Goal: Task Accomplishment & Management: Complete application form

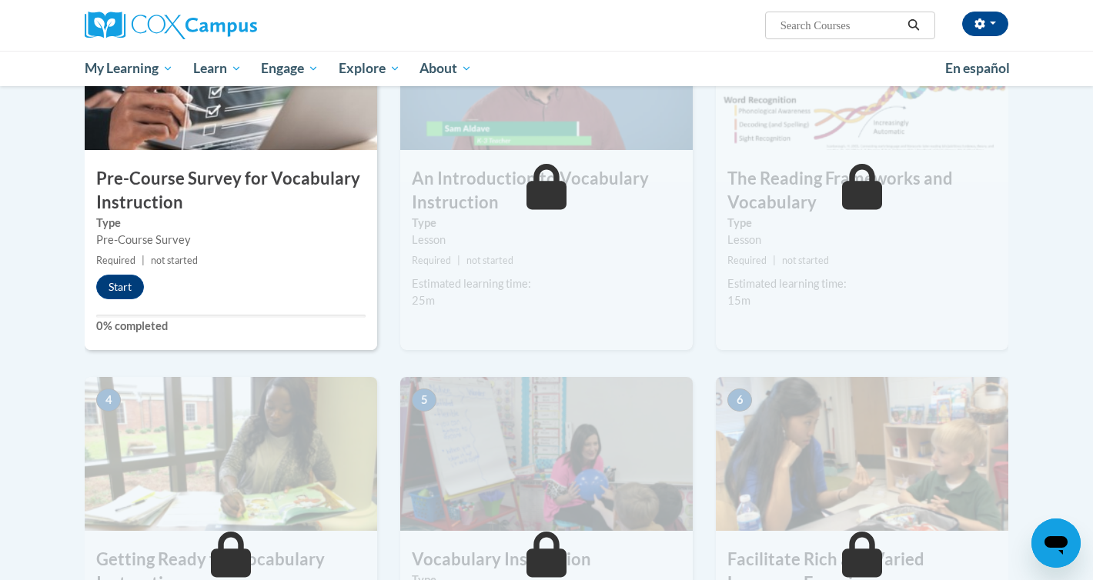
scroll to position [333, 0]
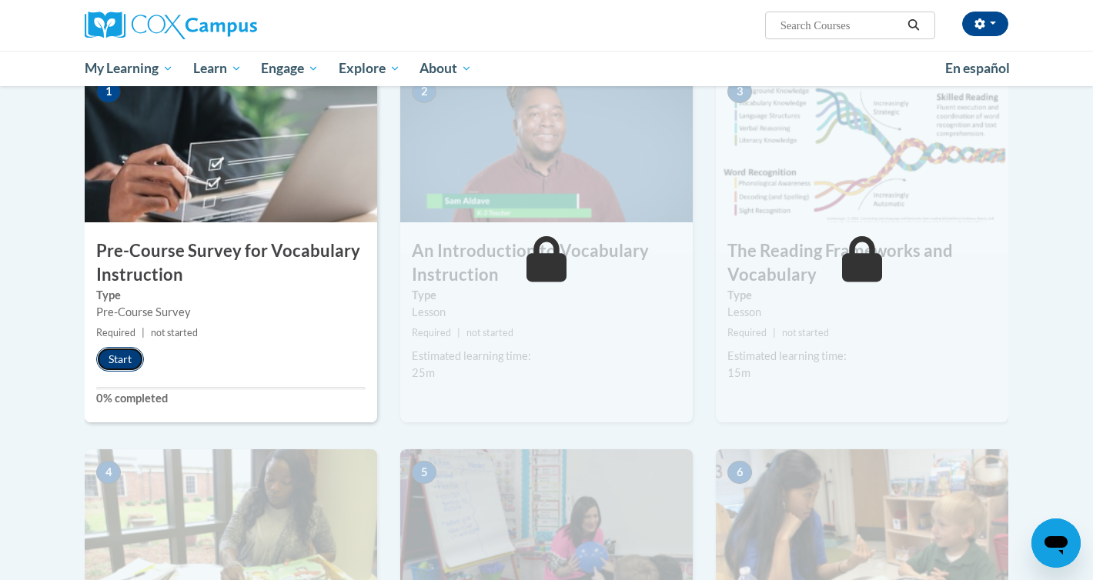
click at [111, 353] on button "Start" at bounding box center [120, 359] width 48 height 25
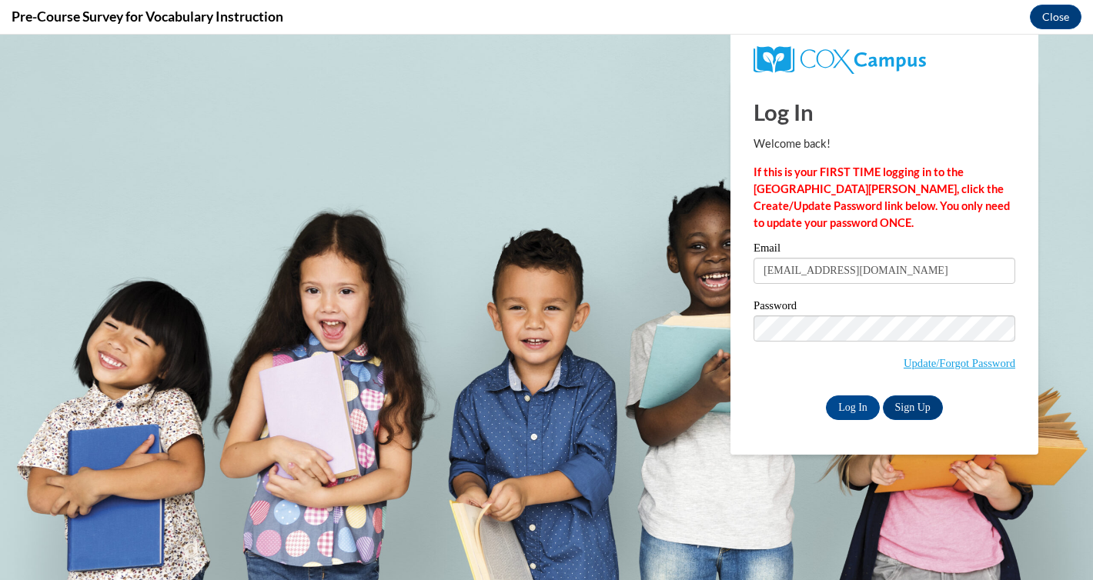
scroll to position [0, 0]
click at [856, 407] on input "Log In" at bounding box center [853, 407] width 54 height 25
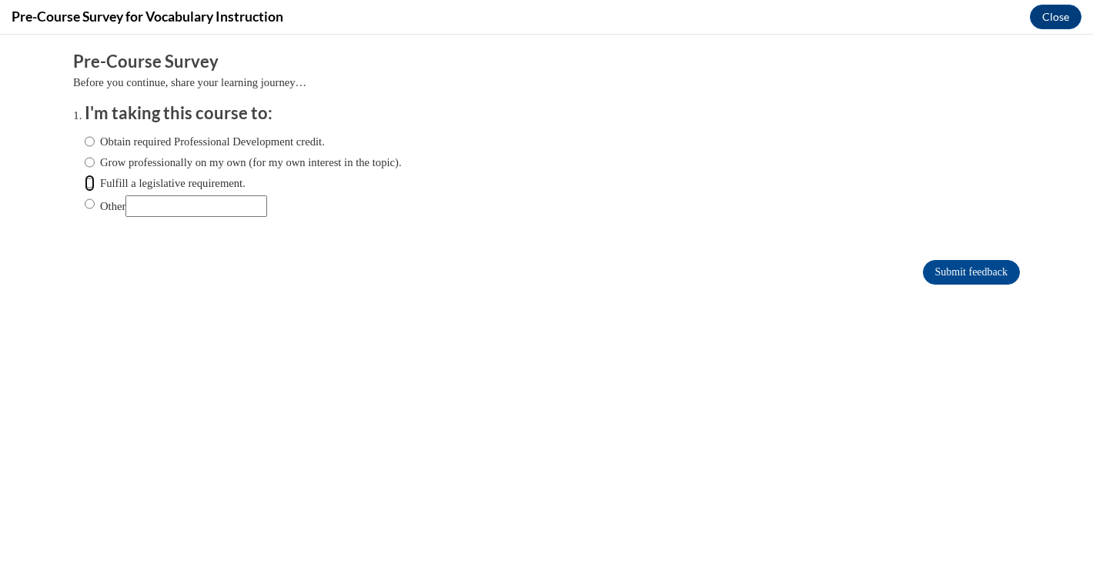
click at [91, 177] on input "Fulfill a legislative requirement." at bounding box center [90, 183] width 10 height 17
radio input "true"
click at [950, 277] on input "Submit feedback" at bounding box center [970, 272] width 97 height 25
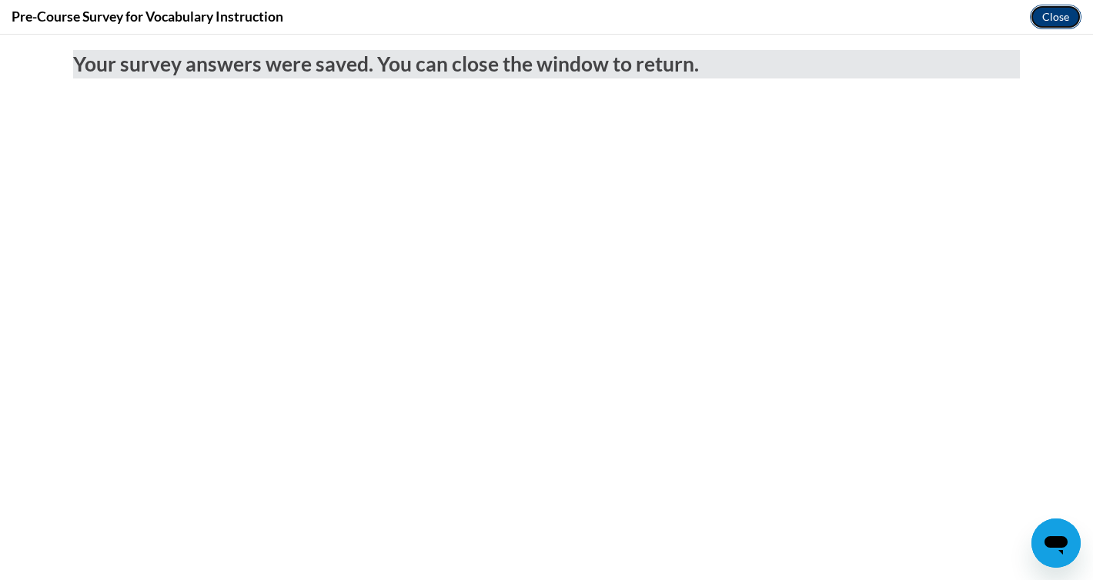
click at [1062, 12] on button "Close" at bounding box center [1055, 17] width 52 height 25
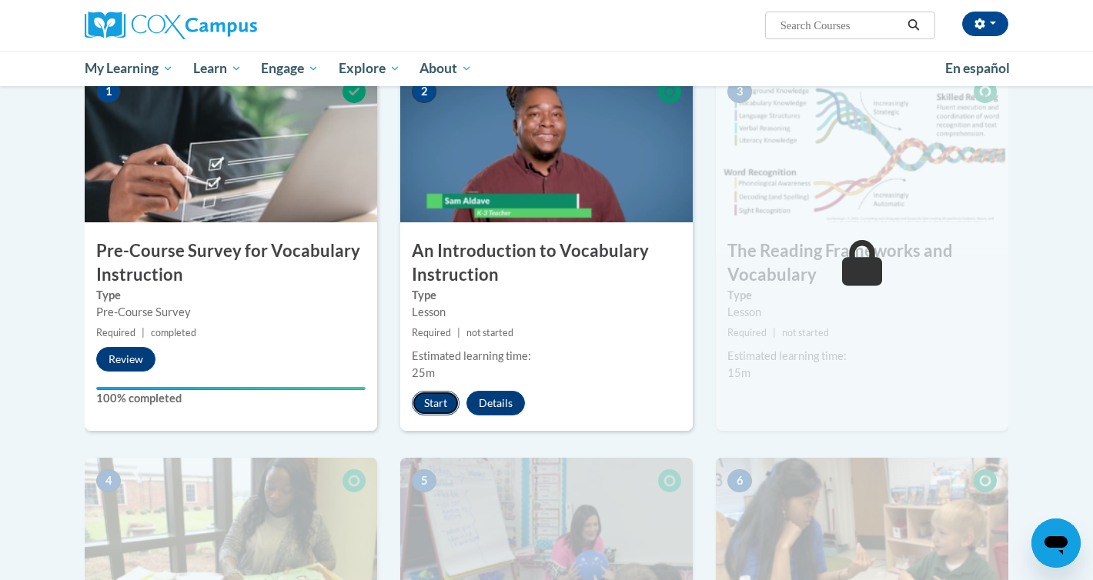
click at [432, 399] on button "Start" at bounding box center [436, 403] width 48 height 25
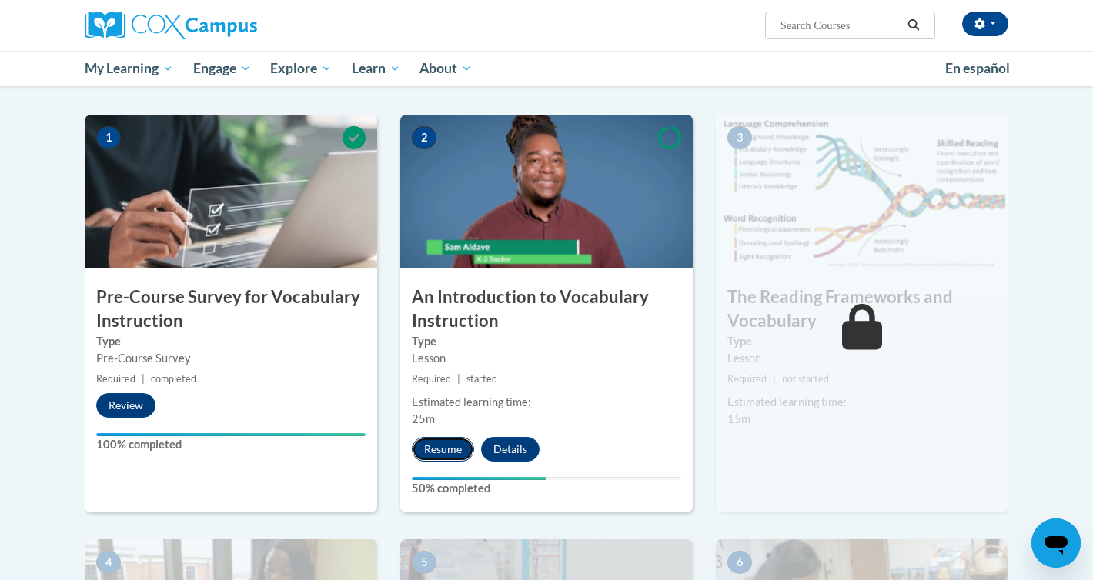
click at [449, 449] on button "Resume" at bounding box center [443, 449] width 62 height 25
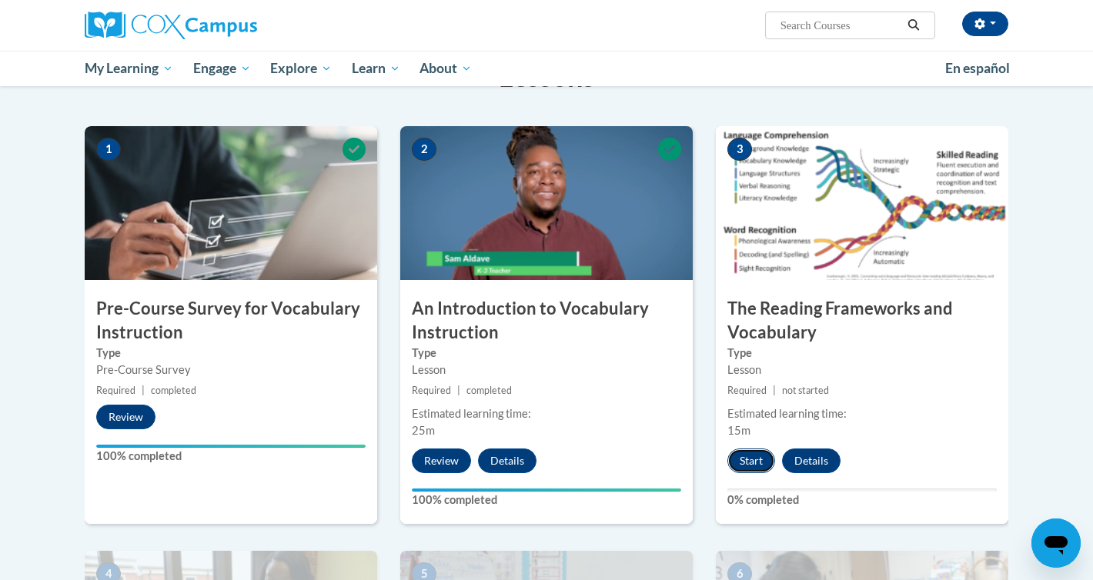
click at [747, 459] on button "Start" at bounding box center [751, 461] width 48 height 25
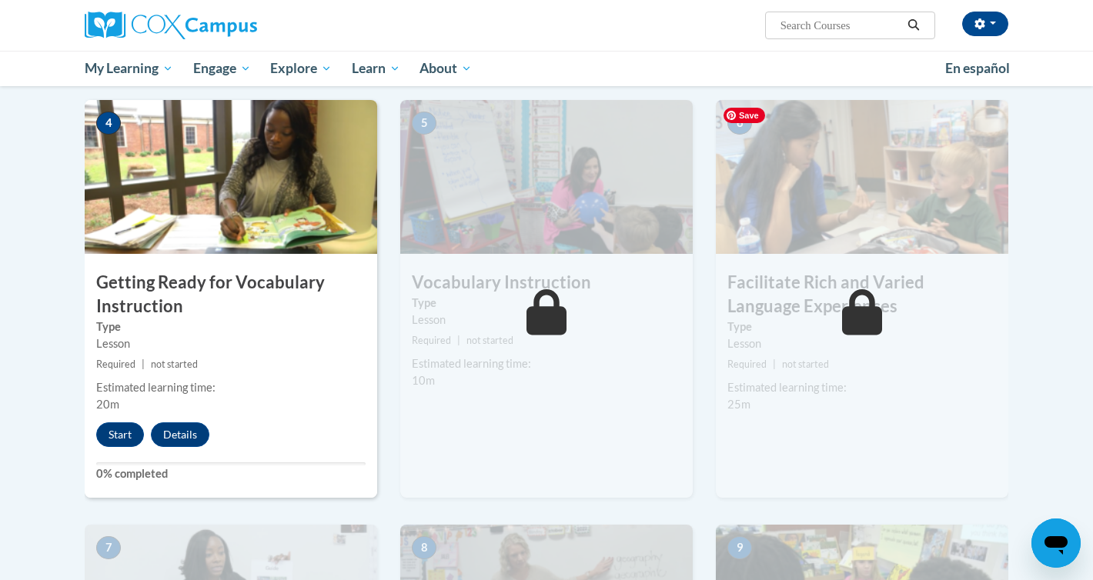
scroll to position [742, 0]
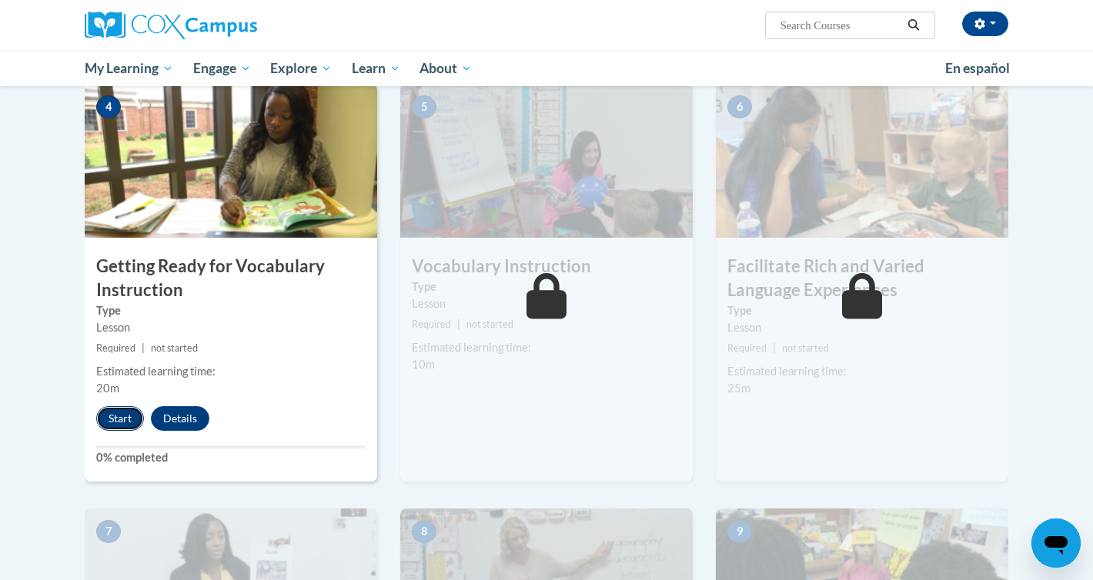
click at [117, 422] on button "Start" at bounding box center [120, 418] width 48 height 25
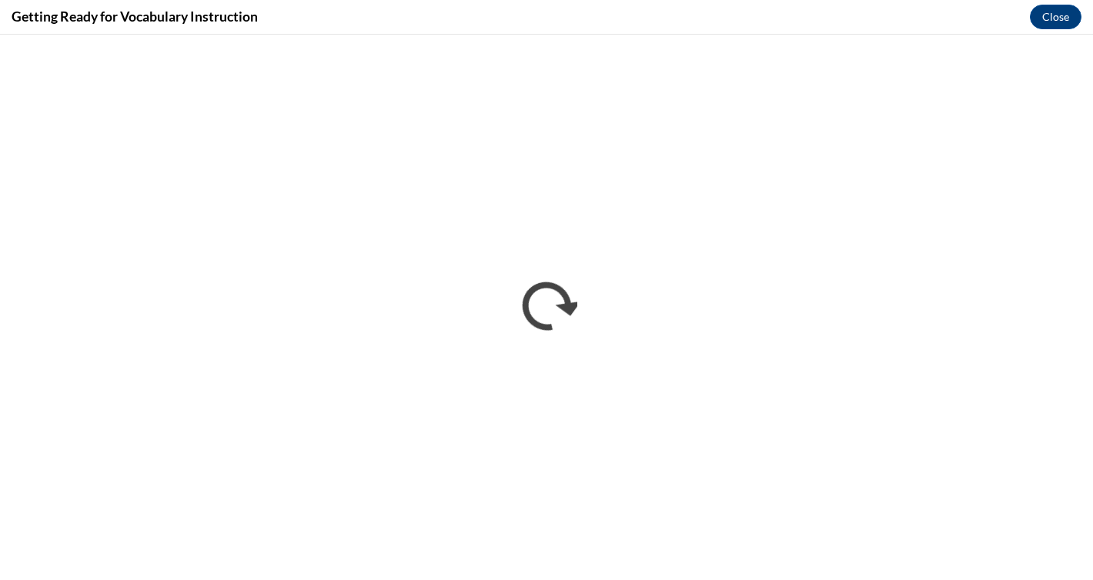
scroll to position [0, 0]
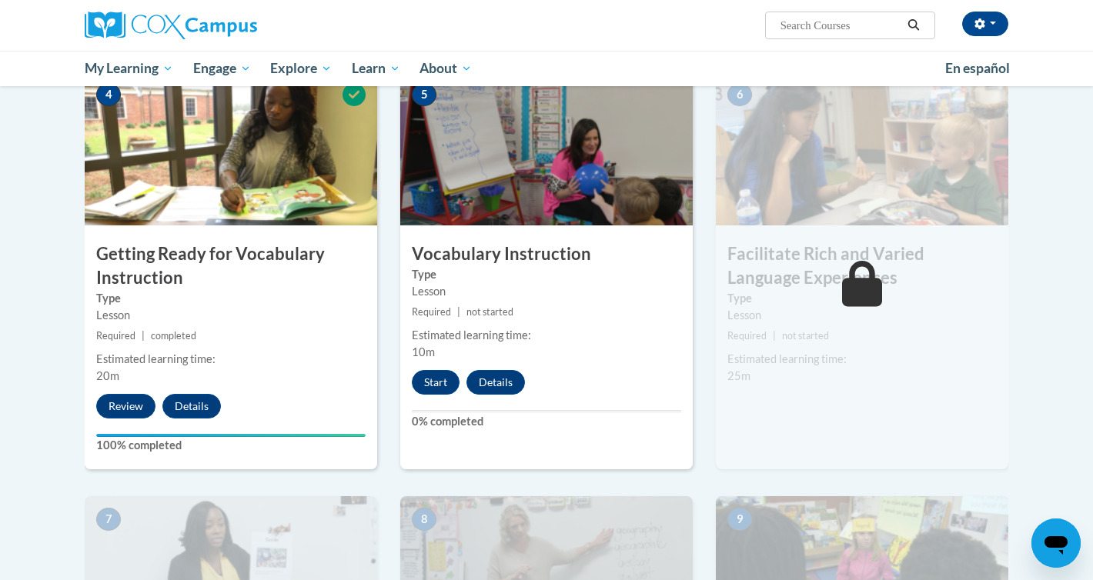
scroll to position [794, 0]
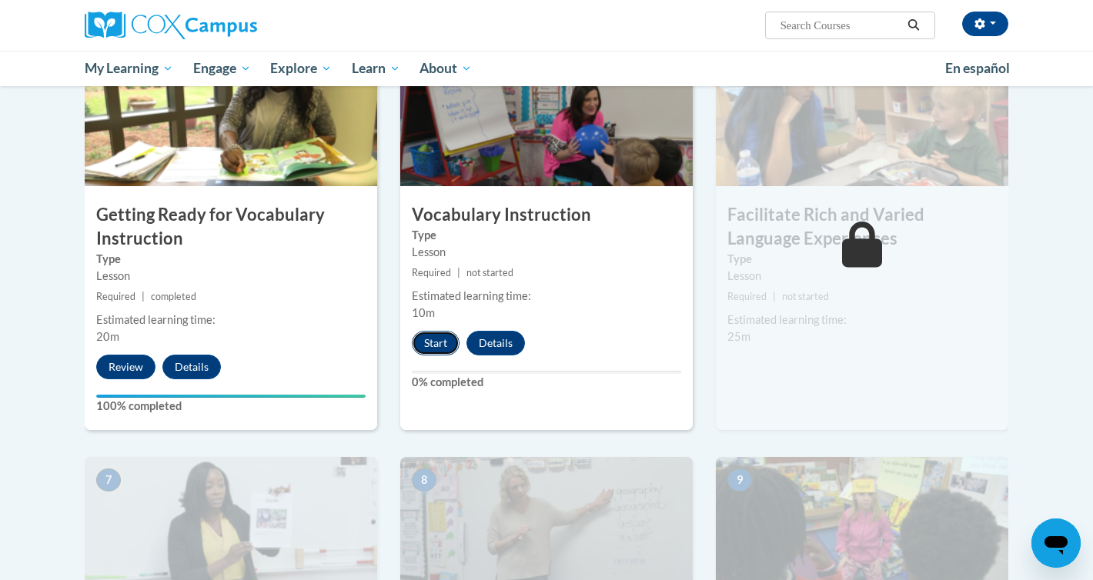
click at [449, 353] on button "Start" at bounding box center [436, 343] width 48 height 25
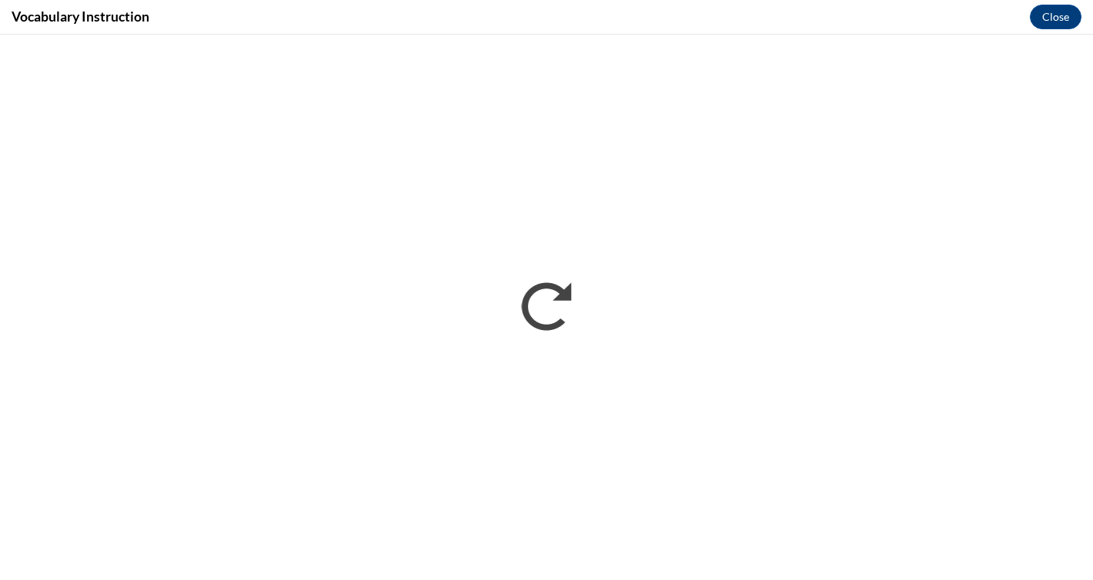
scroll to position [0, 0]
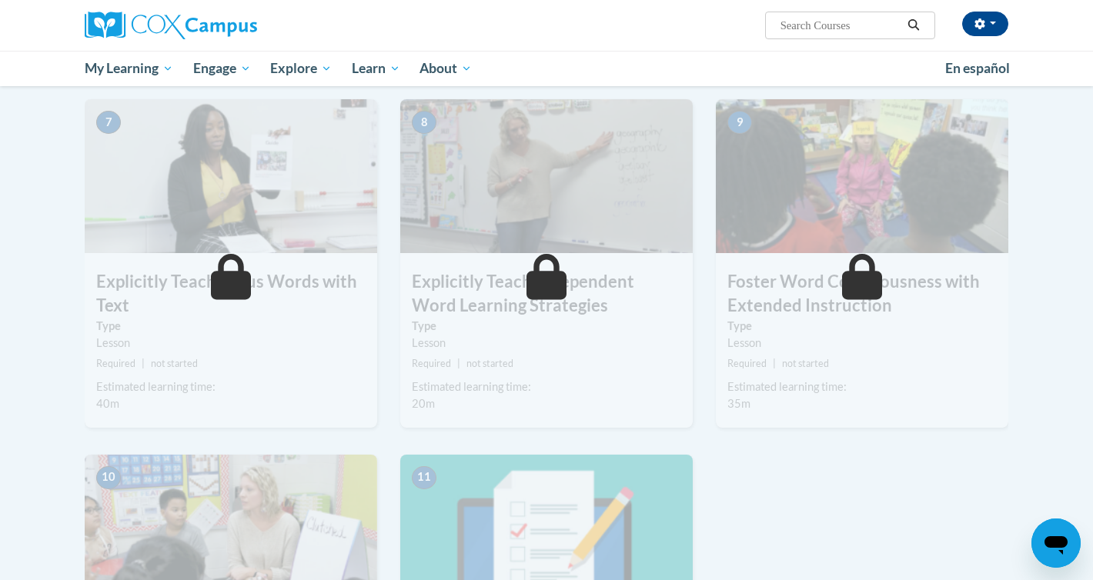
scroll to position [891, 0]
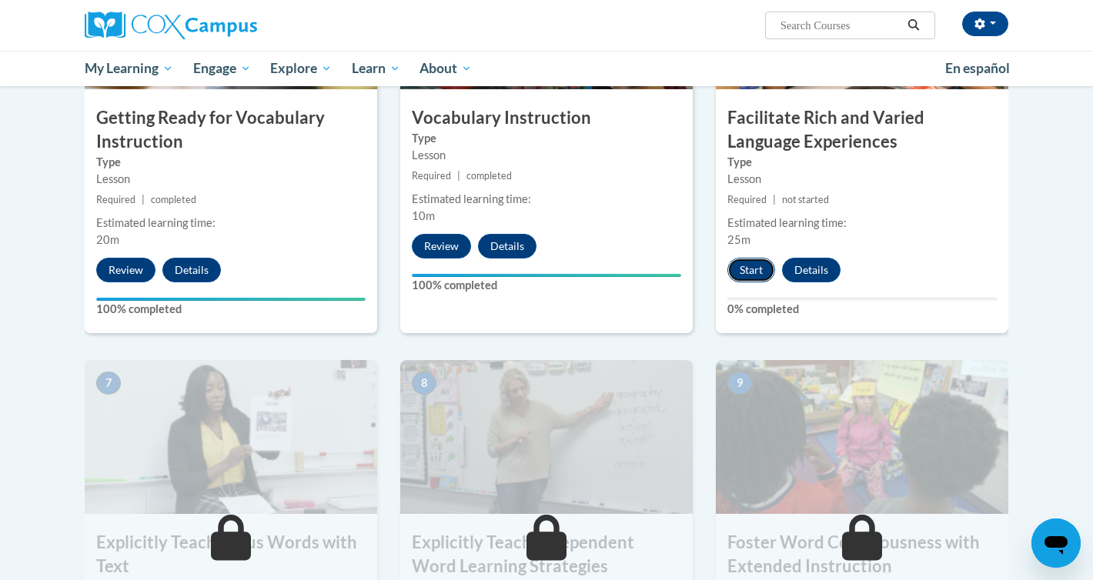
click at [757, 262] on button "Start" at bounding box center [751, 270] width 48 height 25
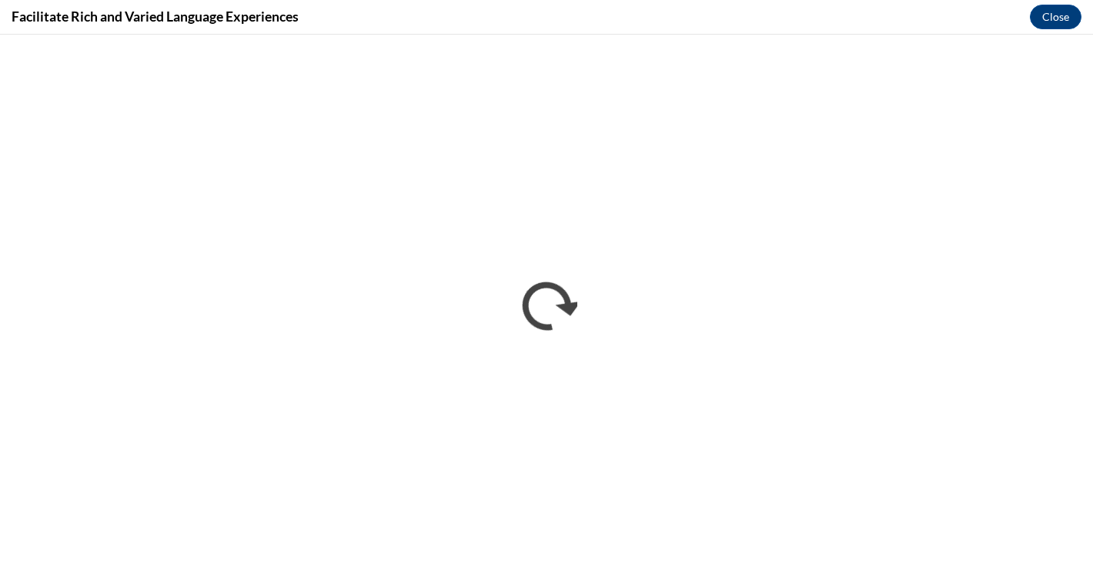
scroll to position [0, 0]
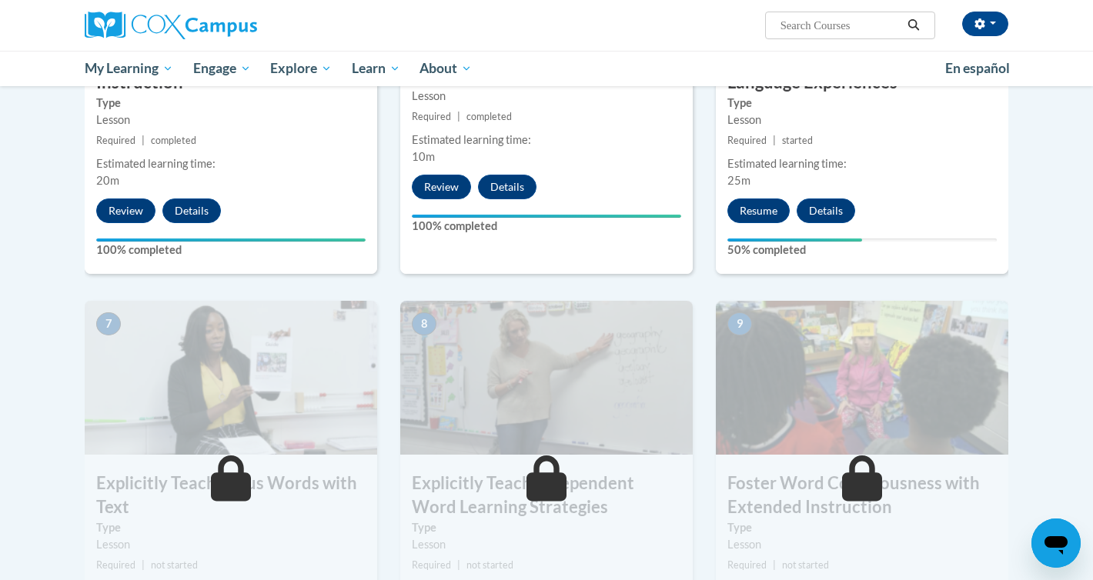
scroll to position [963, 0]
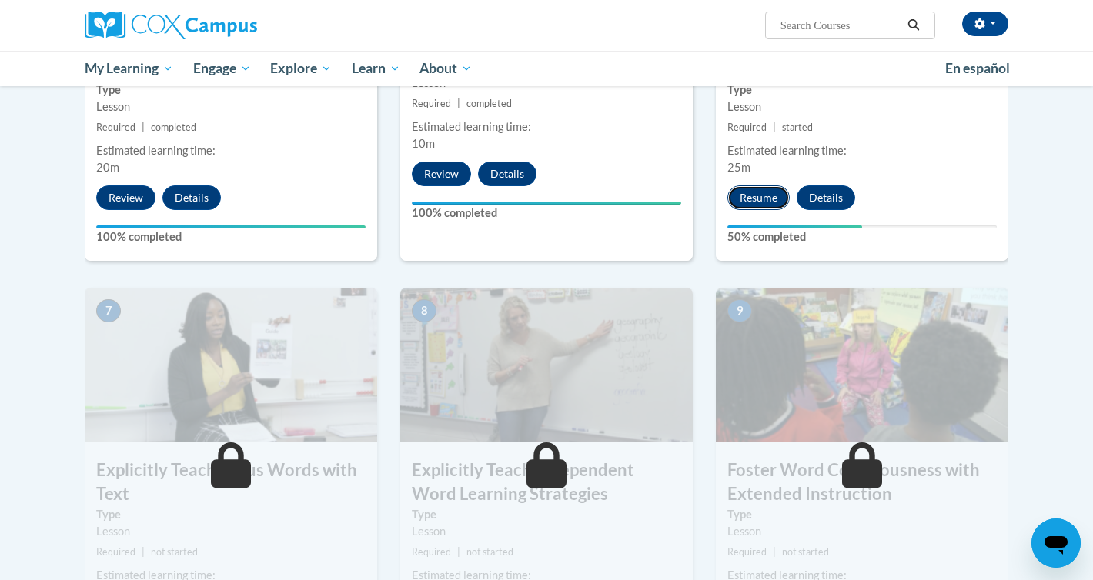
click at [755, 196] on button "Resume" at bounding box center [758, 197] width 62 height 25
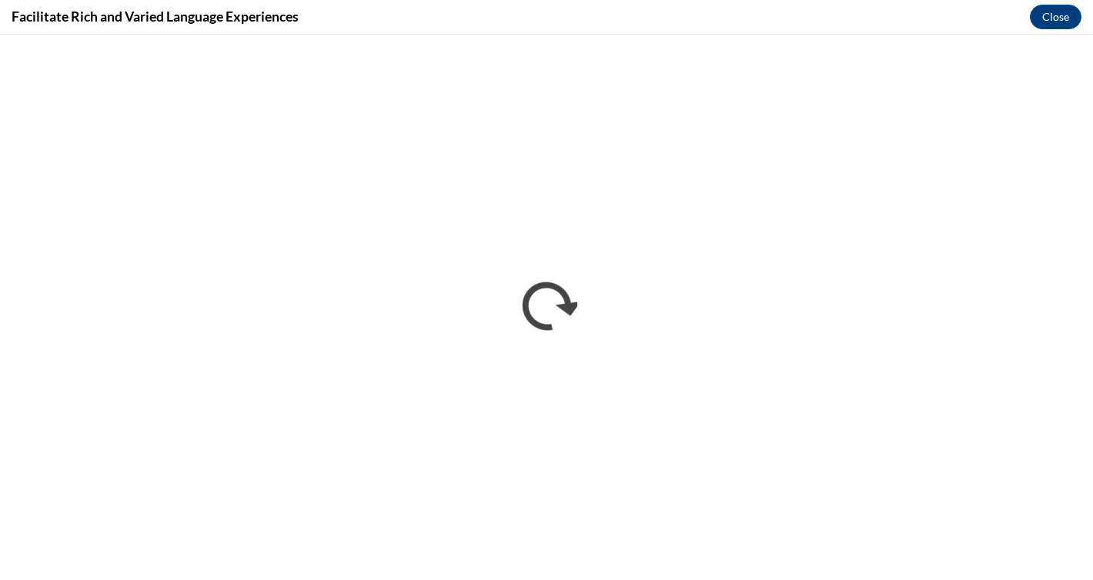
scroll to position [0, 0]
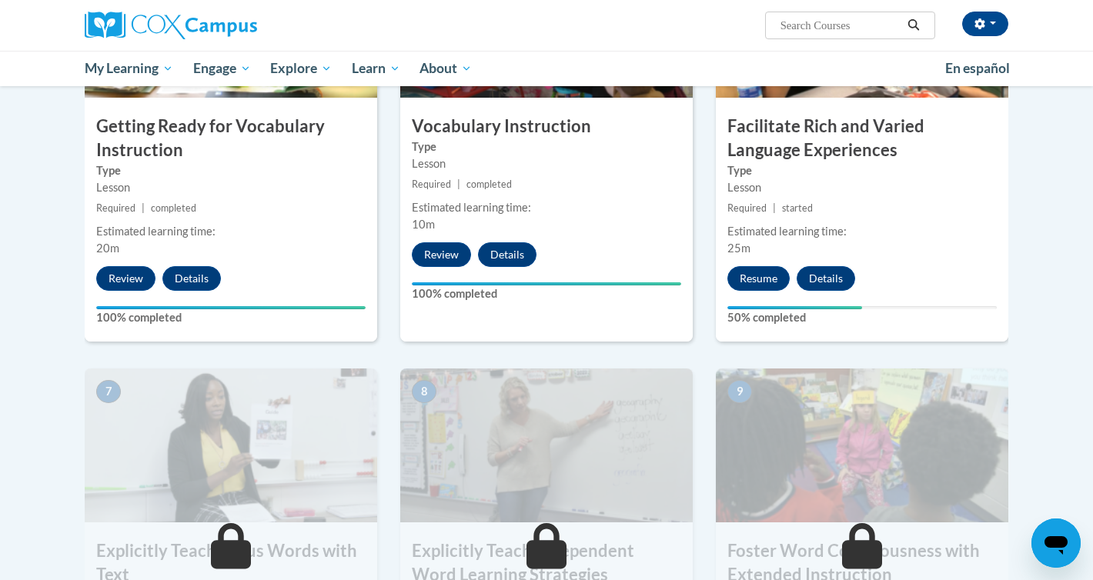
scroll to position [858, 0]
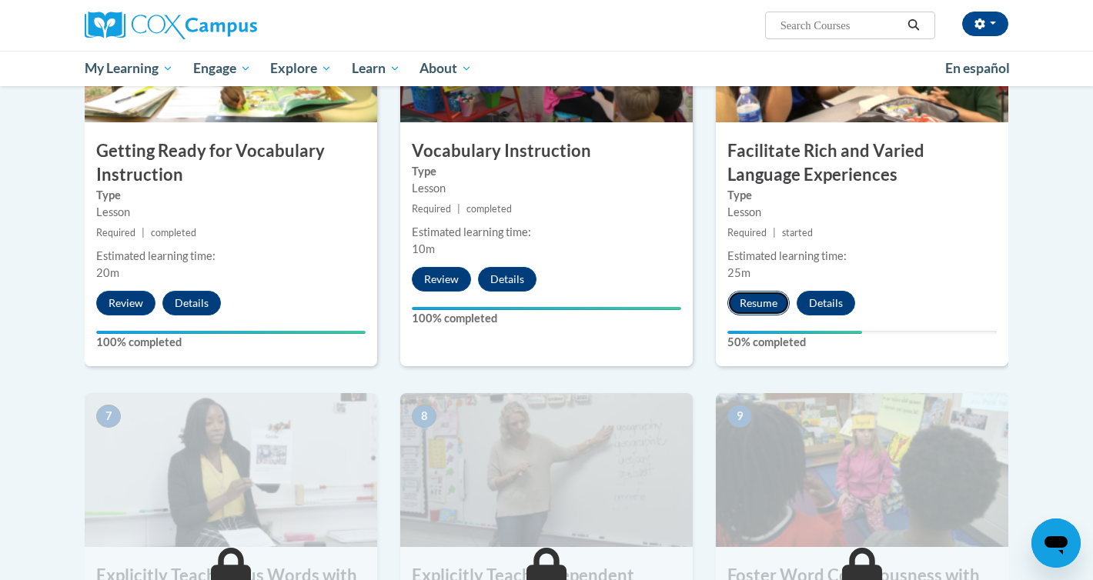
click at [774, 301] on button "Resume" at bounding box center [758, 303] width 62 height 25
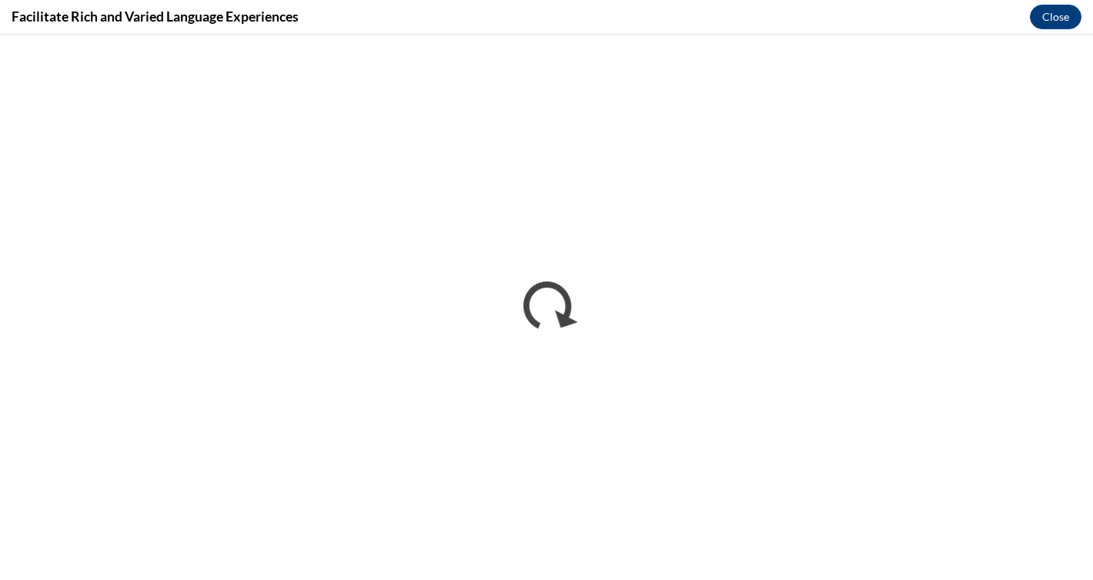
scroll to position [0, 0]
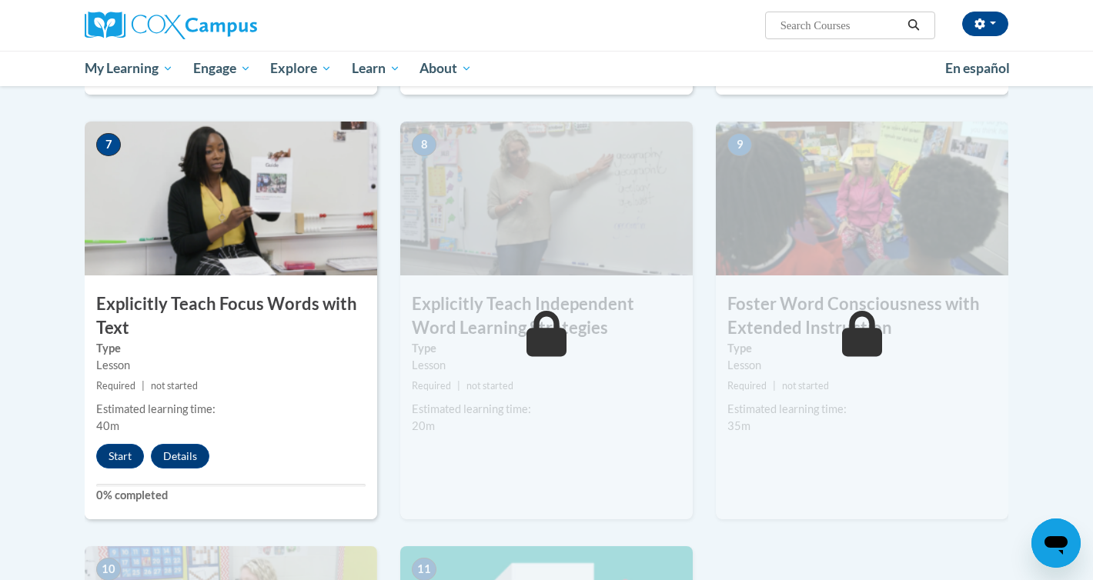
scroll to position [1162, 0]
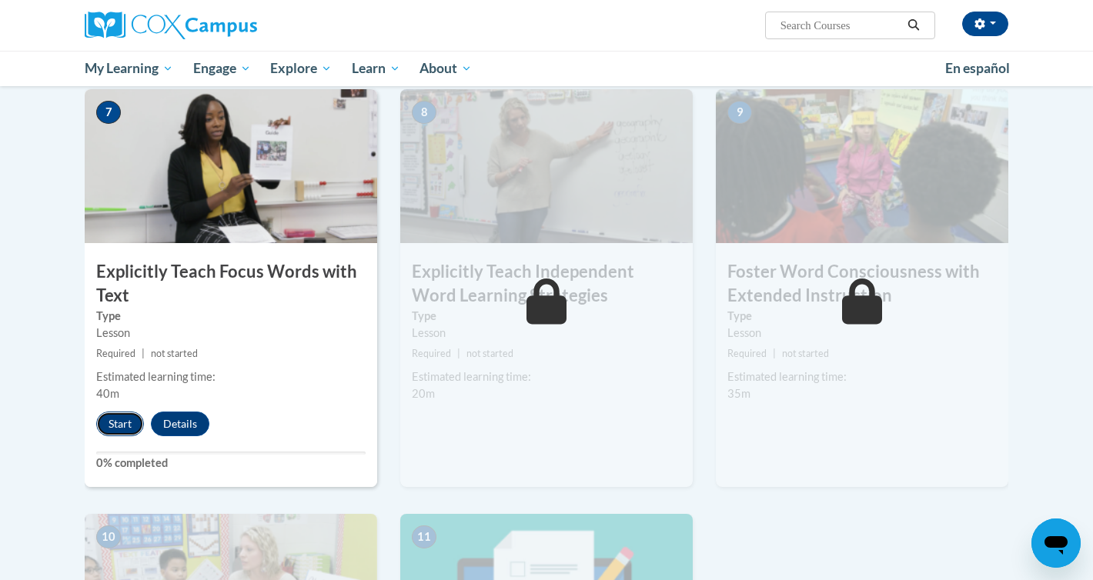
click at [112, 432] on button "Start" at bounding box center [120, 424] width 48 height 25
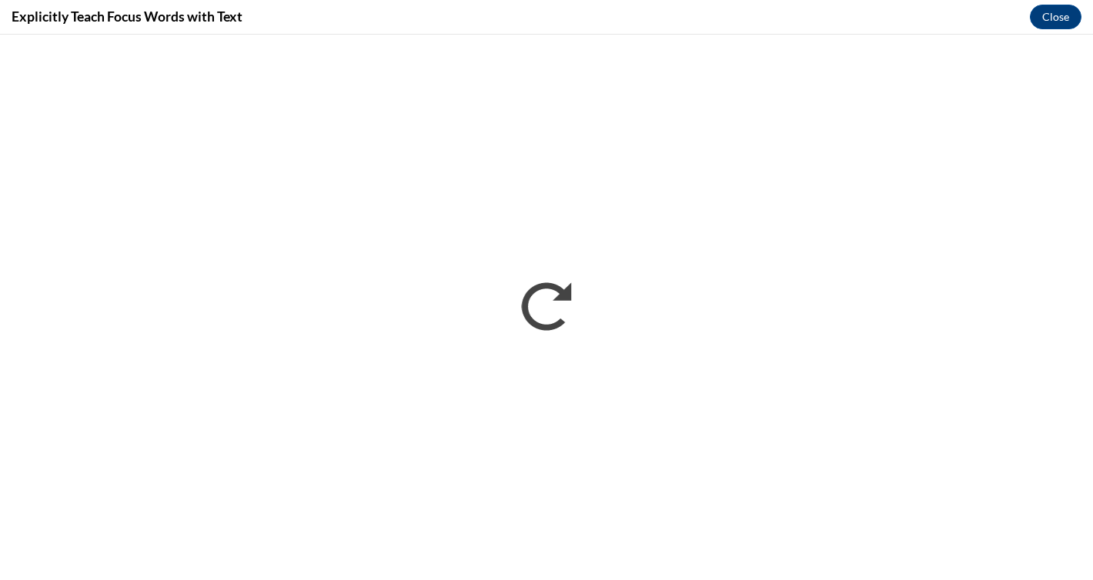
scroll to position [0, 0]
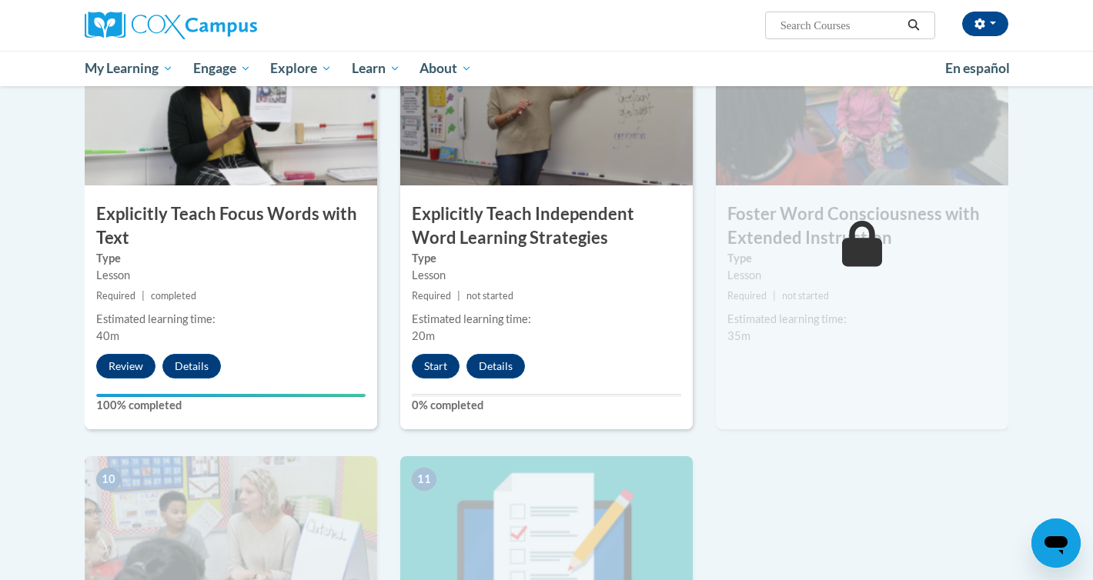
scroll to position [1285, 0]
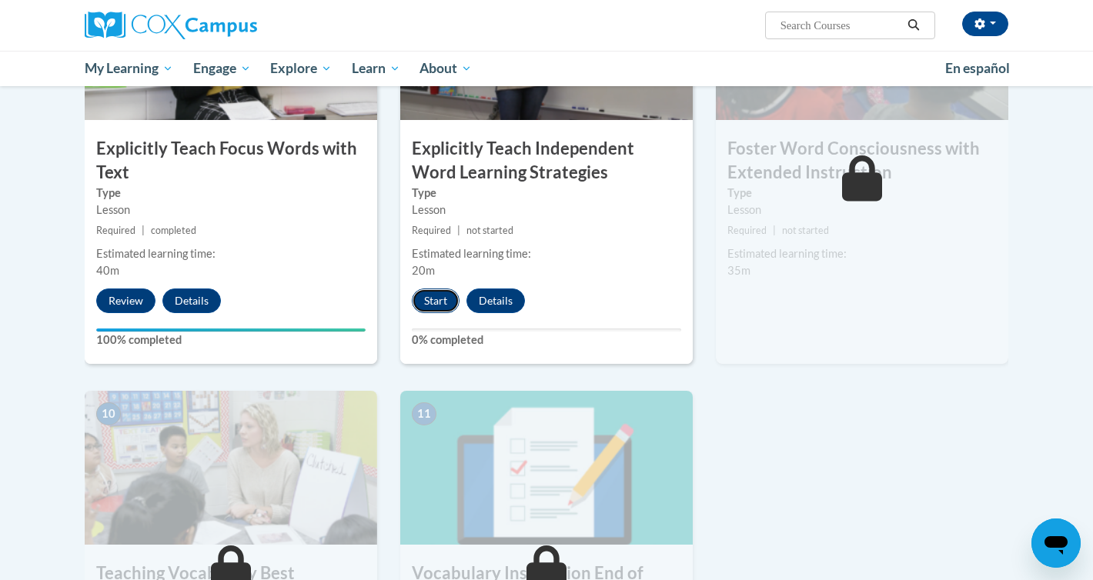
click at [444, 302] on button "Start" at bounding box center [436, 301] width 48 height 25
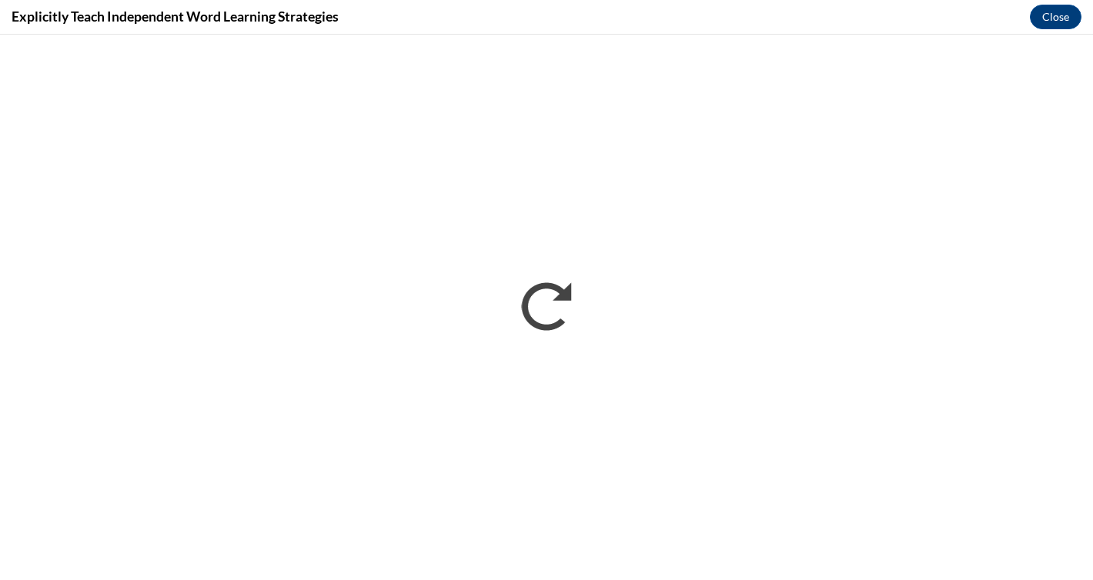
scroll to position [0, 0]
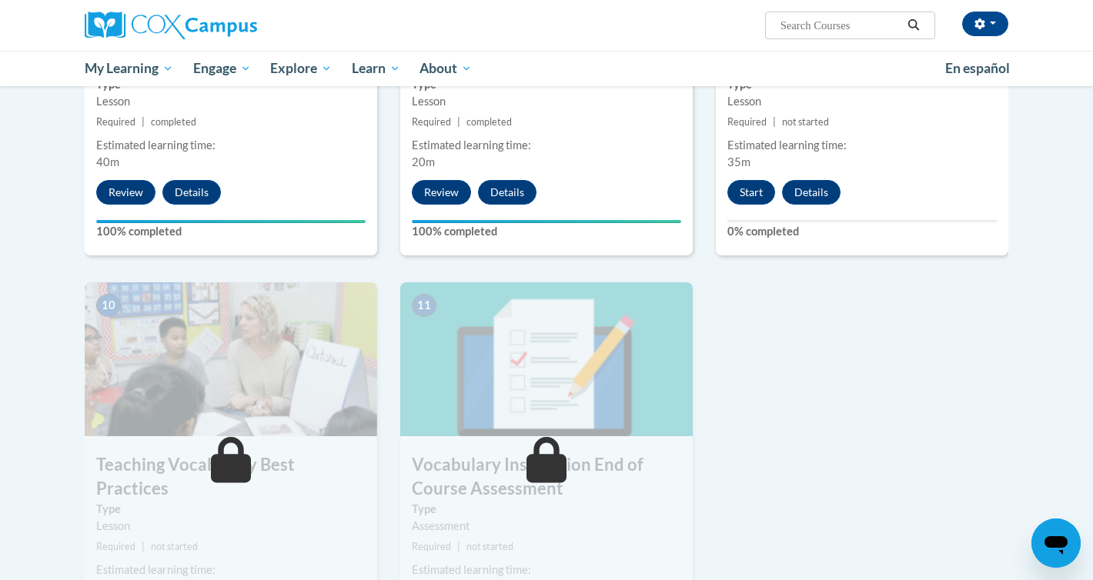
scroll to position [1396, 0]
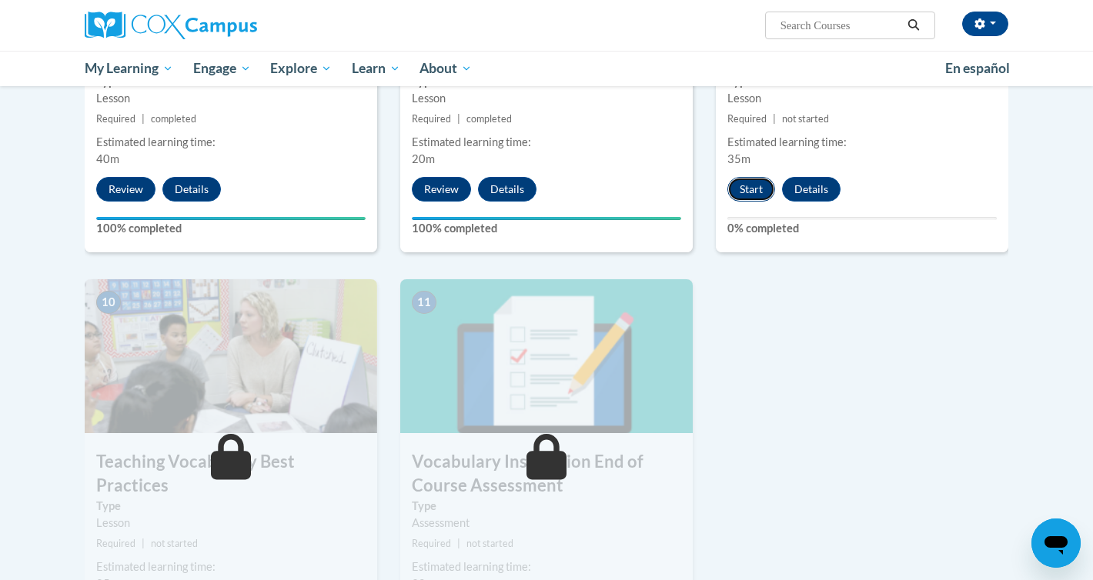
click at [744, 192] on button "Start" at bounding box center [751, 189] width 48 height 25
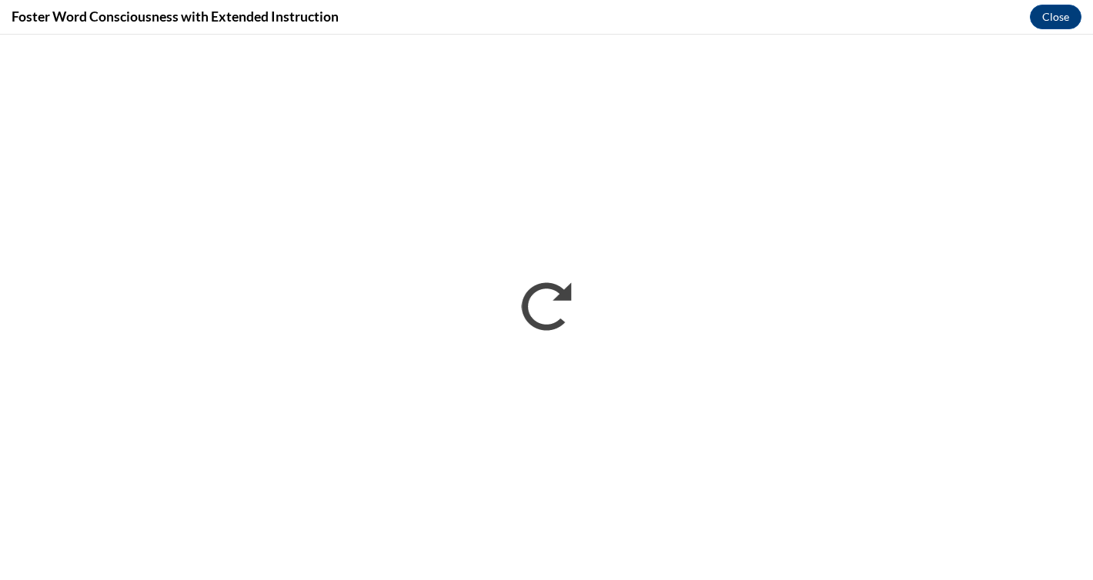
scroll to position [0, 0]
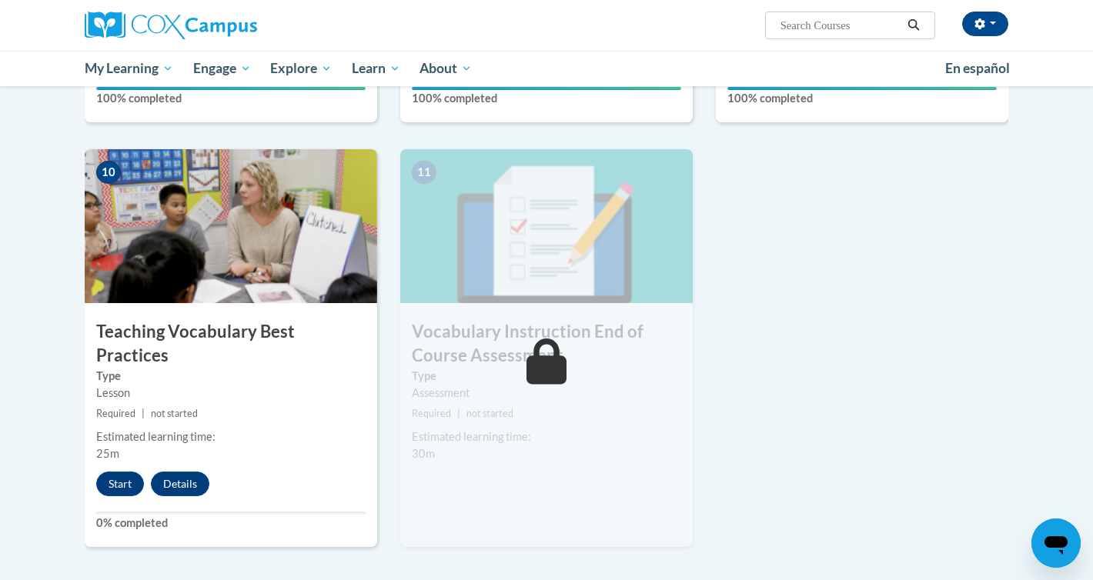
scroll to position [1593, 0]
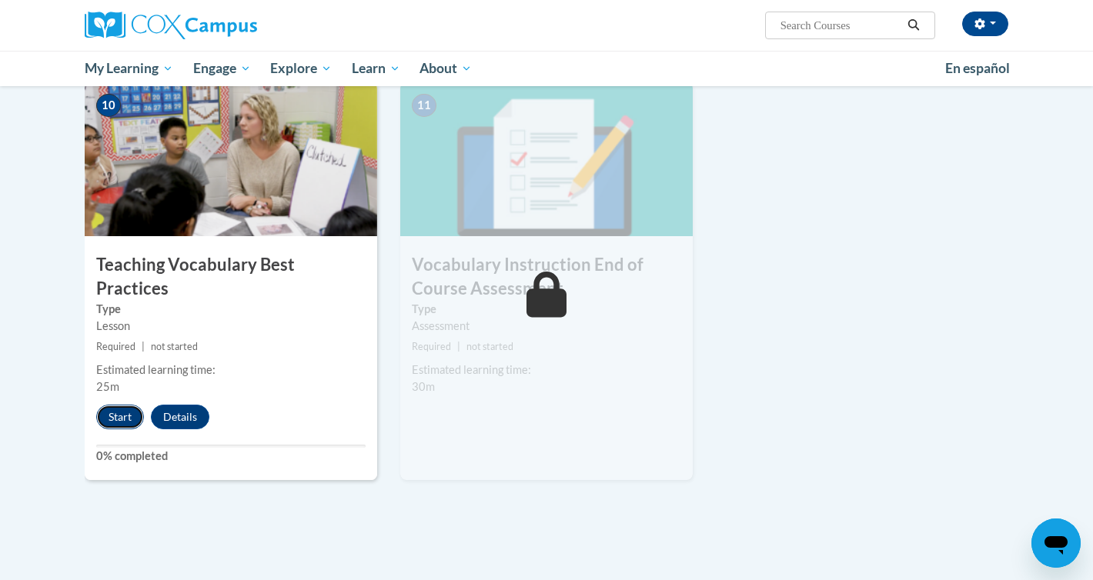
click at [115, 405] on button "Start" at bounding box center [120, 417] width 48 height 25
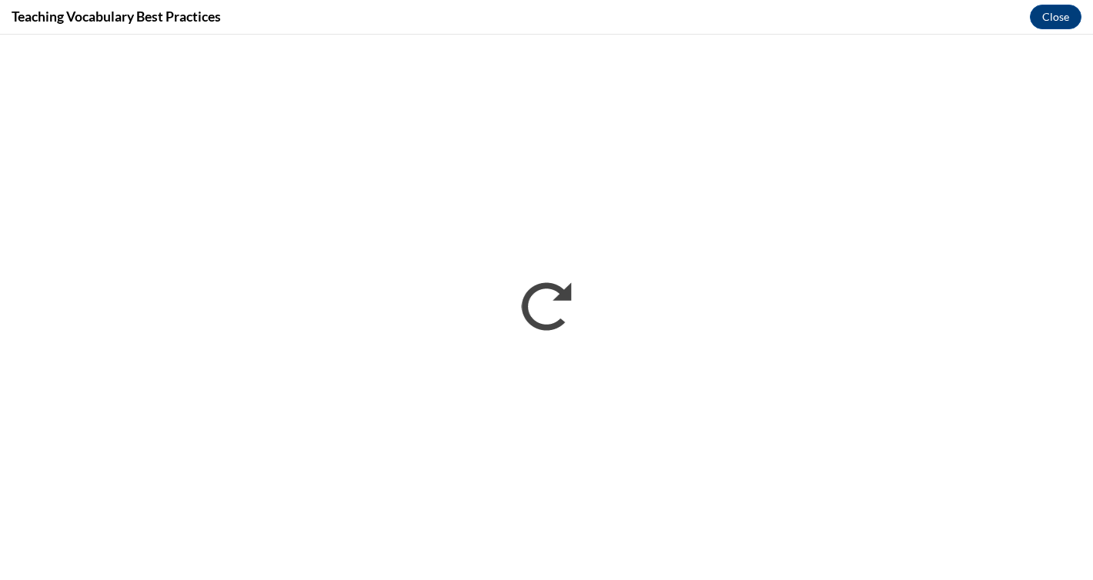
scroll to position [0, 0]
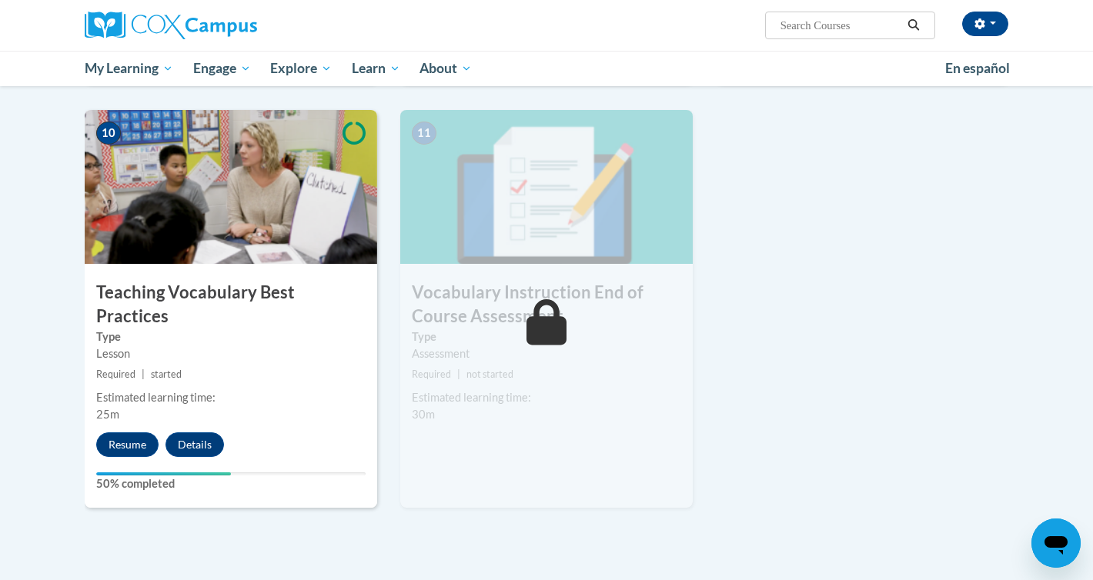
scroll to position [1590, 0]
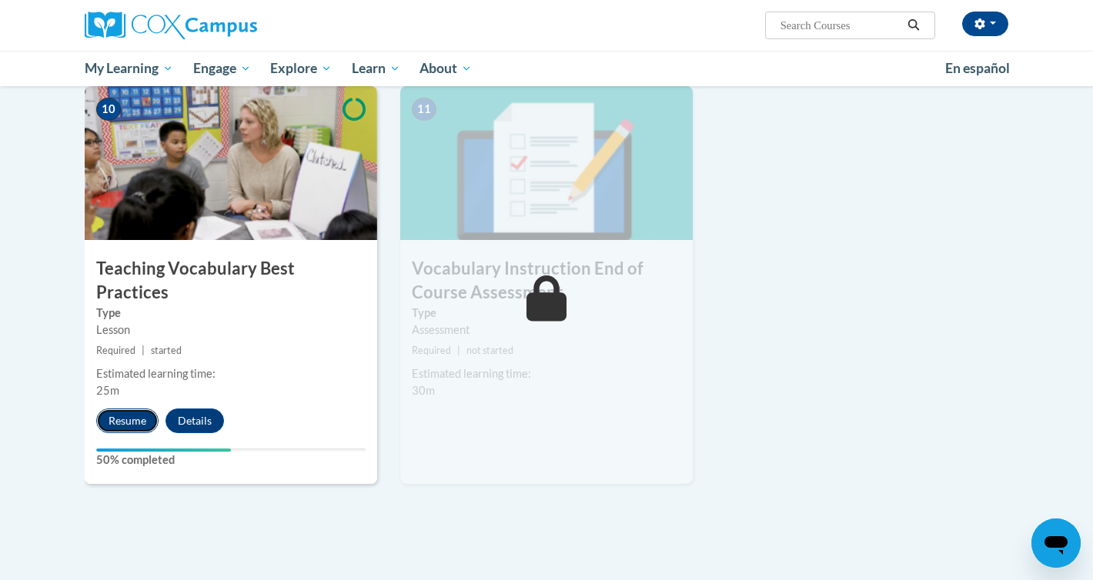
click at [137, 409] on button "Resume" at bounding box center [127, 421] width 62 height 25
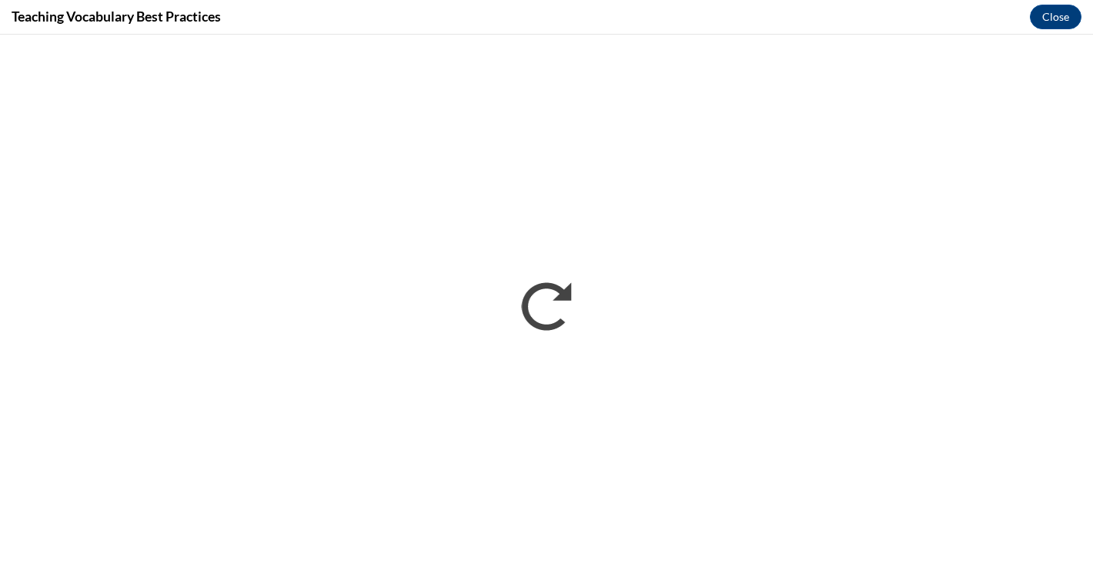
scroll to position [0, 0]
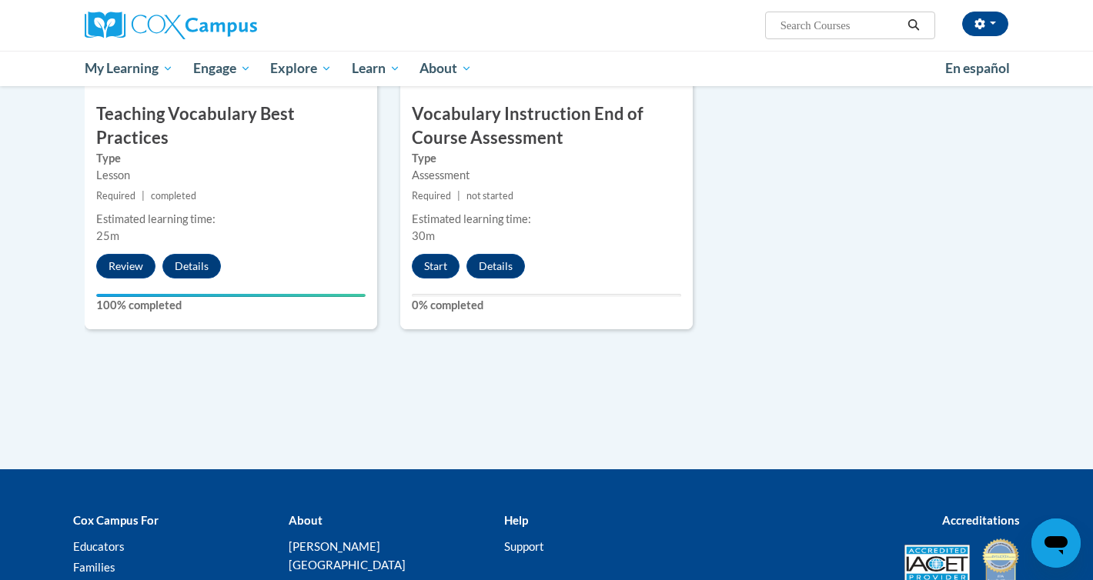
scroll to position [1579, 0]
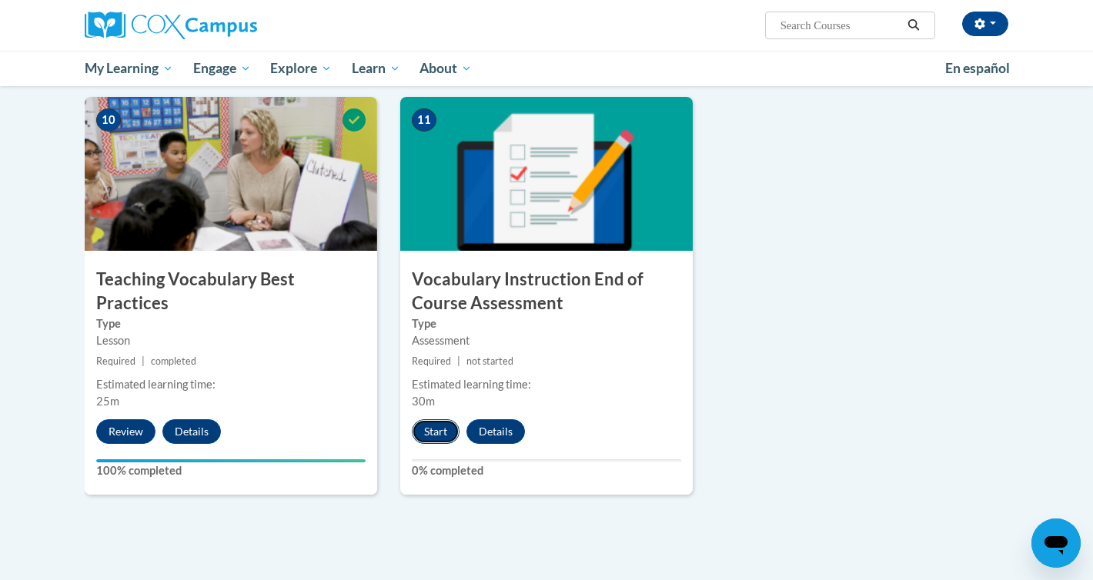
click at [437, 433] on button "Start" at bounding box center [436, 431] width 48 height 25
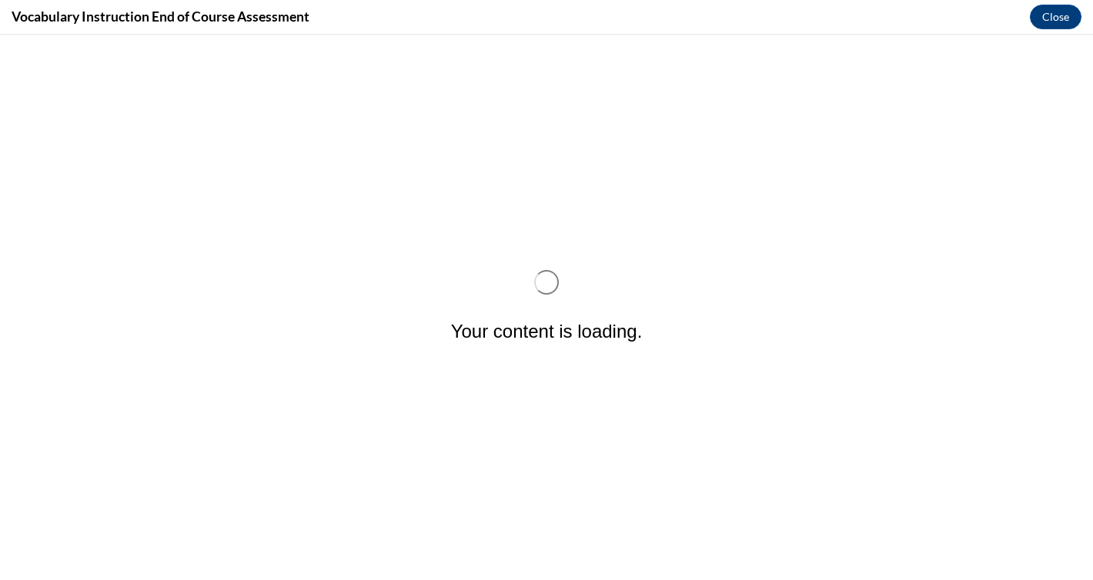
scroll to position [0, 0]
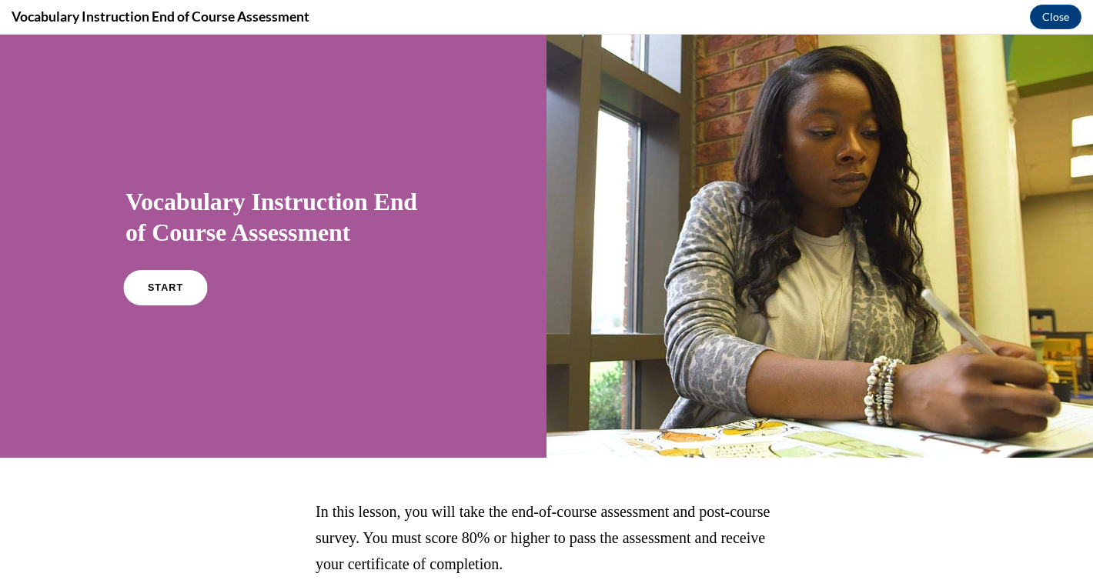
click at [194, 294] on link "START" at bounding box center [165, 287] width 84 height 35
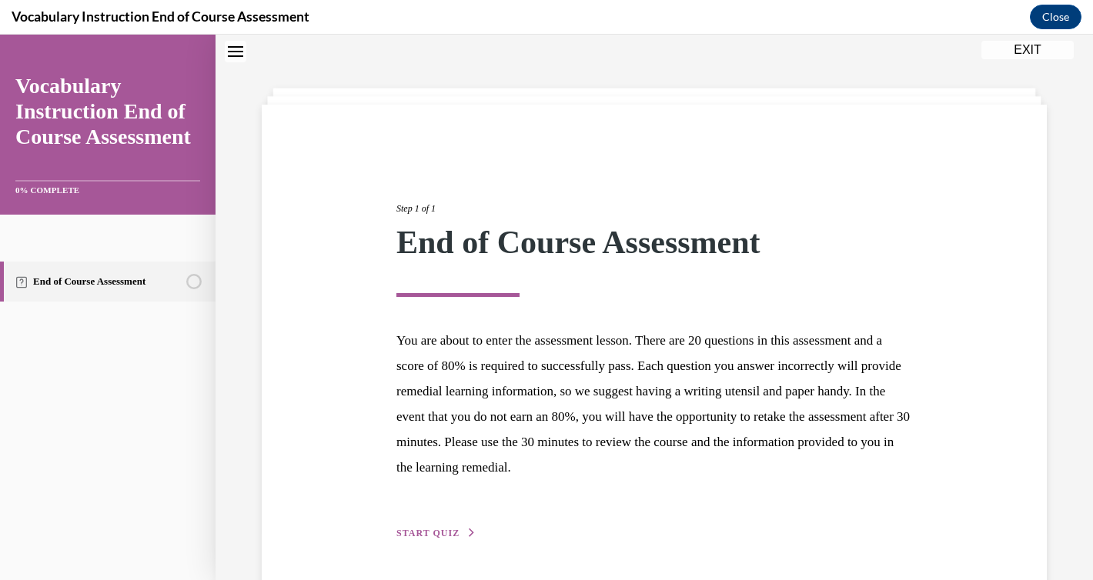
scroll to position [101, 0]
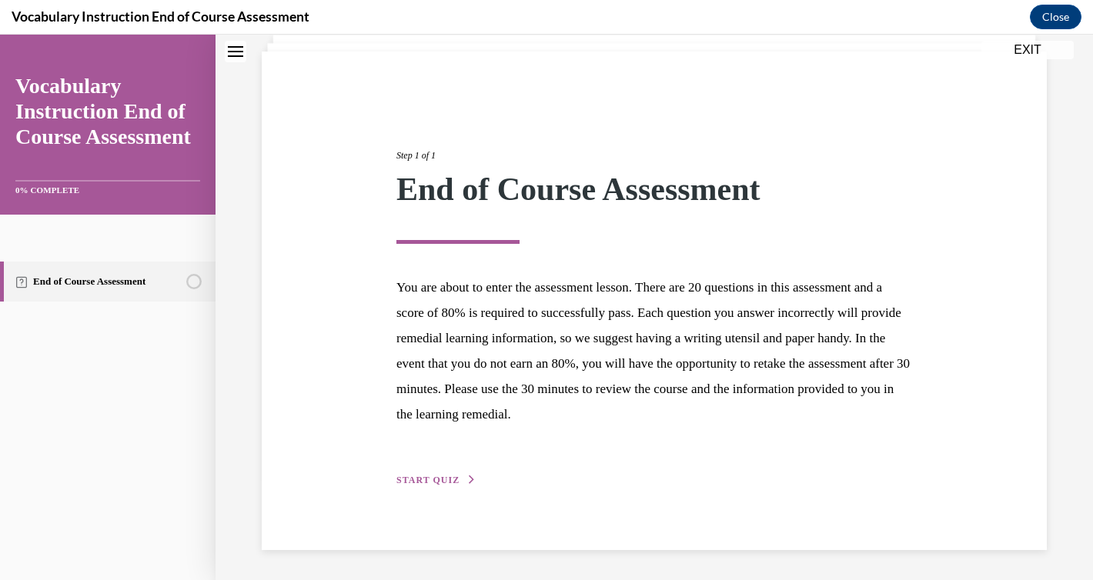
click at [439, 481] on span "START QUIZ" at bounding box center [427, 480] width 63 height 11
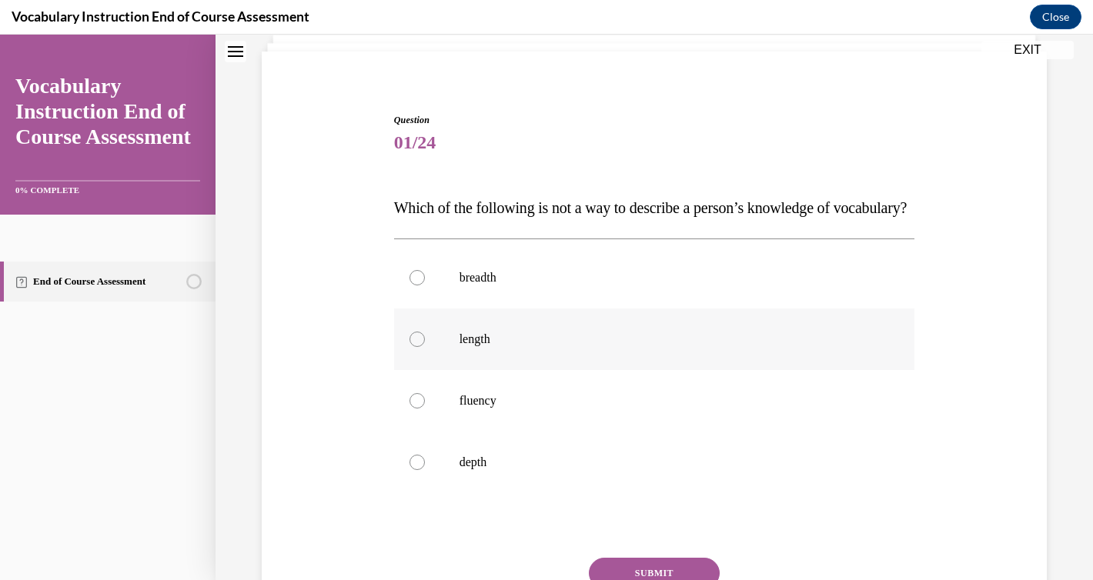
click at [464, 347] on p "length" at bounding box center [667, 339] width 417 height 15
click at [425, 347] on input "length" at bounding box center [416, 339] width 15 height 15
radio input "true"
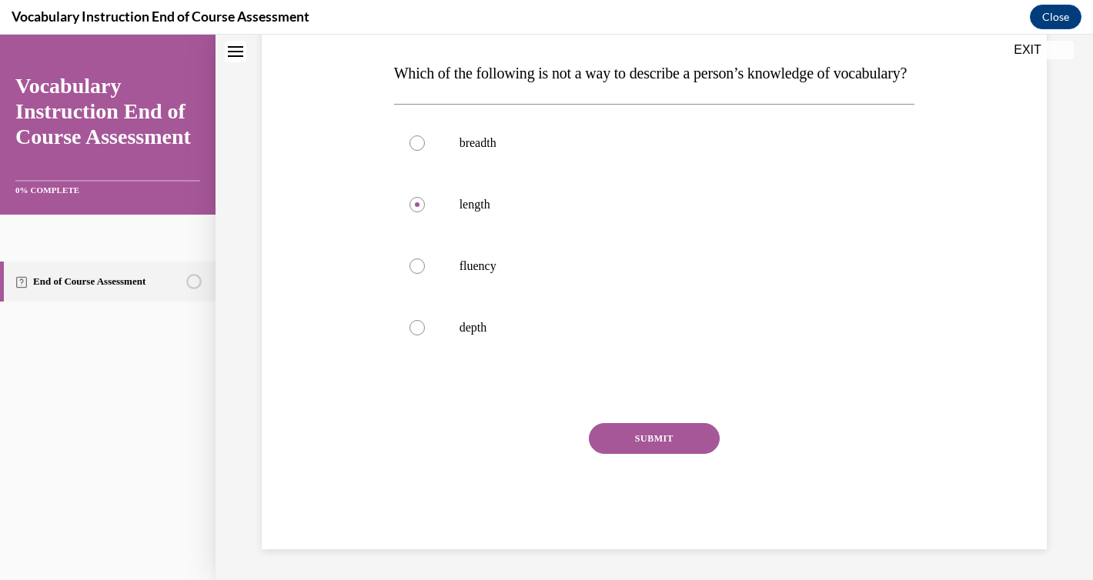
click at [642, 432] on button "SUBMIT" at bounding box center [654, 438] width 131 height 31
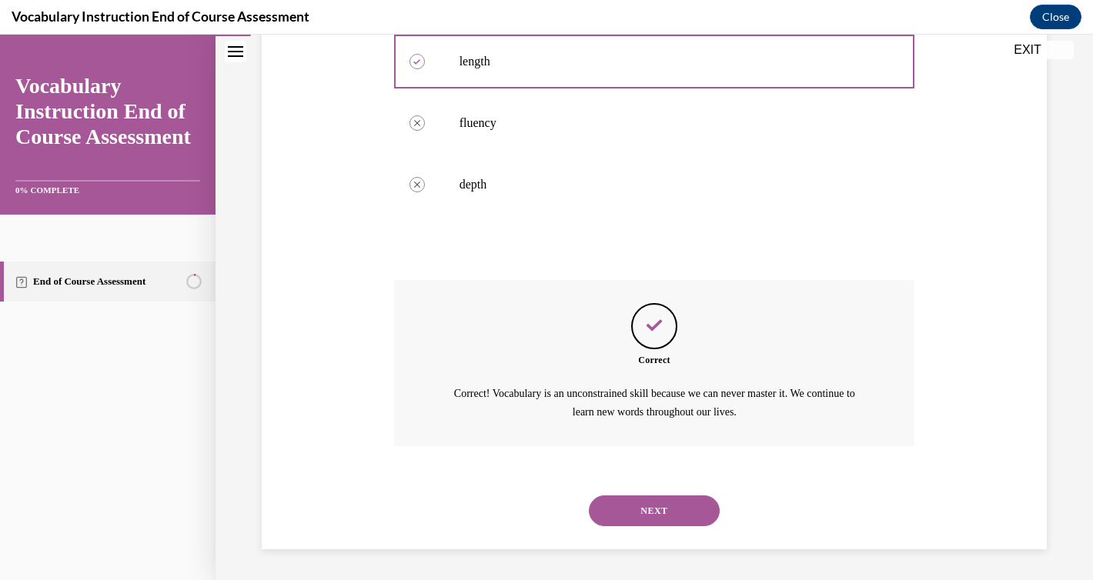
click at [642, 509] on button "NEXT" at bounding box center [654, 510] width 131 height 31
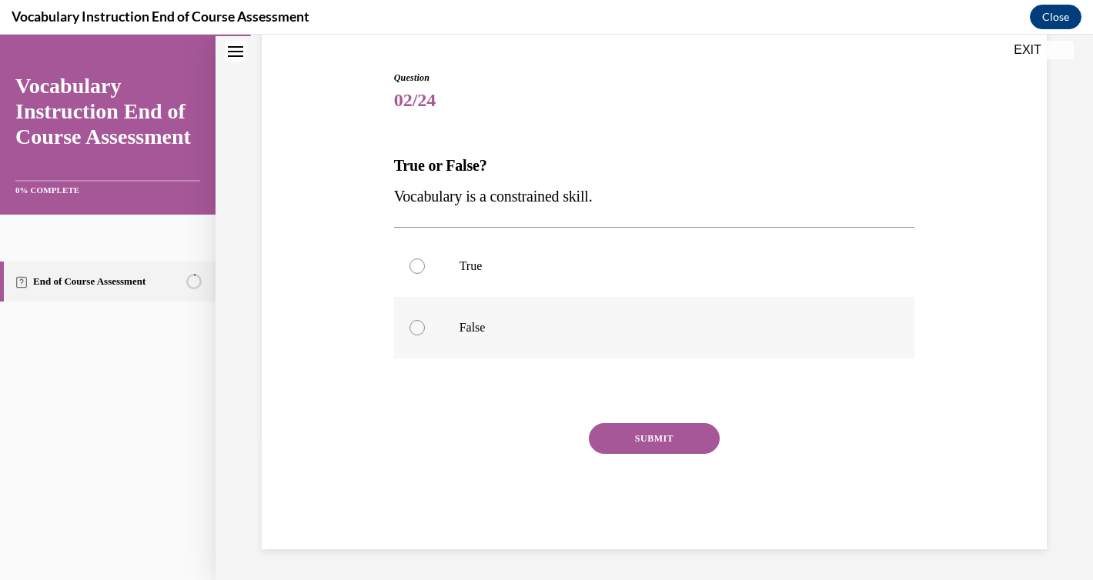
click at [504, 338] on label "False" at bounding box center [654, 328] width 521 height 62
click at [425, 335] on input "False" at bounding box center [416, 327] width 15 height 15
radio input "true"
click at [658, 415] on div "Question 02/24 True or False? Vocabulary is a constrained skill. True False Cor…" at bounding box center [654, 310] width 521 height 479
click at [658, 429] on button "SUBMIT" at bounding box center [654, 438] width 131 height 31
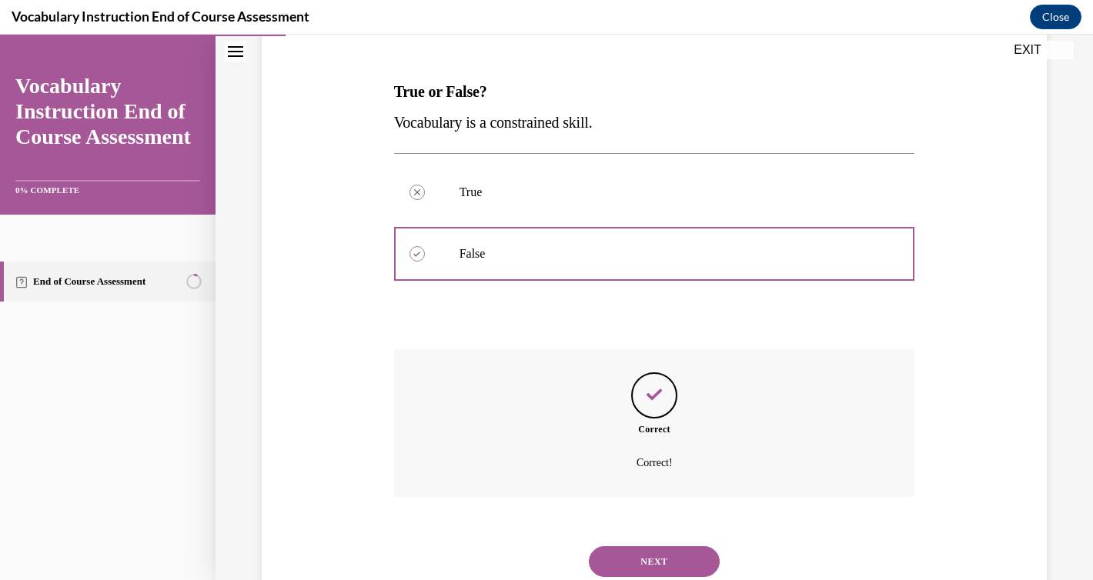
scroll to position [268, 0]
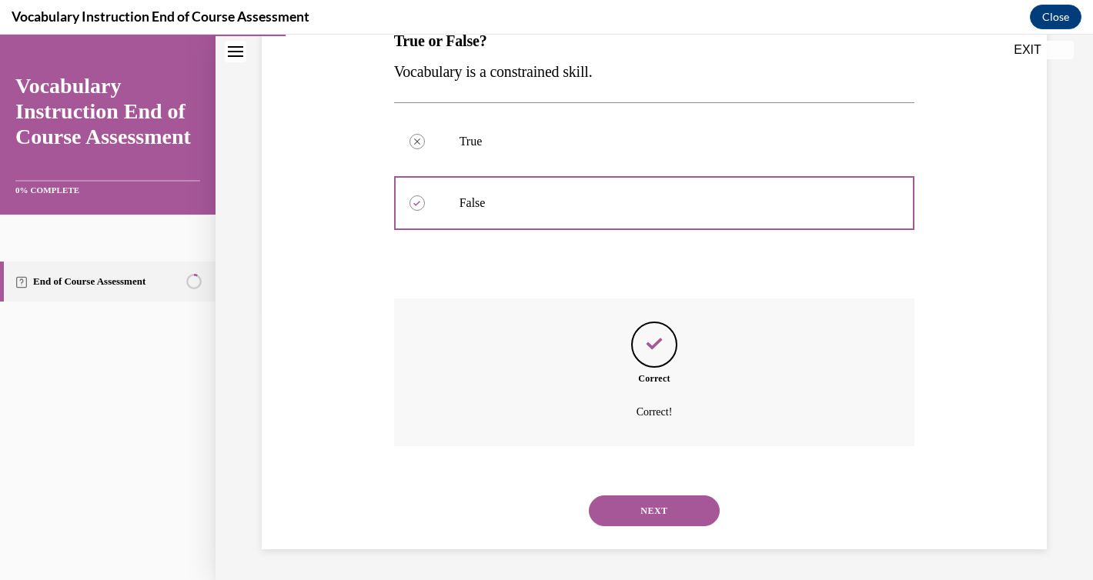
click at [666, 512] on button "NEXT" at bounding box center [654, 510] width 131 height 31
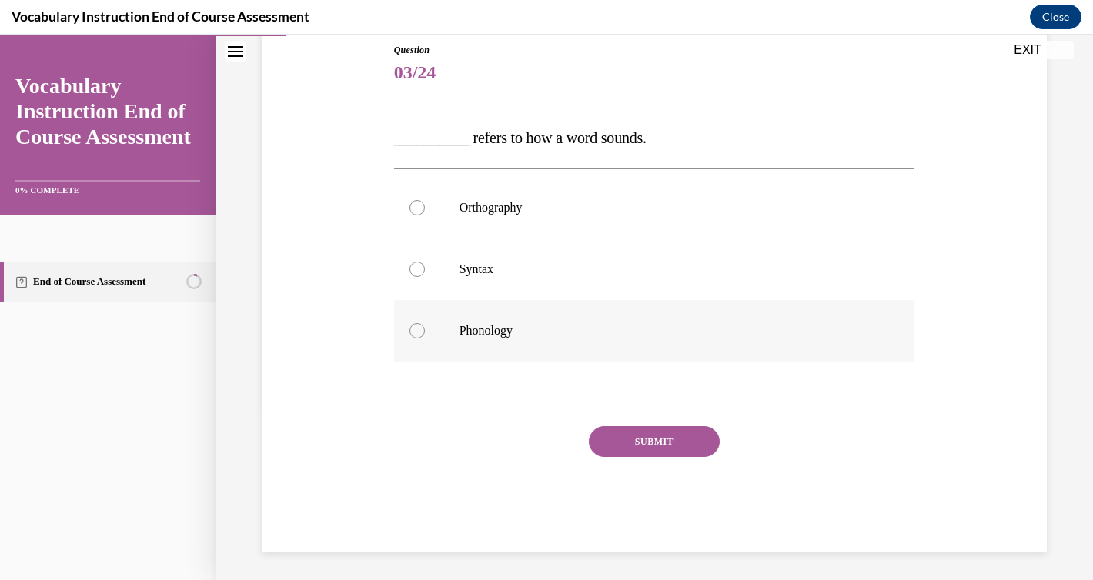
click at [502, 339] on label "Phonology" at bounding box center [654, 331] width 521 height 62
click at [425, 339] on input "Phonology" at bounding box center [416, 330] width 15 height 15
radio input "true"
click at [607, 439] on button "SUBMIT" at bounding box center [654, 441] width 131 height 31
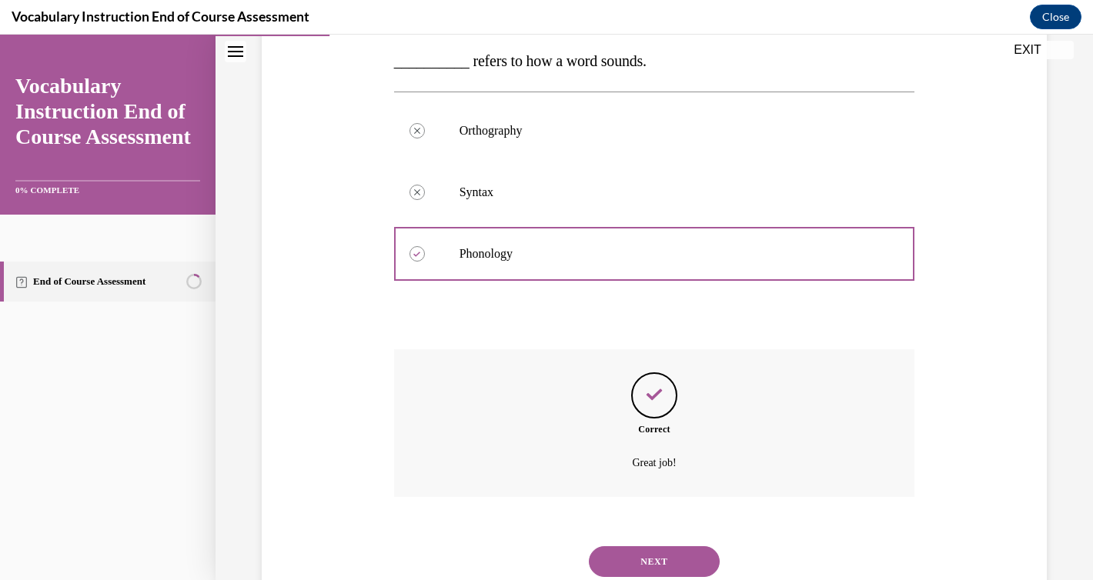
scroll to position [299, 0]
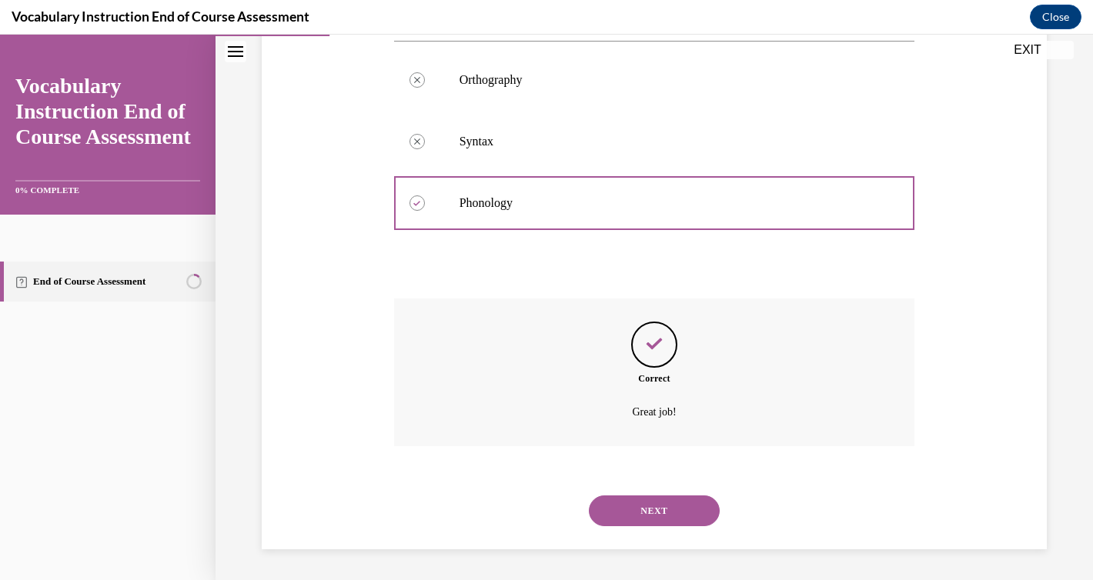
click at [656, 524] on button "NEXT" at bounding box center [654, 510] width 131 height 31
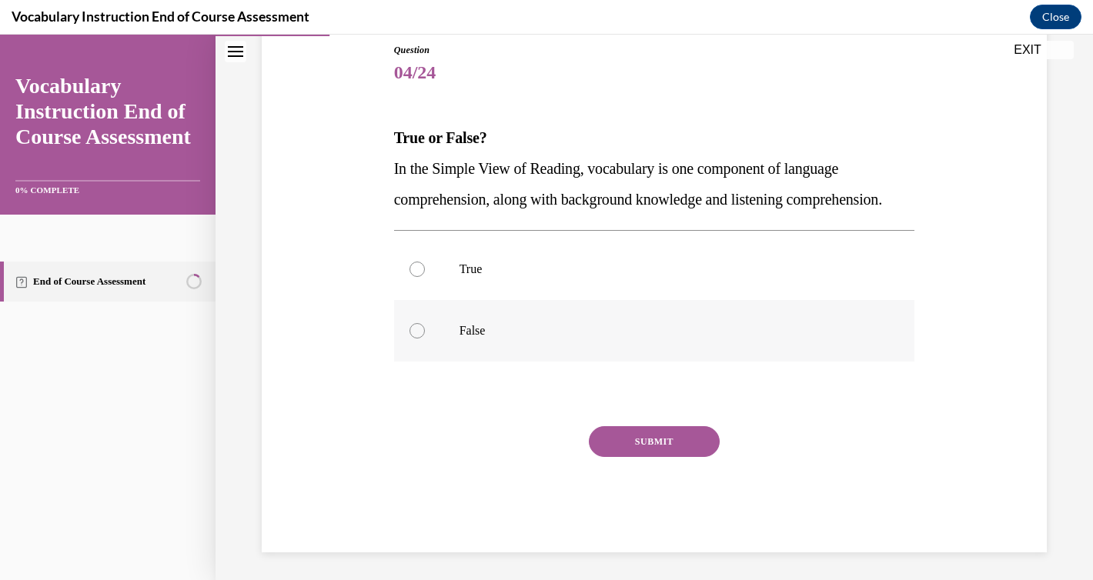
click at [464, 339] on p "False" at bounding box center [667, 330] width 417 height 15
click at [425, 339] on input "False" at bounding box center [416, 330] width 15 height 15
radio input "true"
click at [652, 457] on button "SUBMIT" at bounding box center [654, 441] width 131 height 31
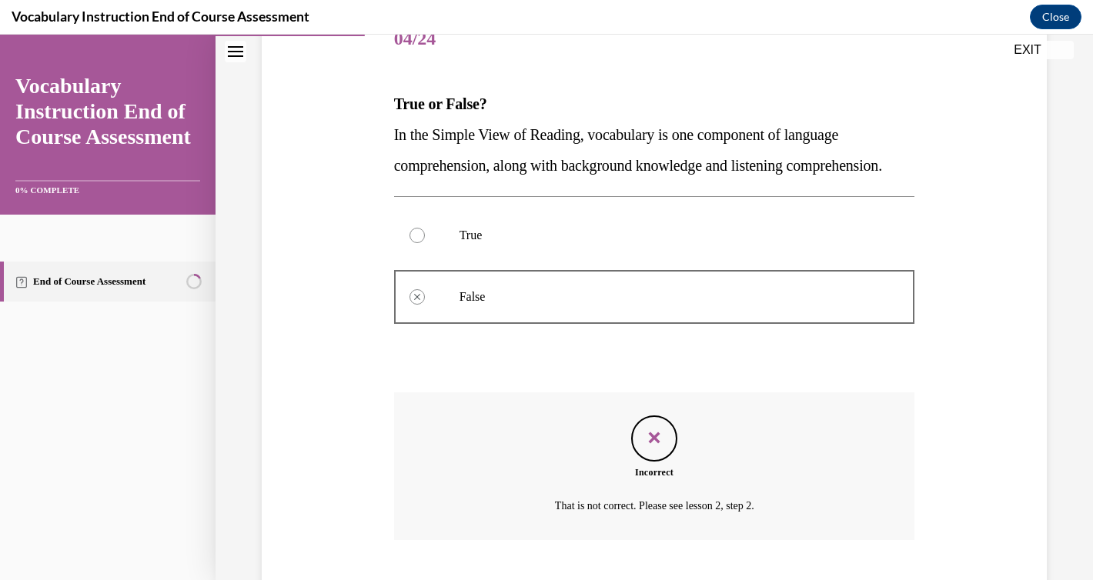
scroll to position [329, 0]
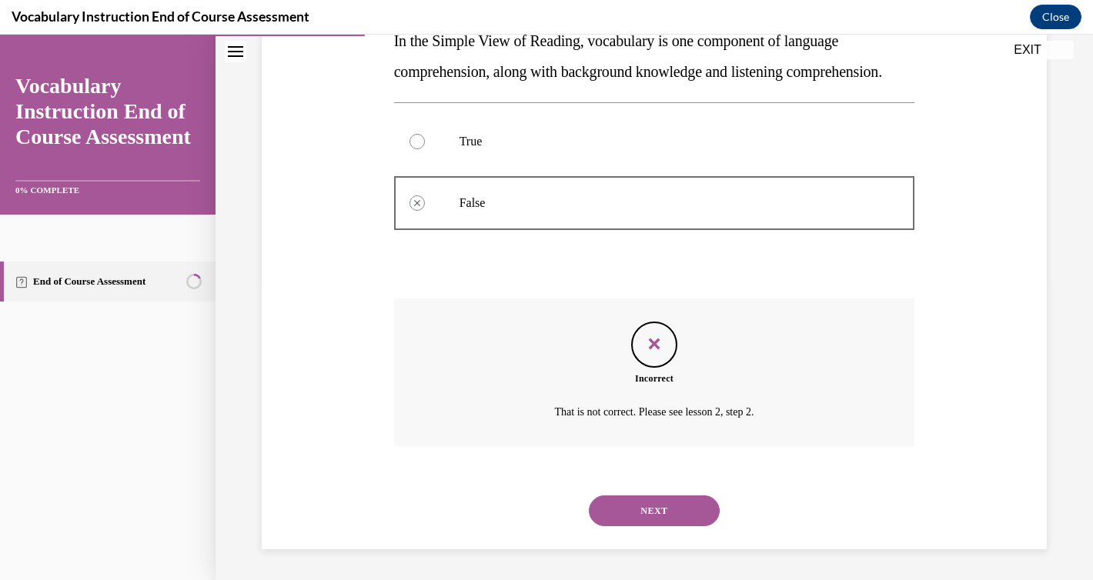
click at [651, 498] on button "NEXT" at bounding box center [654, 510] width 131 height 31
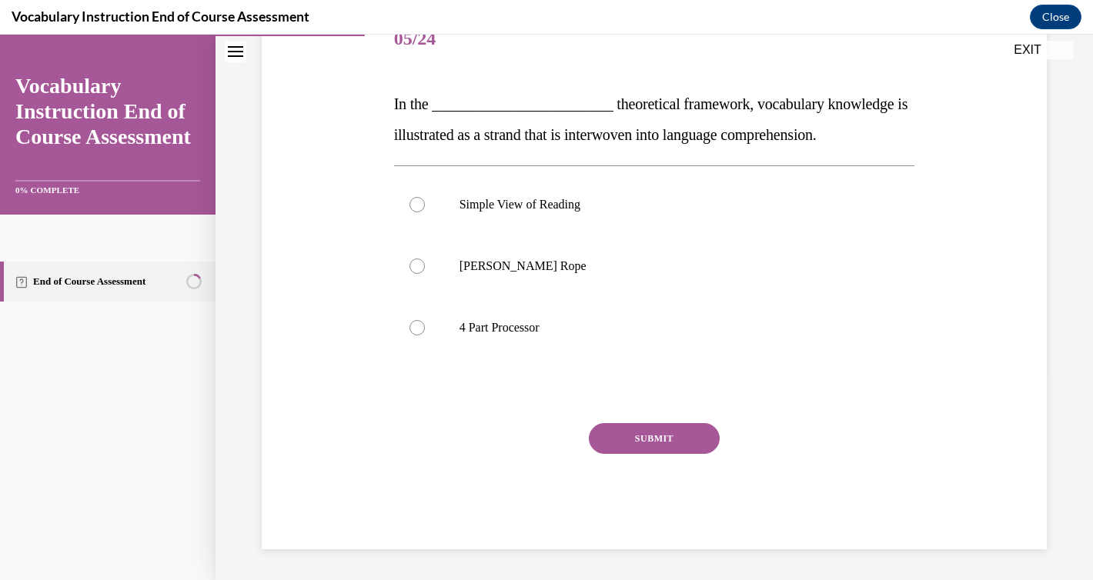
scroll to position [171, 0]
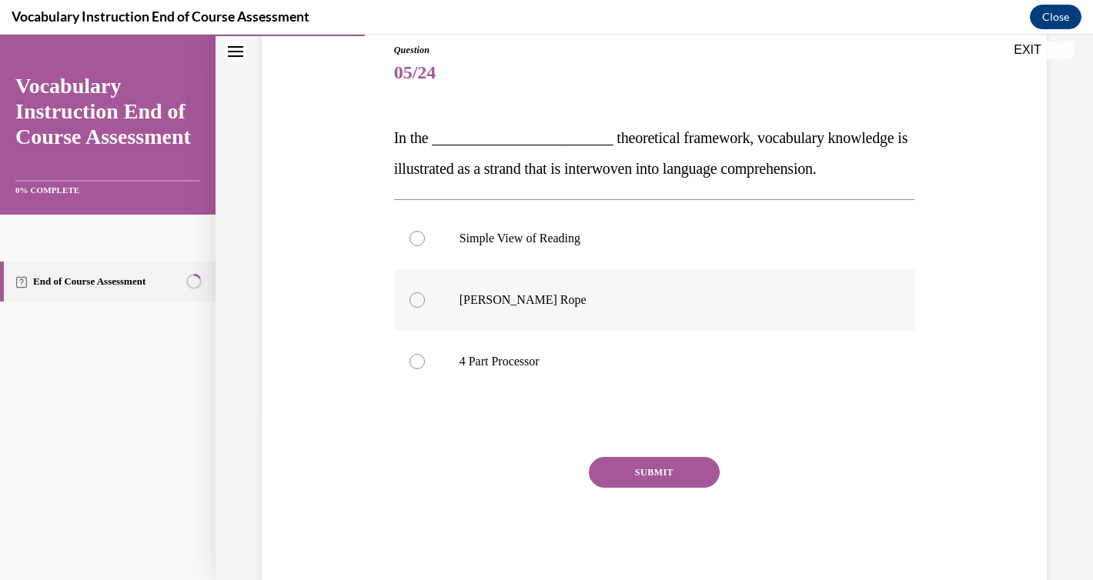
click at [522, 301] on p "[PERSON_NAME] Rope" at bounding box center [667, 299] width 417 height 15
click at [425, 301] on input "[PERSON_NAME] Rope" at bounding box center [416, 299] width 15 height 15
radio input "true"
click at [662, 470] on button "SUBMIT" at bounding box center [654, 472] width 131 height 31
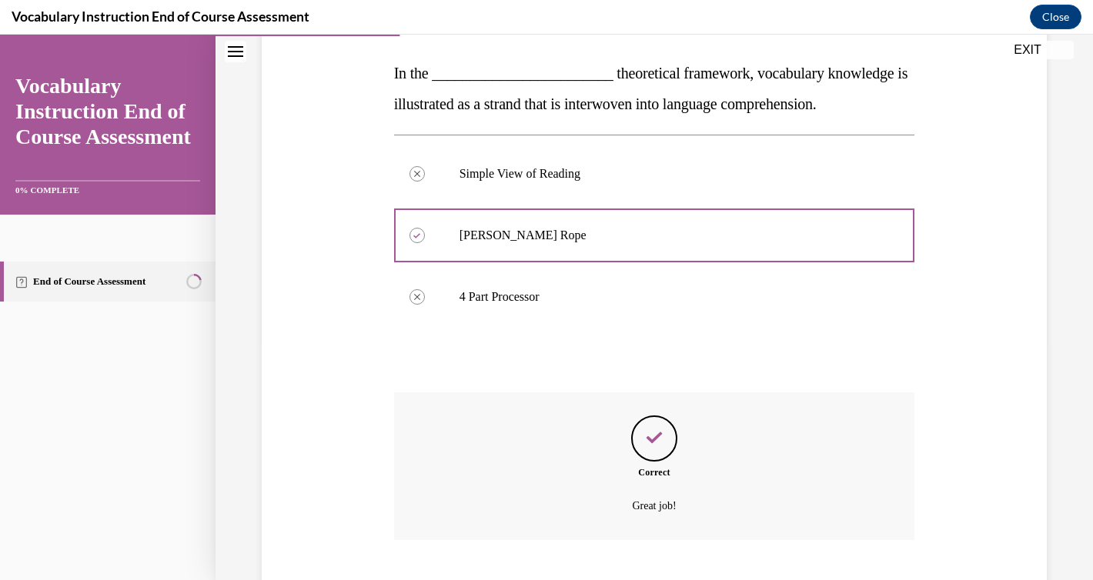
scroll to position [329, 0]
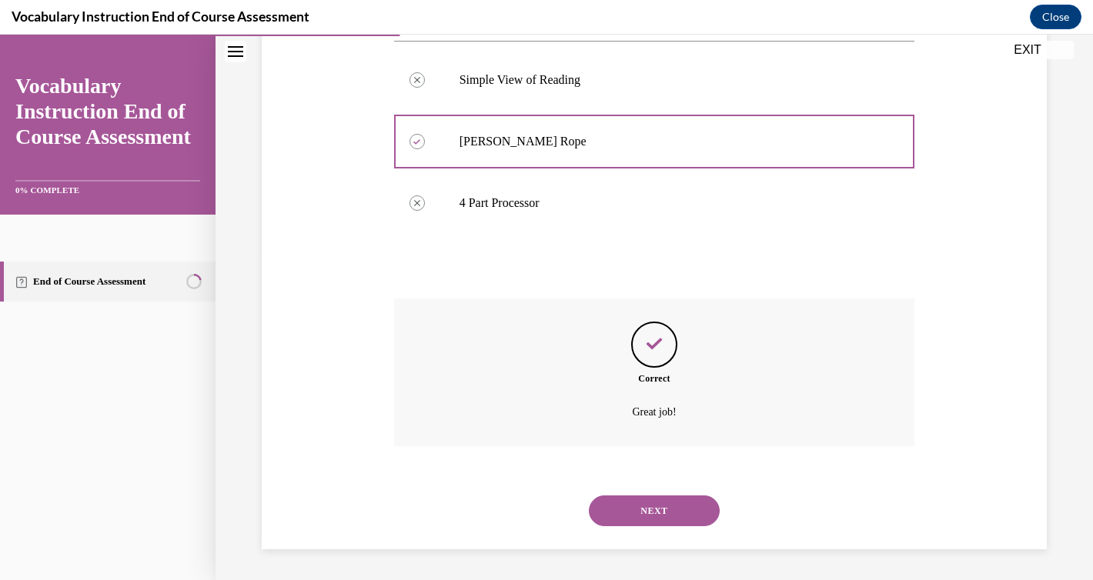
click at [663, 502] on button "NEXT" at bounding box center [654, 510] width 131 height 31
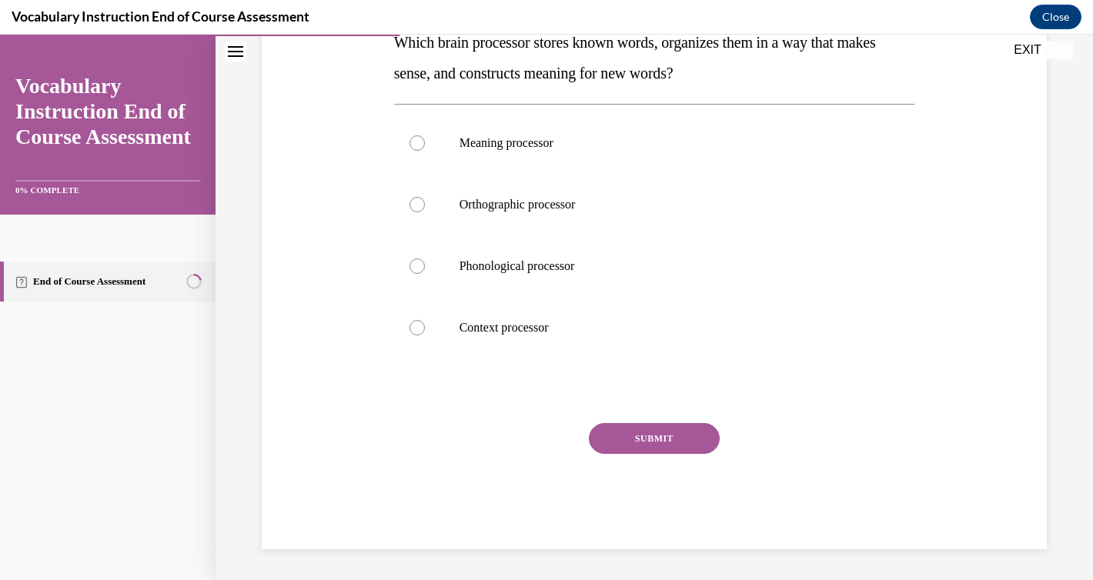
scroll to position [250, 0]
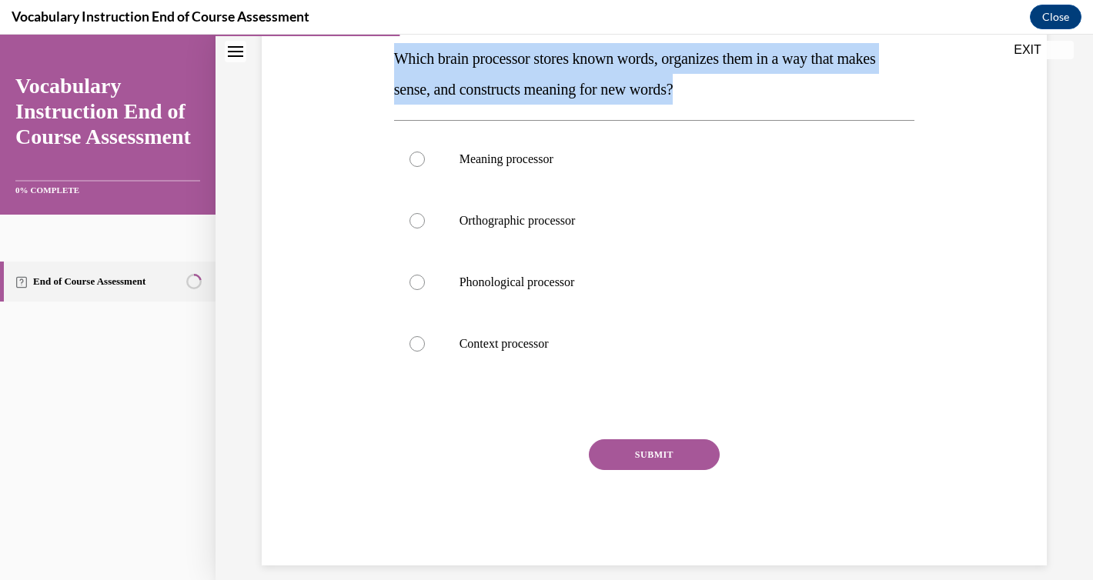
drag, startPoint x: 398, startPoint y: 56, endPoint x: 769, endPoint y: 93, distance: 372.7
click at [769, 93] on p "Which brain processor stores known words, organizes them in a way that makes se…" at bounding box center [654, 74] width 521 height 62
copy span "Which brain processor stores known words, organizes them in a way that makes se…"
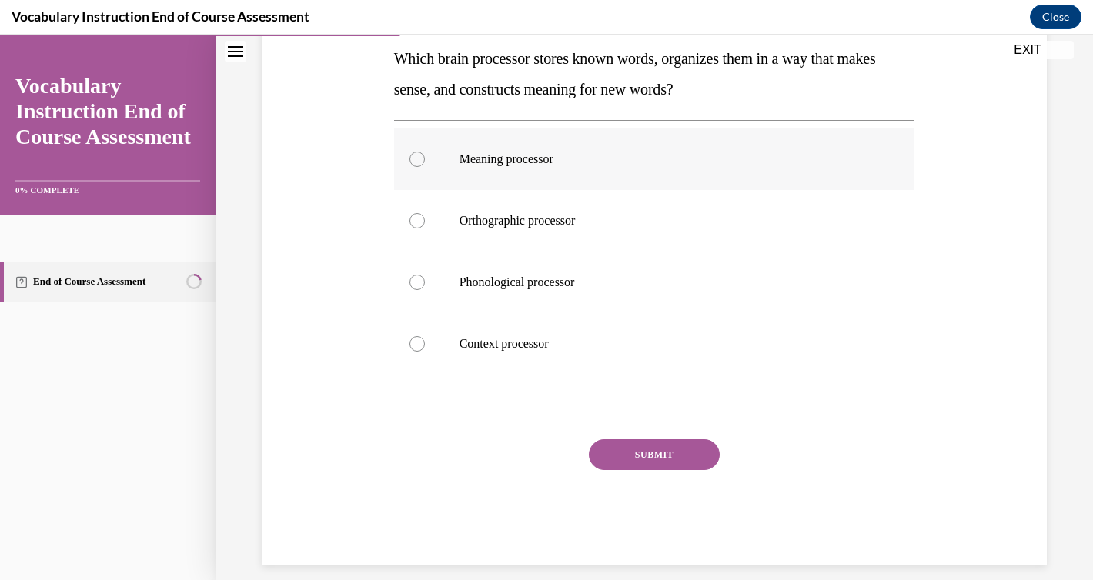
click at [552, 160] on p "Meaning processor" at bounding box center [667, 159] width 417 height 15
click at [425, 160] on input "Meaning processor" at bounding box center [416, 159] width 15 height 15
radio input "true"
click at [645, 449] on button "SUBMIT" at bounding box center [654, 454] width 131 height 31
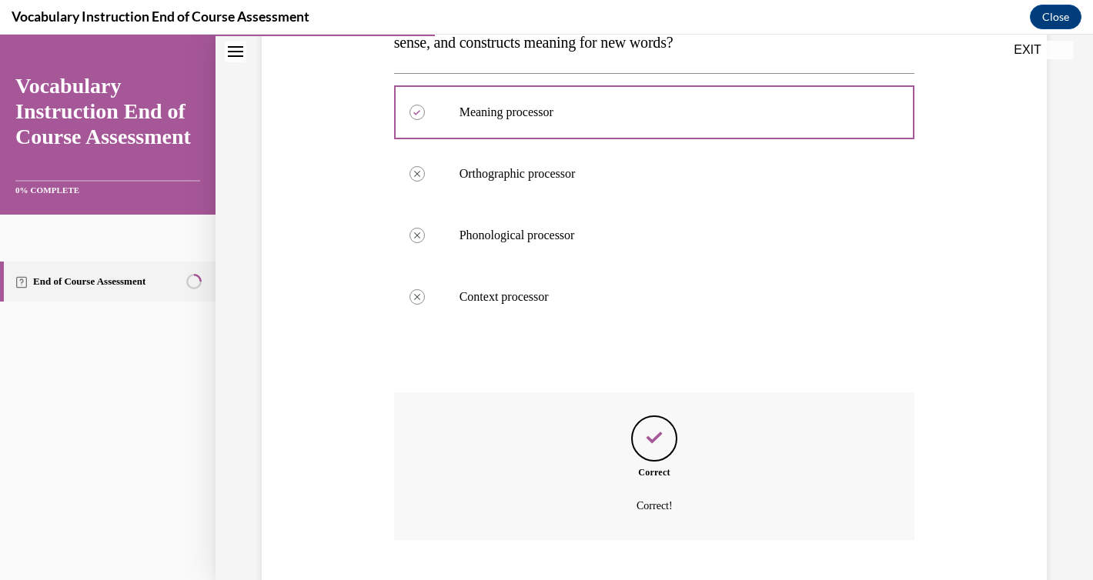
scroll to position [391, 0]
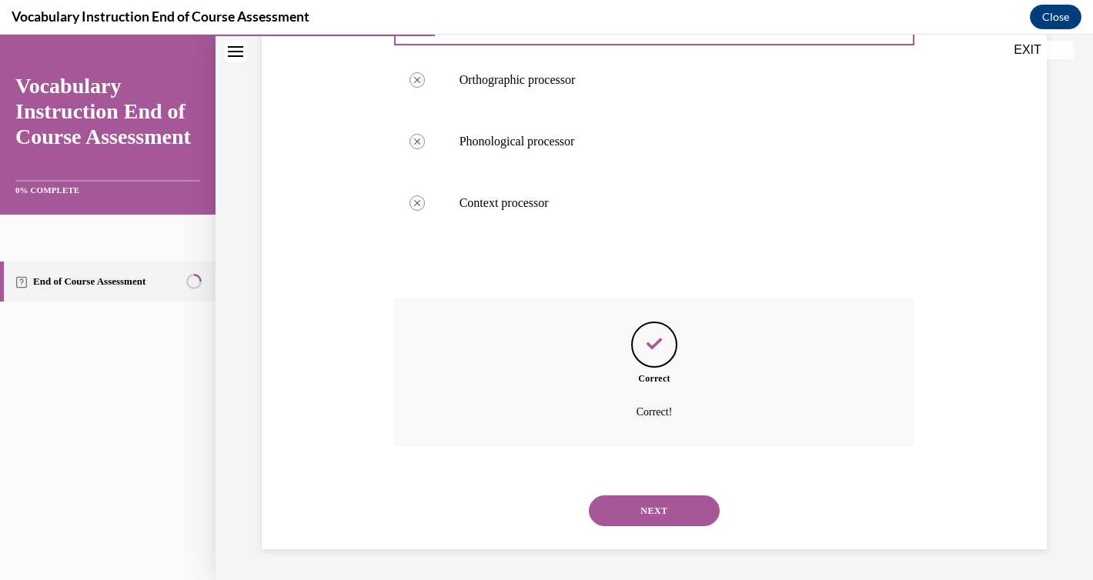
click at [649, 496] on button "NEXT" at bounding box center [654, 510] width 131 height 31
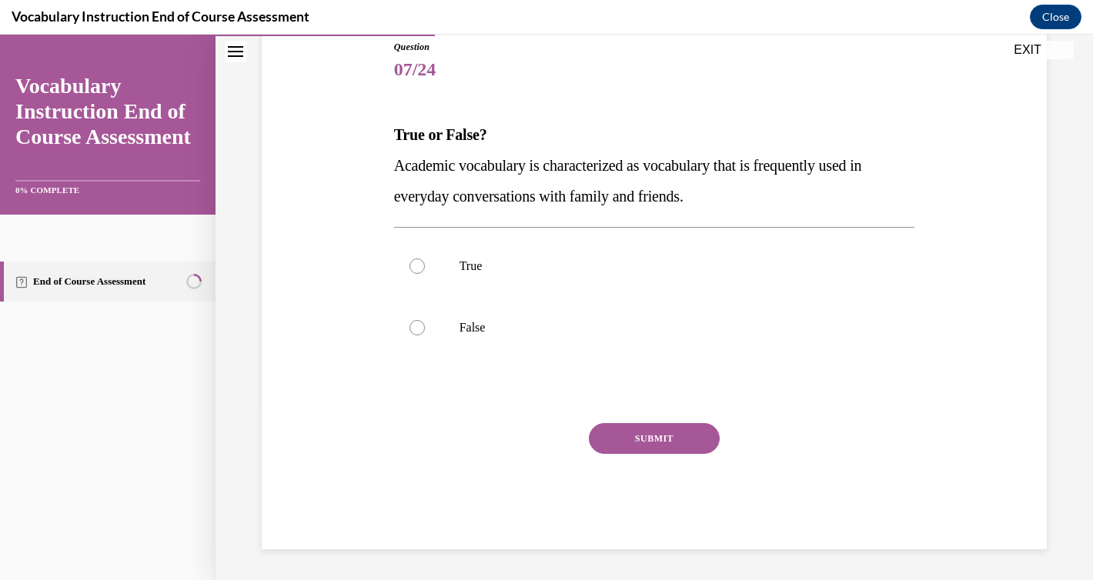
scroll to position [171, 0]
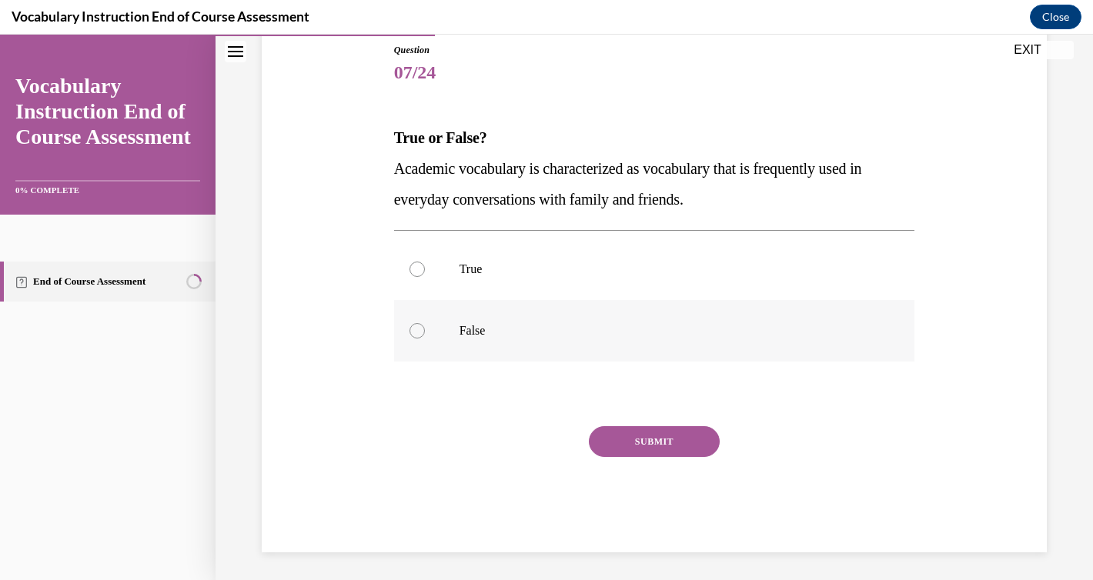
click at [457, 322] on label "False" at bounding box center [654, 331] width 521 height 62
click at [425, 323] on input "False" at bounding box center [416, 330] width 15 height 15
radio input "true"
click at [686, 438] on button "SUBMIT" at bounding box center [654, 441] width 131 height 31
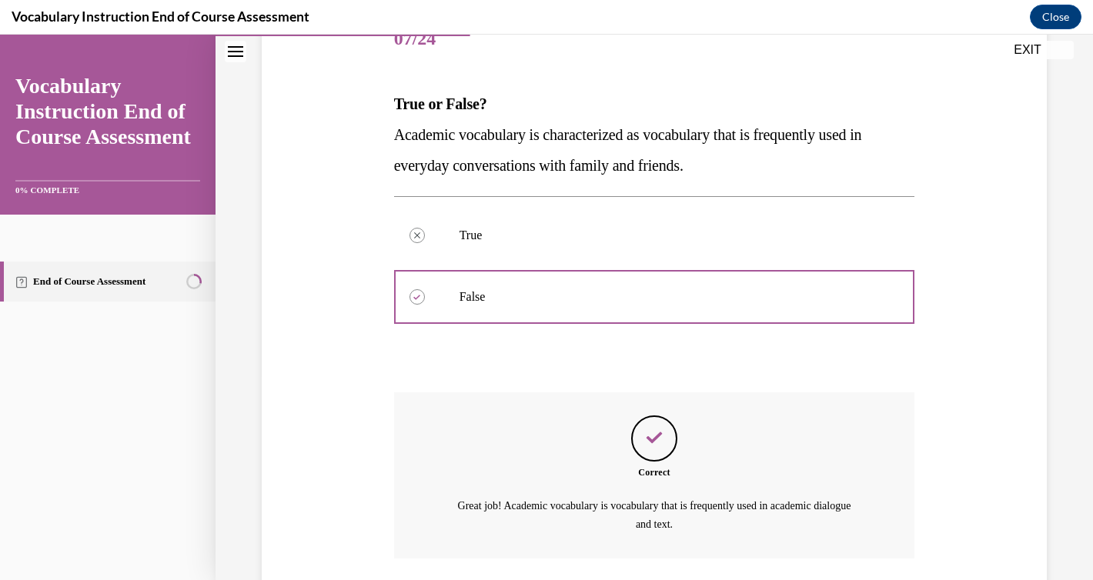
scroll to position [316, 0]
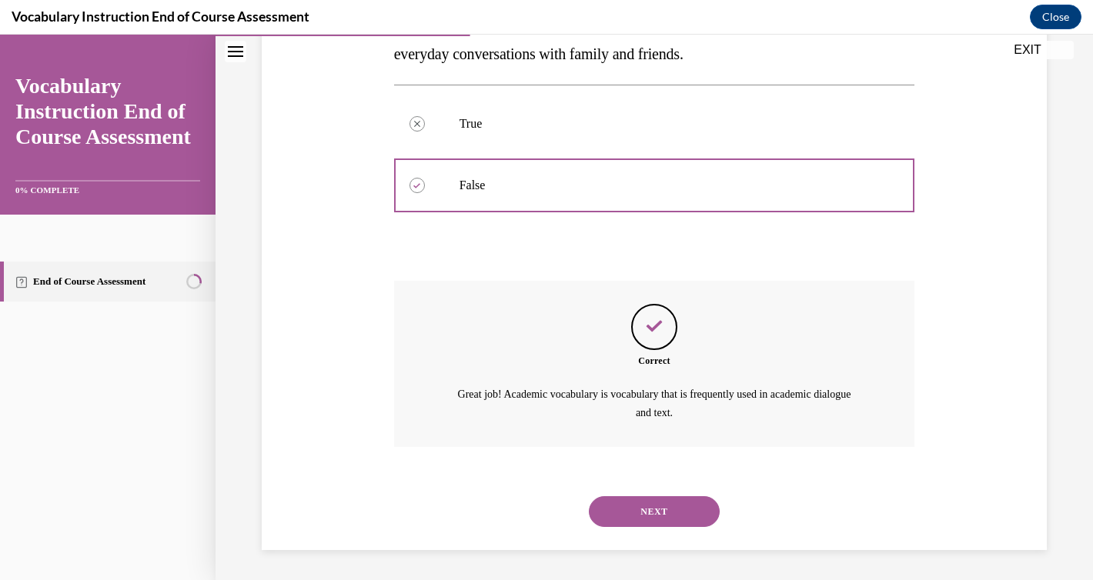
click at [665, 509] on button "NEXT" at bounding box center [654, 511] width 131 height 31
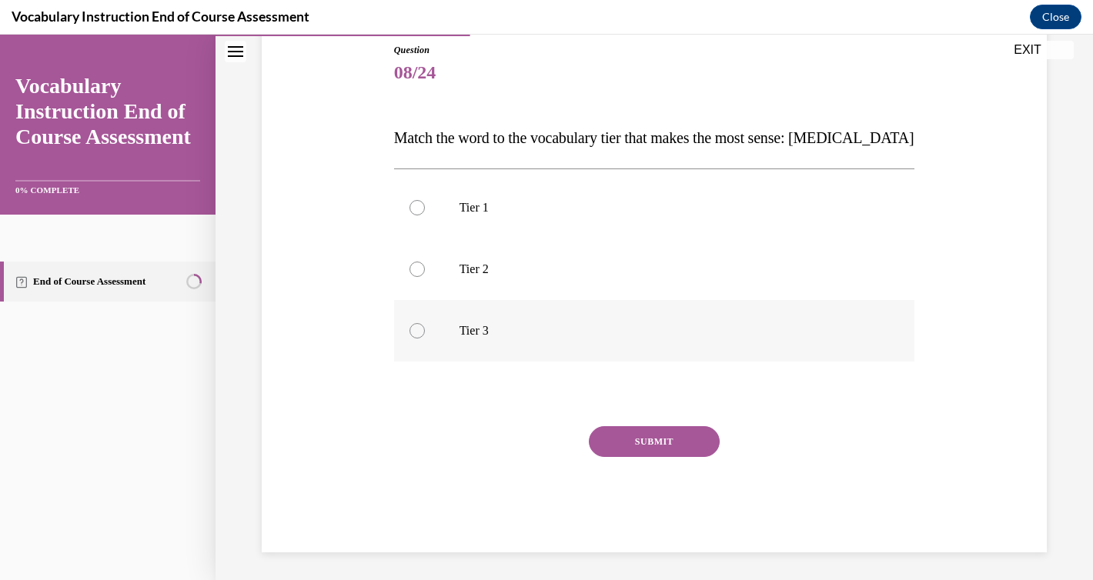
click at [416, 329] on div at bounding box center [416, 330] width 15 height 15
click at [416, 329] on input "Tier 3" at bounding box center [416, 330] width 15 height 15
radio input "true"
click at [646, 440] on button "SUBMIT" at bounding box center [654, 441] width 131 height 31
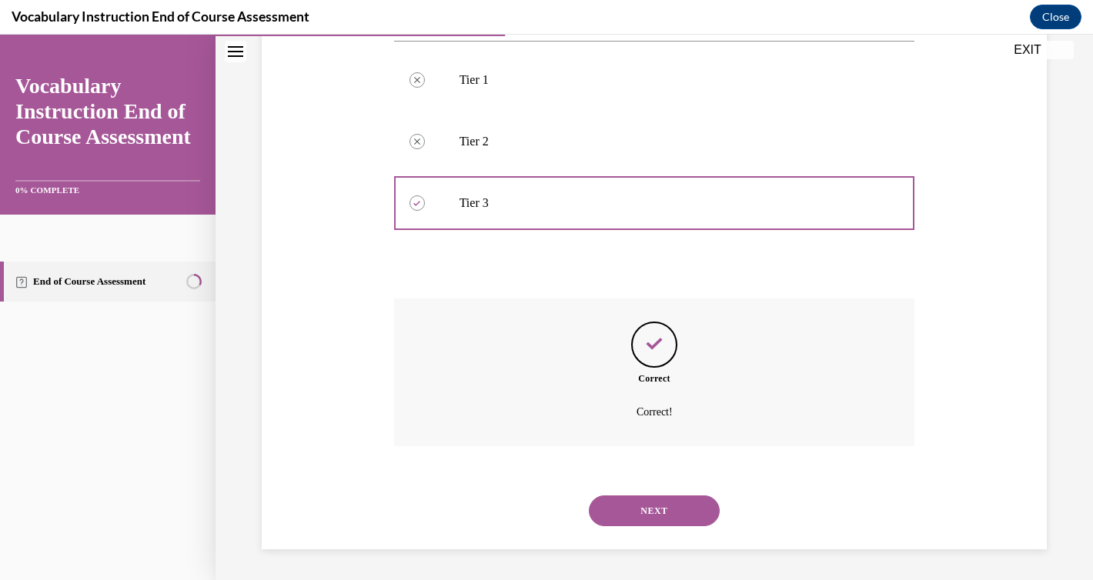
click at [643, 498] on button "NEXT" at bounding box center [654, 510] width 131 height 31
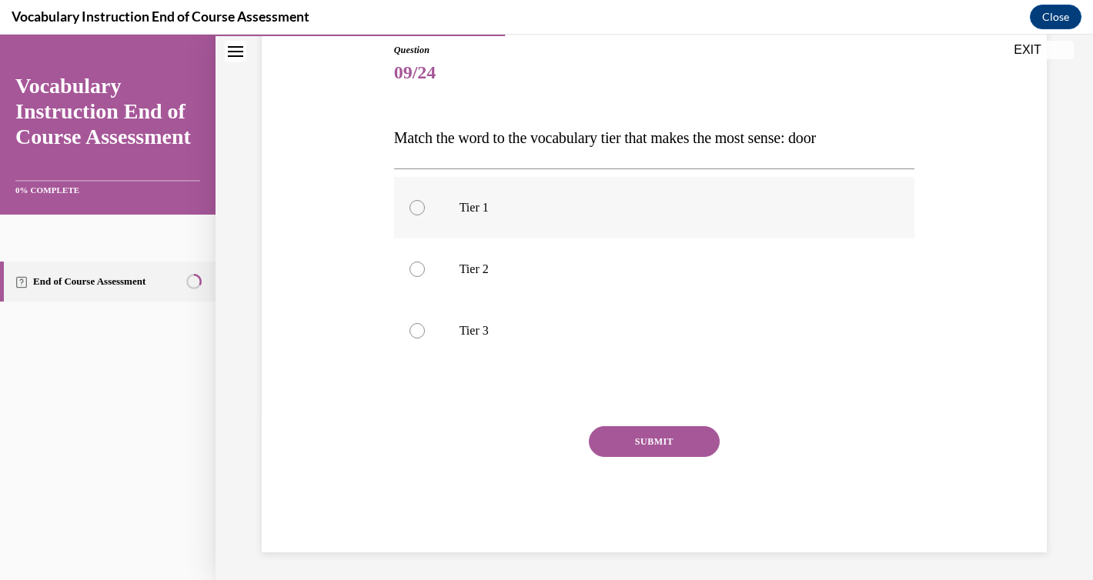
click at [470, 226] on label "Tier 1" at bounding box center [654, 208] width 521 height 62
click at [425, 215] on input "Tier 1" at bounding box center [416, 207] width 15 height 15
radio input "true"
click at [470, 225] on label "Tier 1" at bounding box center [654, 208] width 521 height 62
click at [425, 215] on input "Tier 1" at bounding box center [416, 207] width 15 height 15
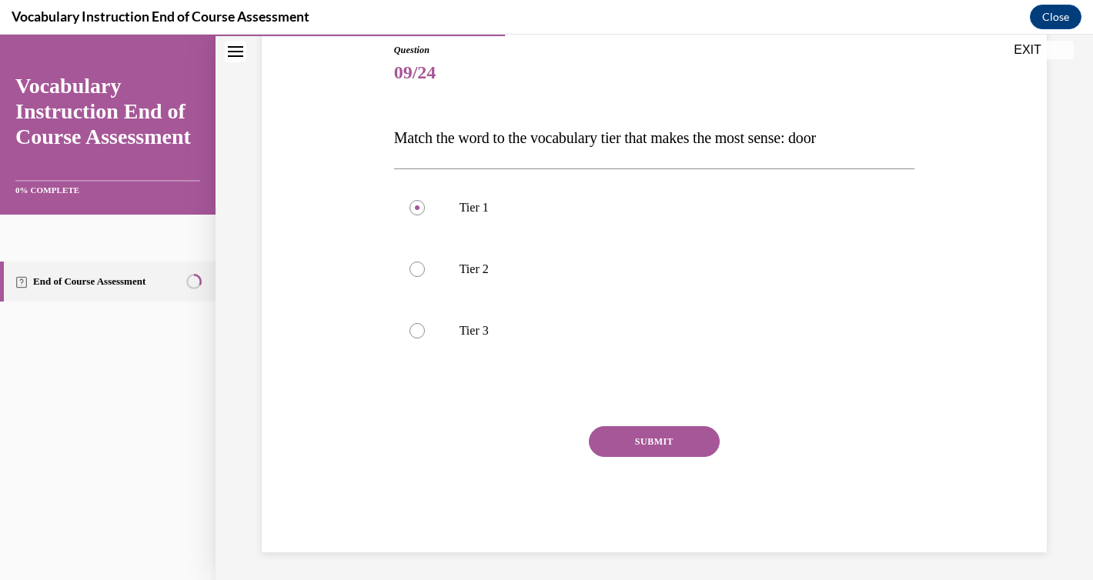
click at [620, 442] on button "SUBMIT" at bounding box center [654, 441] width 131 height 31
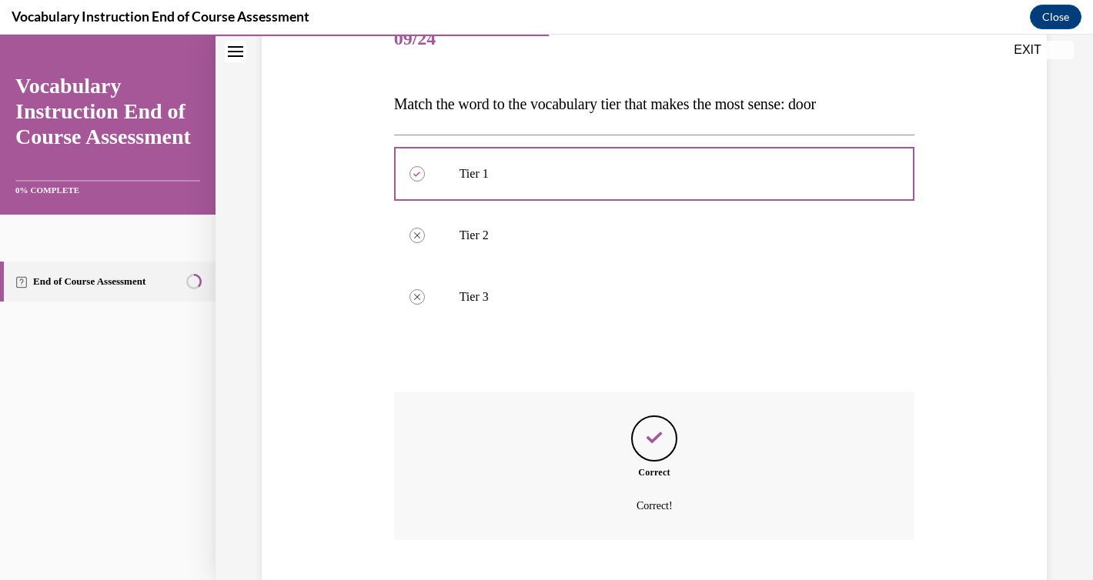
scroll to position [299, 0]
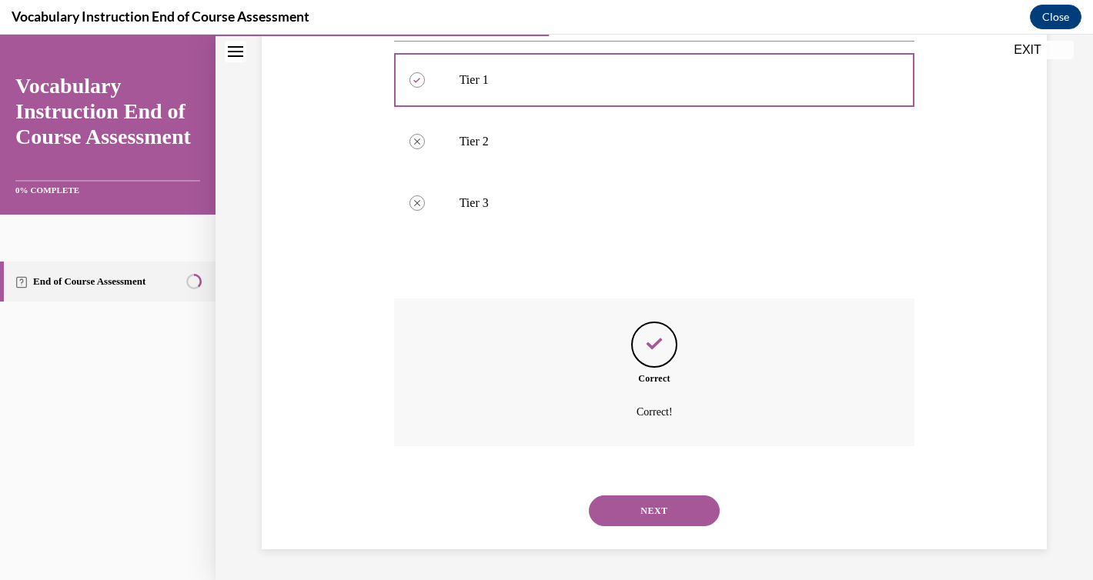
click at [630, 507] on button "NEXT" at bounding box center [654, 510] width 131 height 31
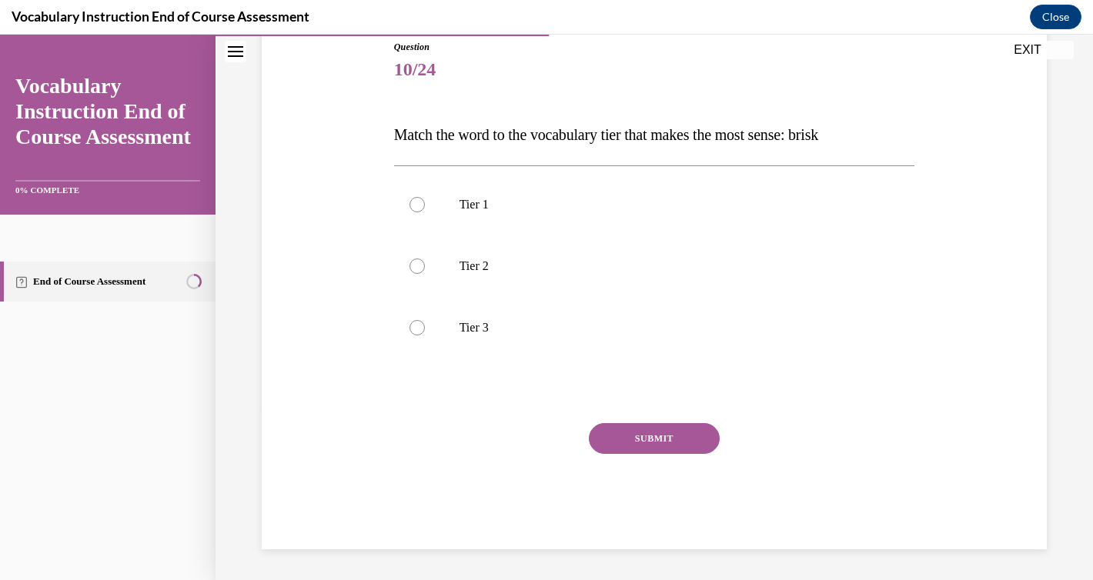
scroll to position [171, 0]
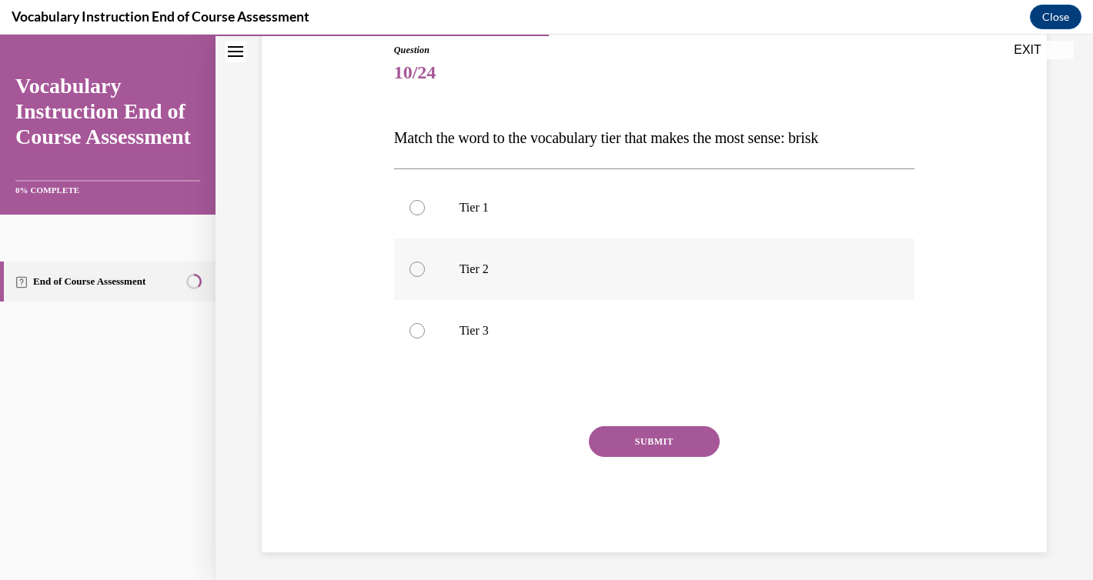
click at [505, 270] on p "Tier 2" at bounding box center [667, 269] width 417 height 15
click at [425, 270] on input "Tier 2" at bounding box center [416, 269] width 15 height 15
radio input "true"
click at [625, 441] on button "SUBMIT" at bounding box center [654, 441] width 131 height 31
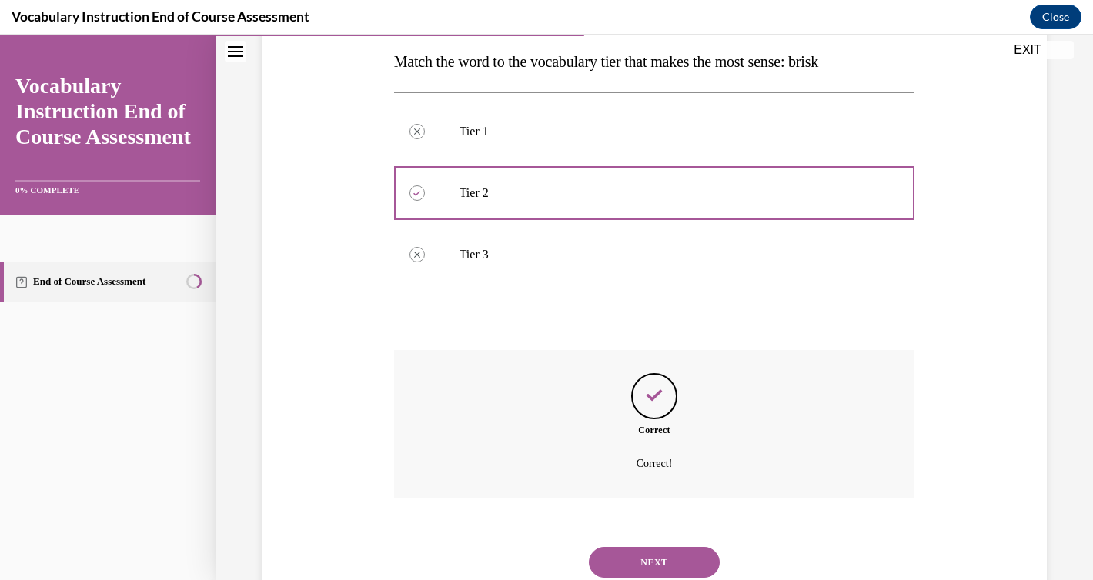
scroll to position [299, 0]
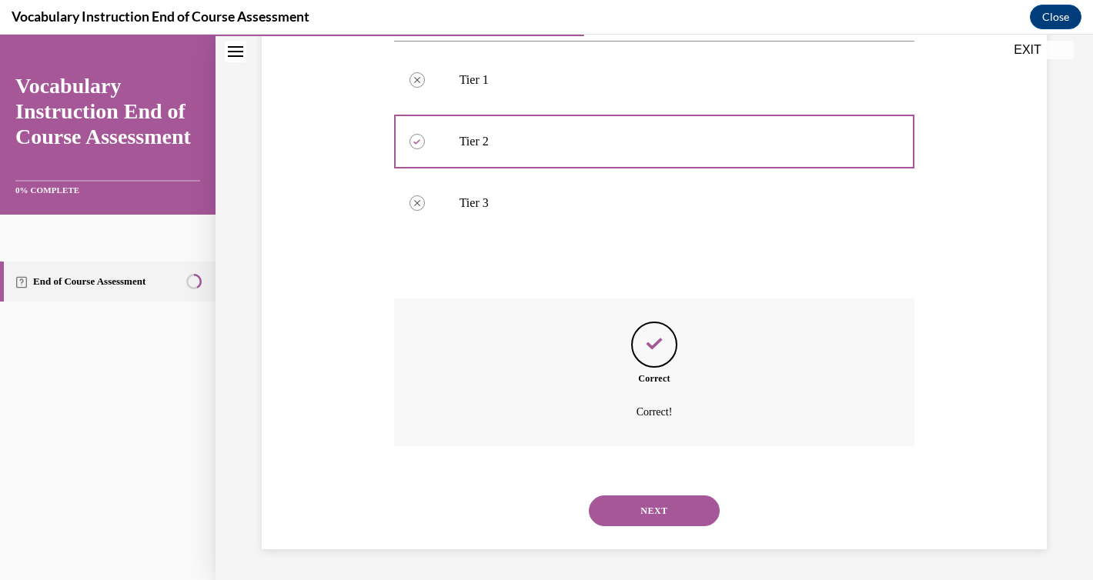
click at [635, 504] on button "NEXT" at bounding box center [654, 510] width 131 height 31
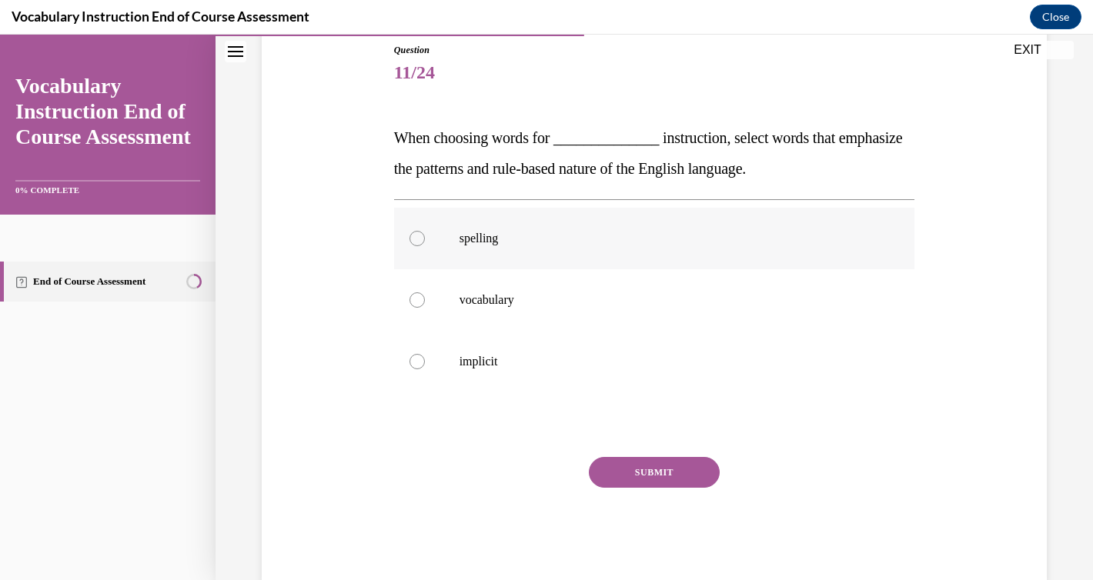
click at [442, 236] on label "spelling" at bounding box center [654, 239] width 521 height 62
click at [425, 236] on input "spelling" at bounding box center [416, 238] width 15 height 15
radio input "true"
click at [639, 474] on button "SUBMIT" at bounding box center [654, 472] width 131 height 31
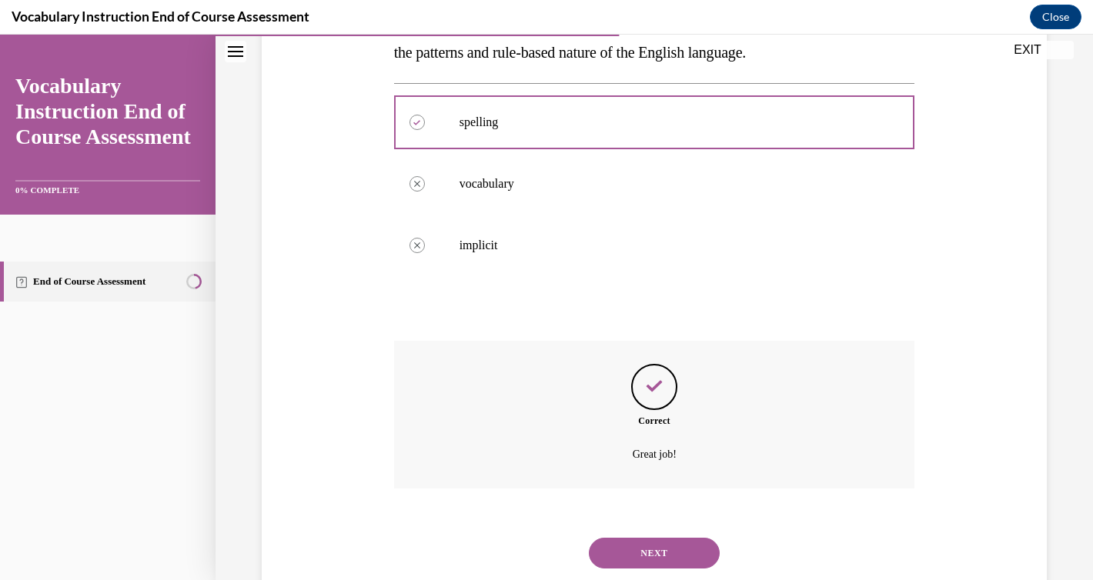
scroll to position [329, 0]
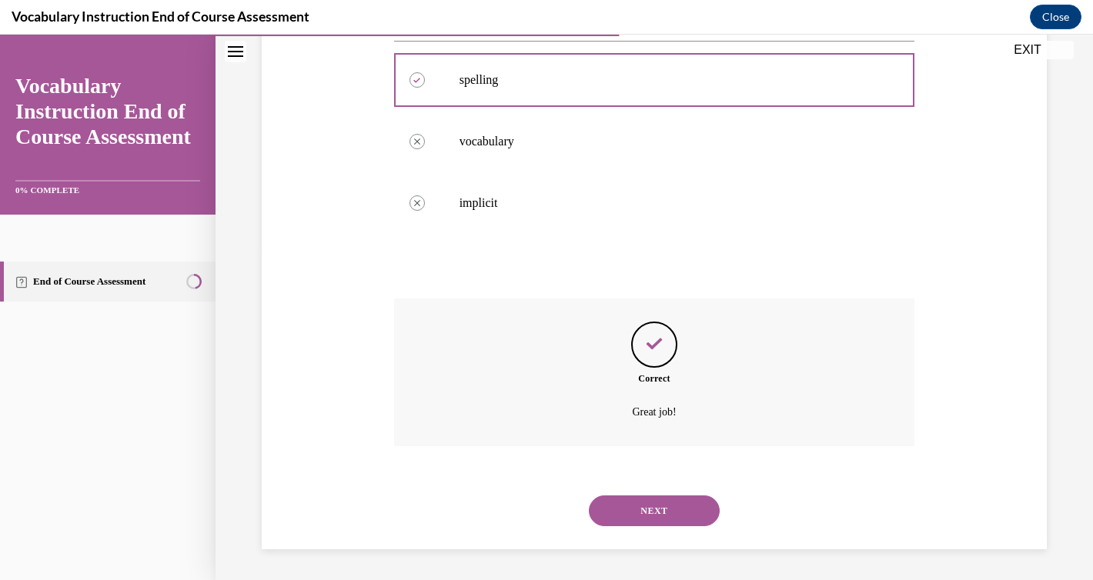
click at [642, 502] on button "NEXT" at bounding box center [654, 510] width 131 height 31
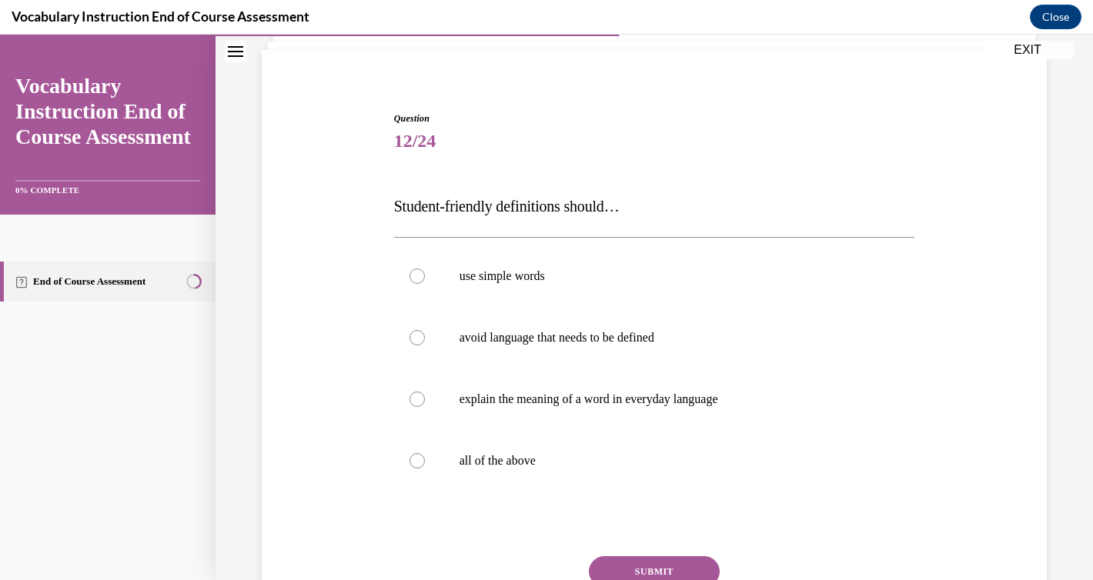
scroll to position [108, 0]
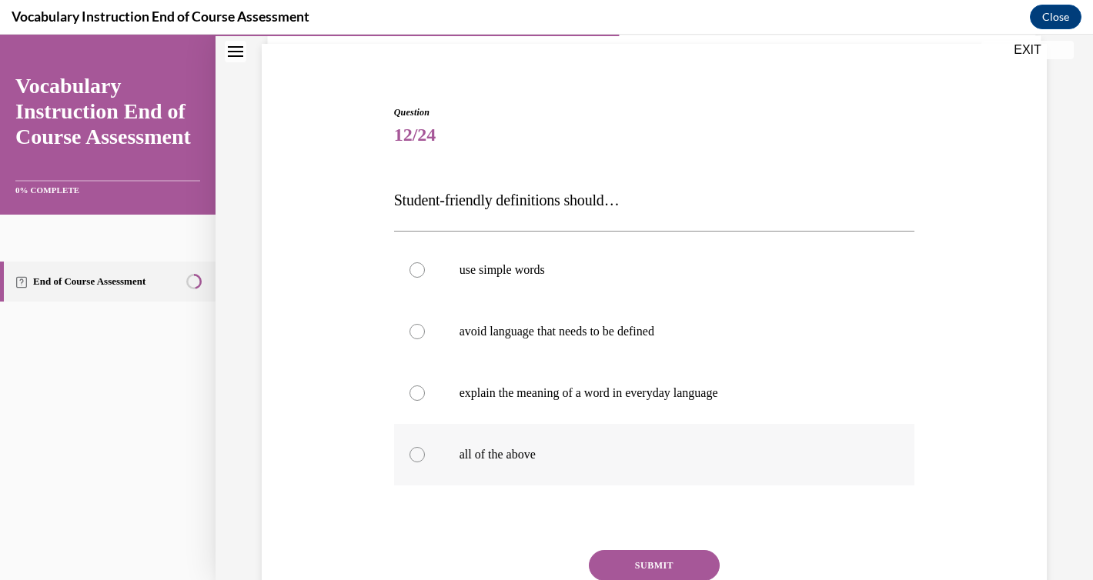
click at [425, 452] on label "all of the above" at bounding box center [654, 455] width 521 height 62
click at [425, 452] on input "all of the above" at bounding box center [416, 454] width 15 height 15
radio input "true"
click at [659, 556] on button "SUBMIT" at bounding box center [654, 565] width 131 height 31
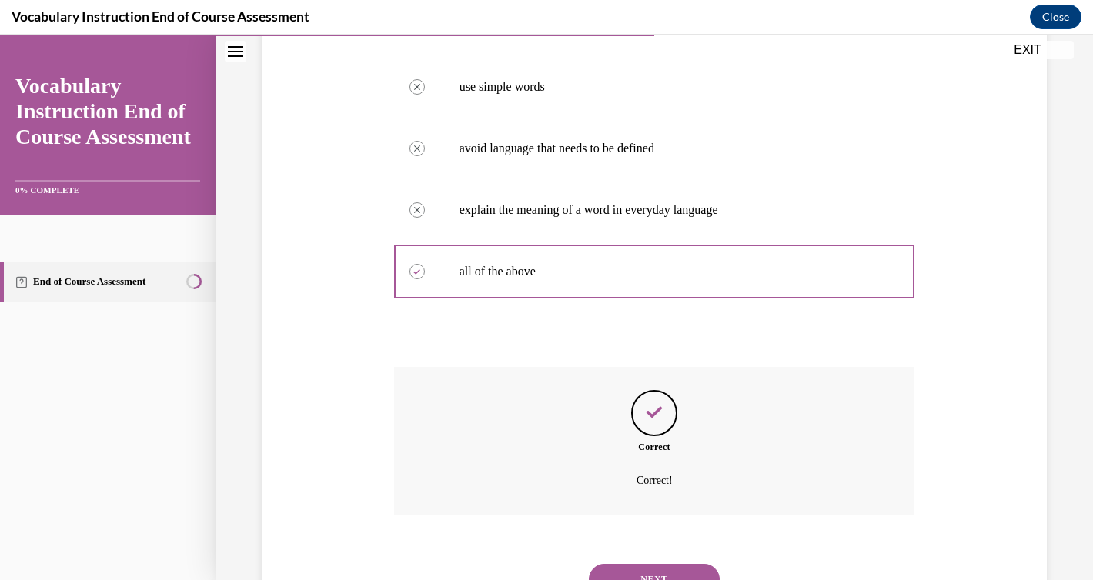
scroll to position [360, 0]
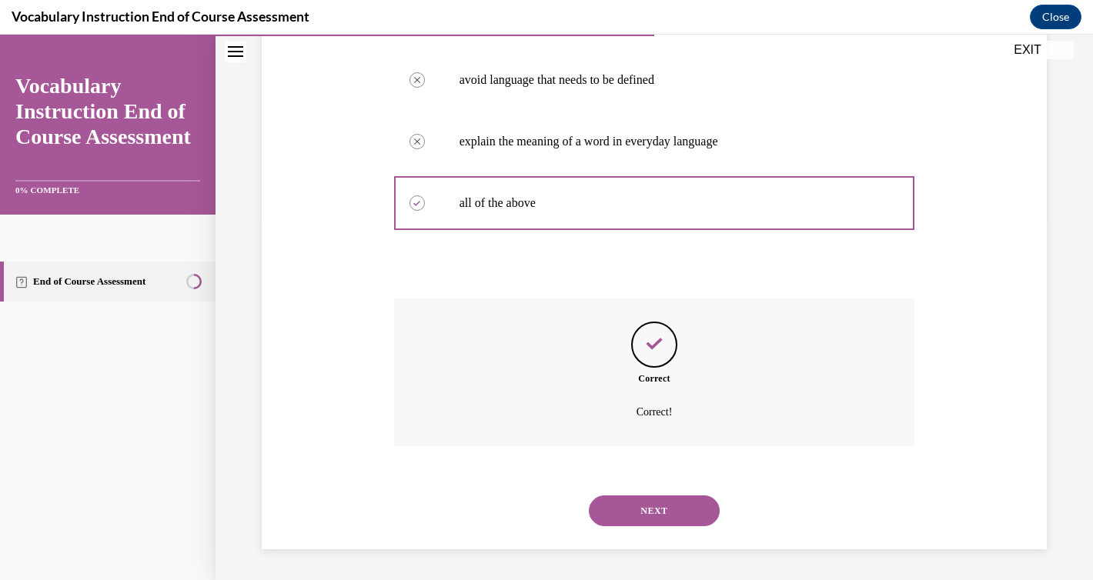
click at [659, 505] on button "NEXT" at bounding box center [654, 510] width 131 height 31
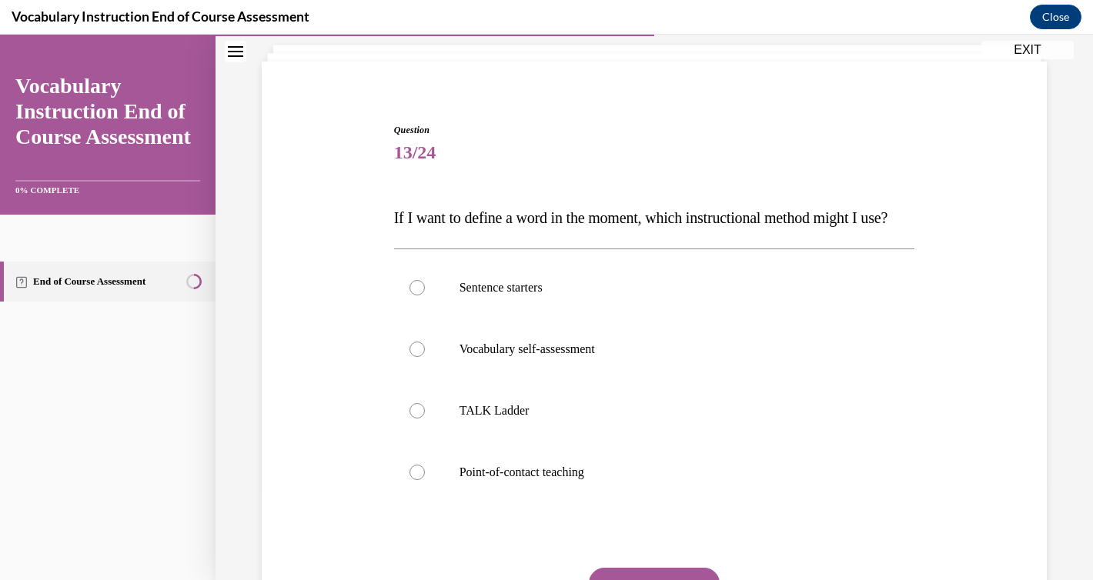
scroll to position [112, 0]
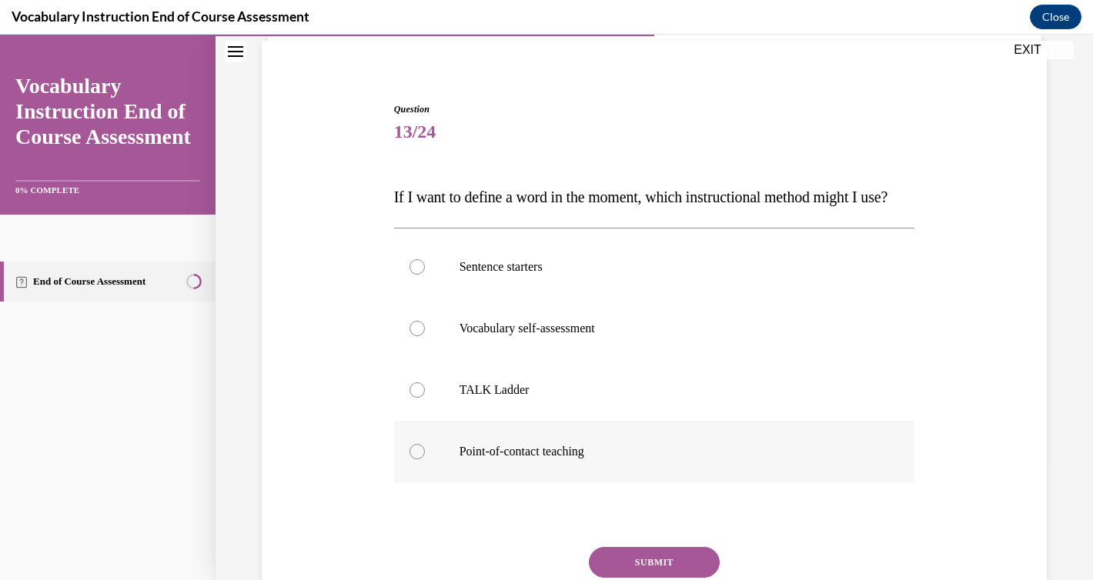
click at [529, 459] on p "Point-of-contact teaching" at bounding box center [667, 451] width 417 height 15
click at [425, 459] on input "Point-of-contact teaching" at bounding box center [416, 451] width 15 height 15
radio input "true"
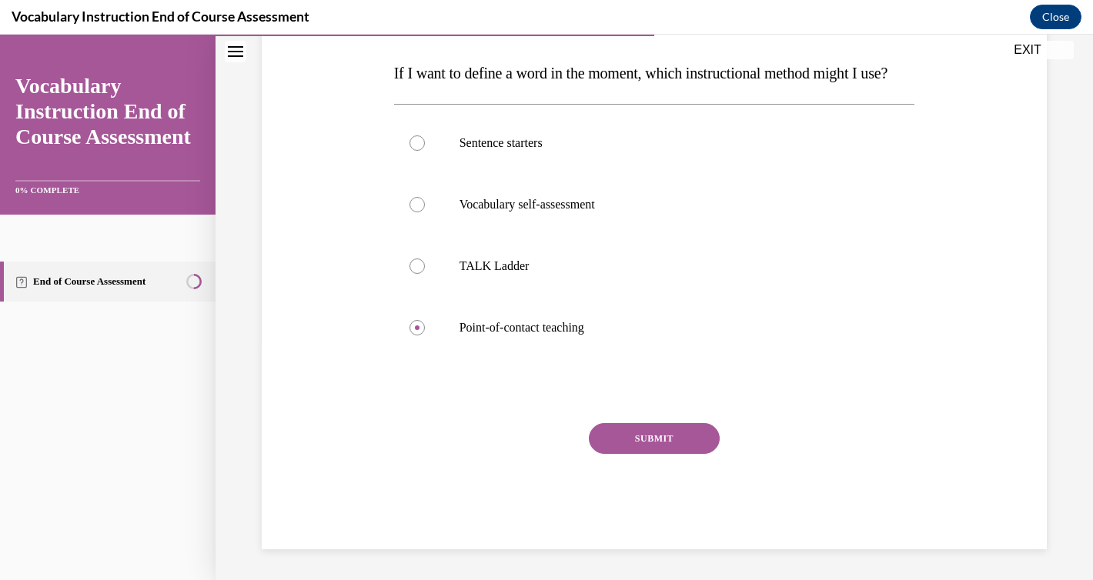
click at [686, 454] on button "SUBMIT" at bounding box center [654, 438] width 131 height 31
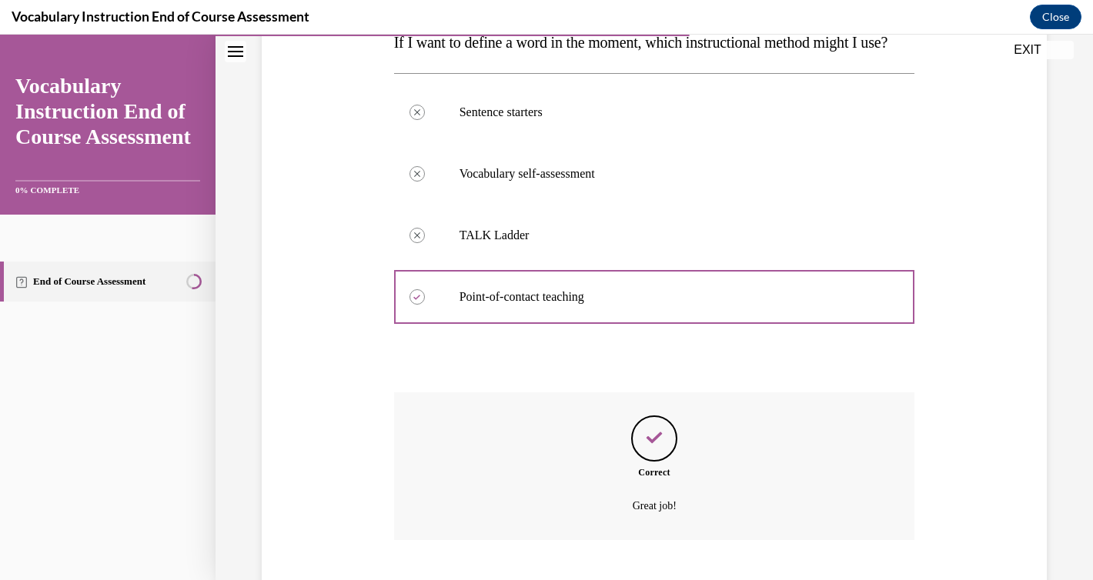
scroll to position [391, 0]
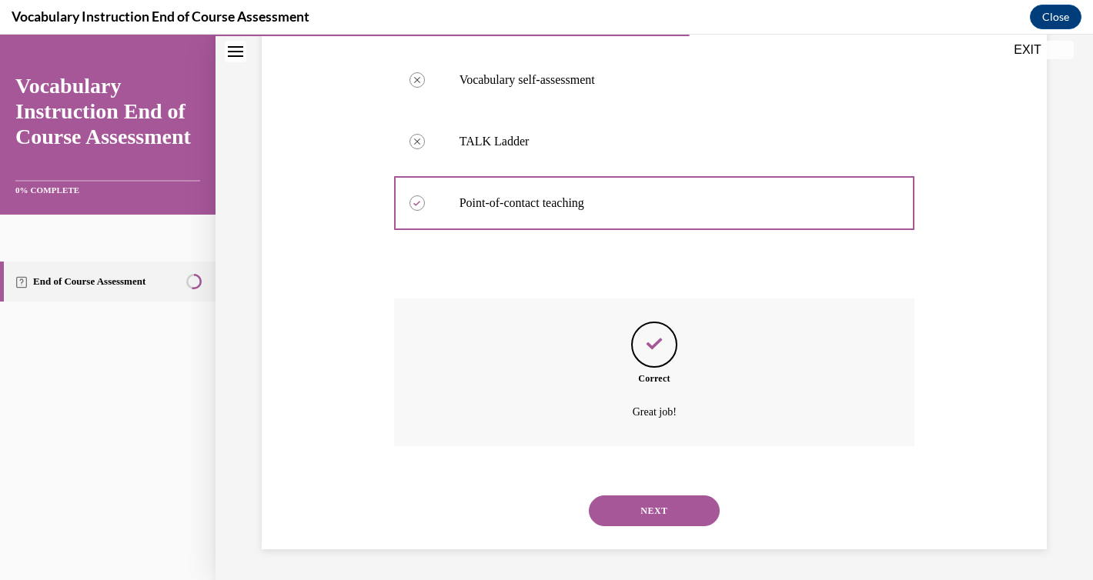
click at [662, 508] on button "NEXT" at bounding box center [654, 510] width 131 height 31
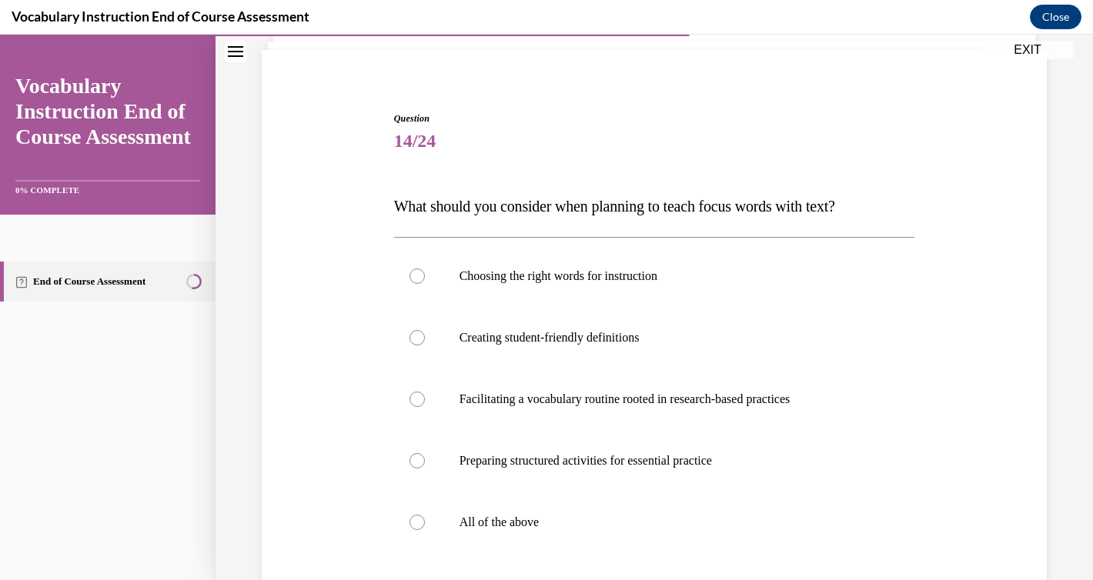
scroll to position [110, 0]
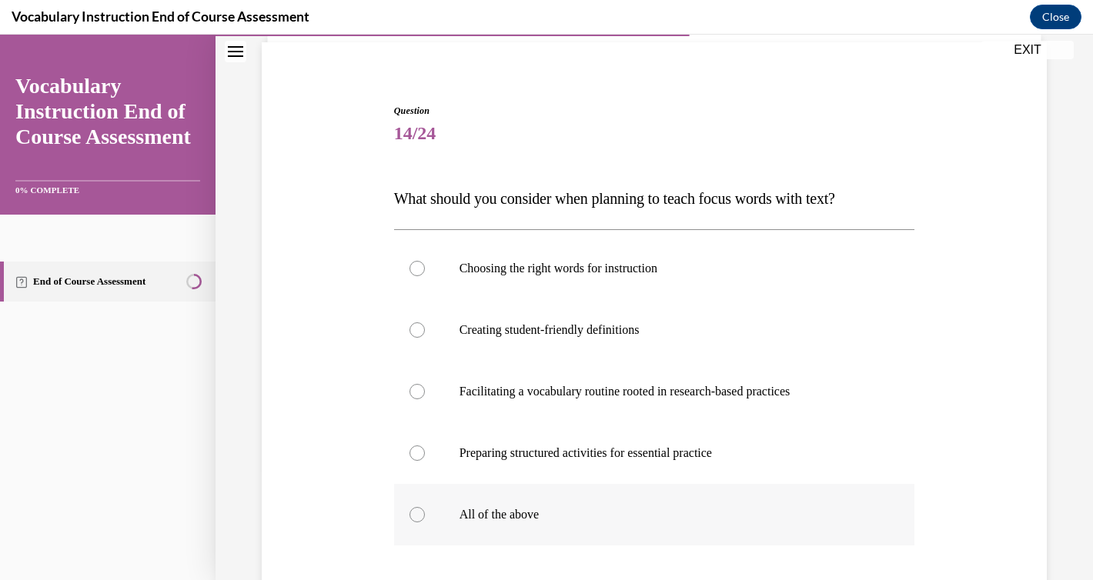
click at [448, 509] on label "All of the above" at bounding box center [654, 515] width 521 height 62
click at [425, 509] on input "All of the above" at bounding box center [416, 514] width 15 height 15
radio input "true"
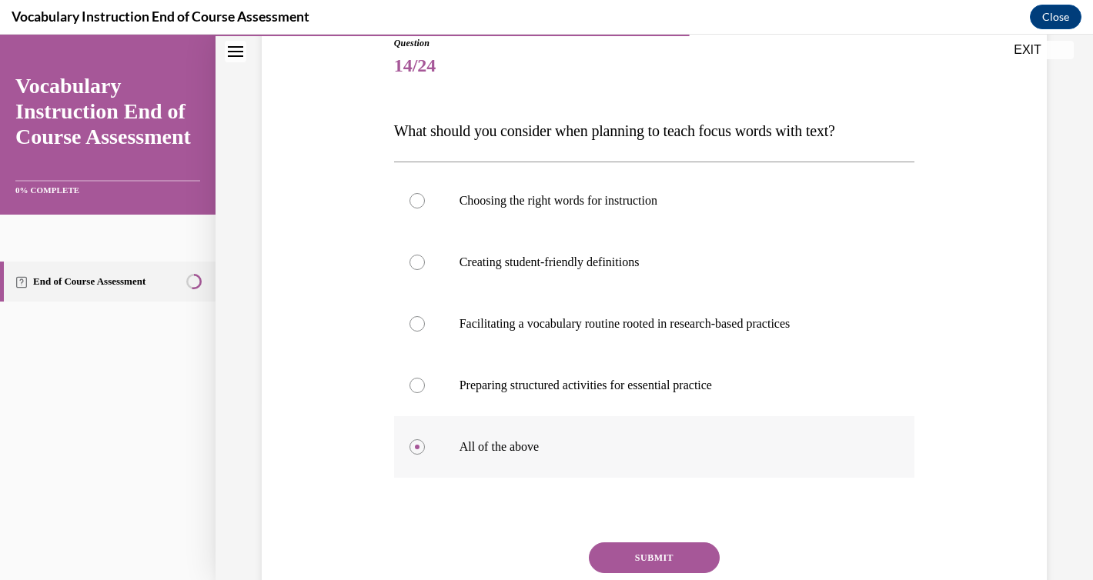
scroll to position [297, 0]
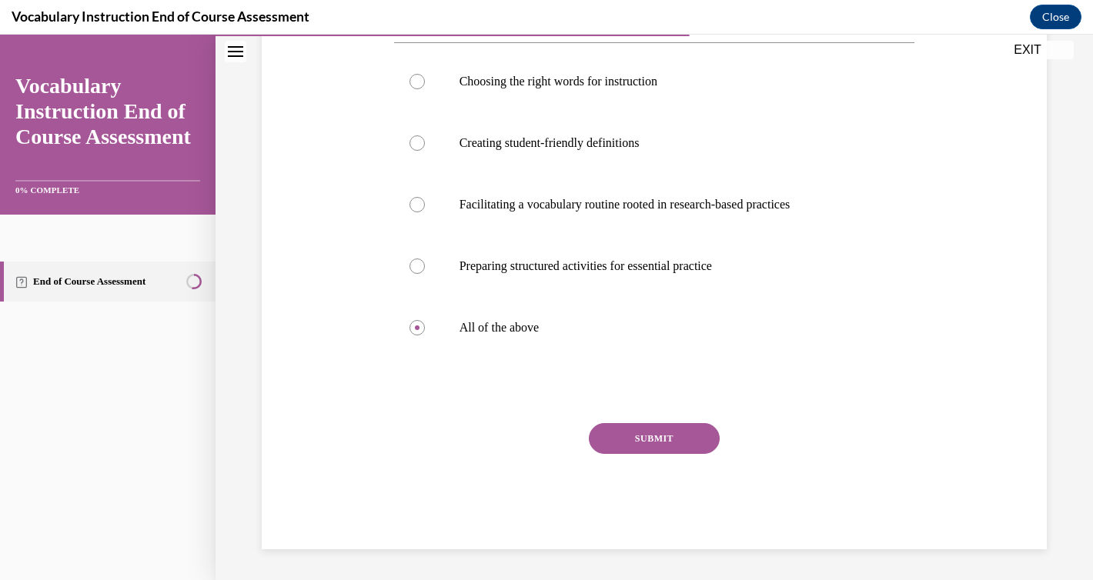
click at [631, 459] on div "SUBMIT" at bounding box center [654, 461] width 521 height 77
click at [632, 437] on button "SUBMIT" at bounding box center [654, 438] width 131 height 31
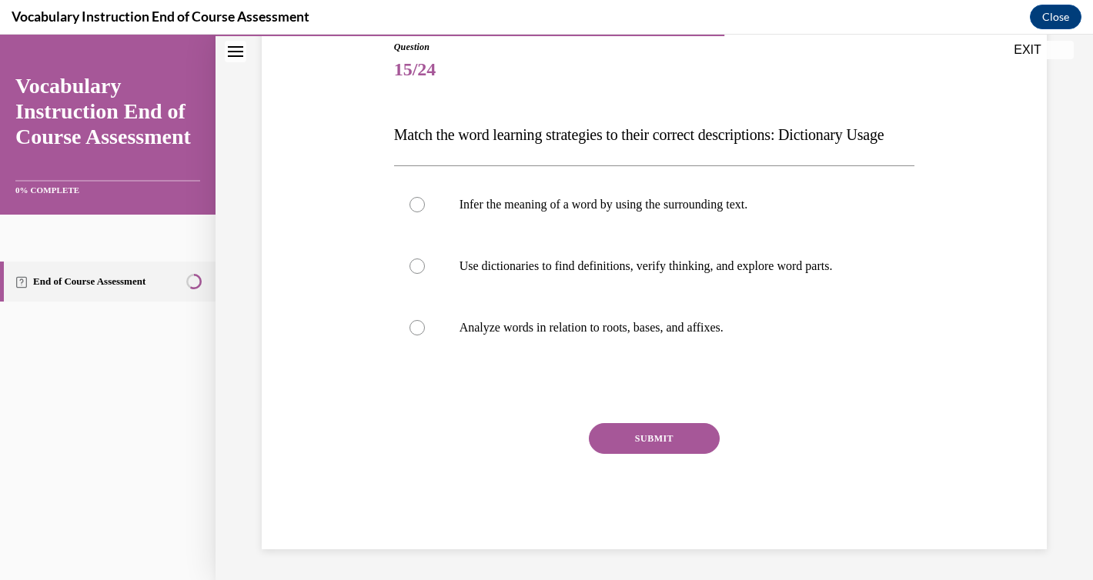
scroll to position [171, 0]
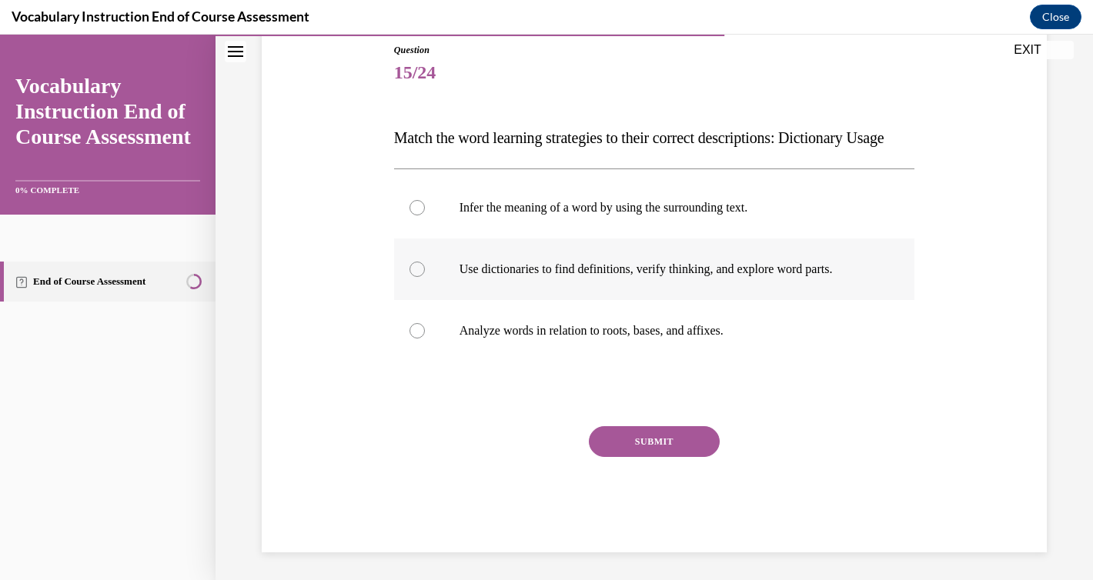
click at [412, 277] on div at bounding box center [416, 269] width 15 height 15
click at [412, 277] on input "Use dictionaries to find definitions, verify thinking, and explore word parts." at bounding box center [416, 269] width 15 height 15
radio input "true"
click at [633, 457] on button "SUBMIT" at bounding box center [654, 441] width 131 height 31
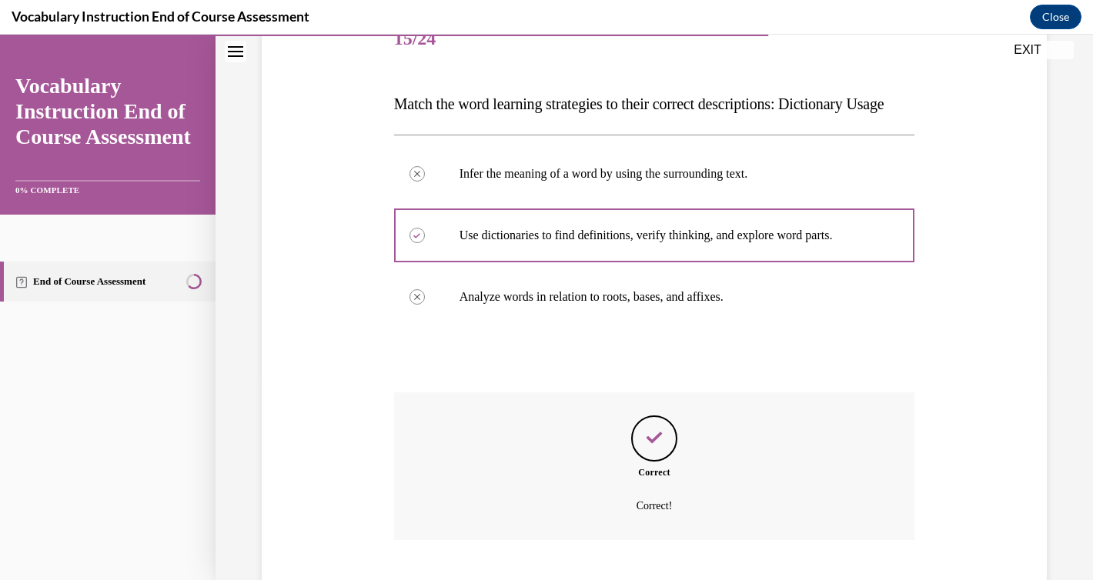
scroll to position [329, 0]
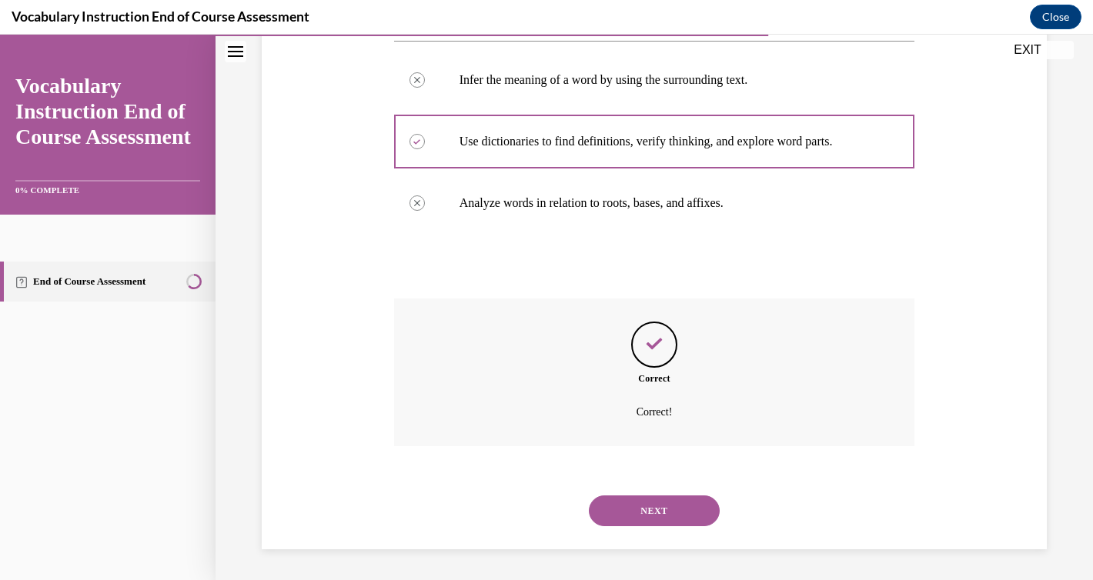
click at [637, 505] on button "NEXT" at bounding box center [654, 510] width 131 height 31
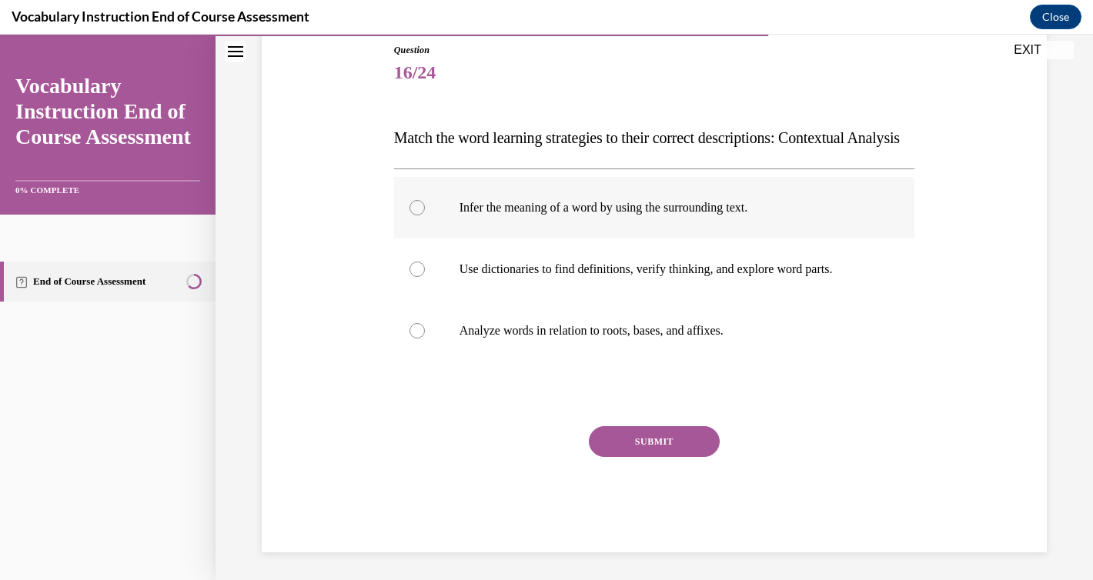
click at [473, 215] on p "Infer the meaning of a word by using the surrounding text." at bounding box center [667, 207] width 417 height 15
click at [425, 215] on input "Infer the meaning of a word by using the surrounding text." at bounding box center [416, 207] width 15 height 15
radio input "true"
click at [632, 457] on button "SUBMIT" at bounding box center [654, 441] width 131 height 31
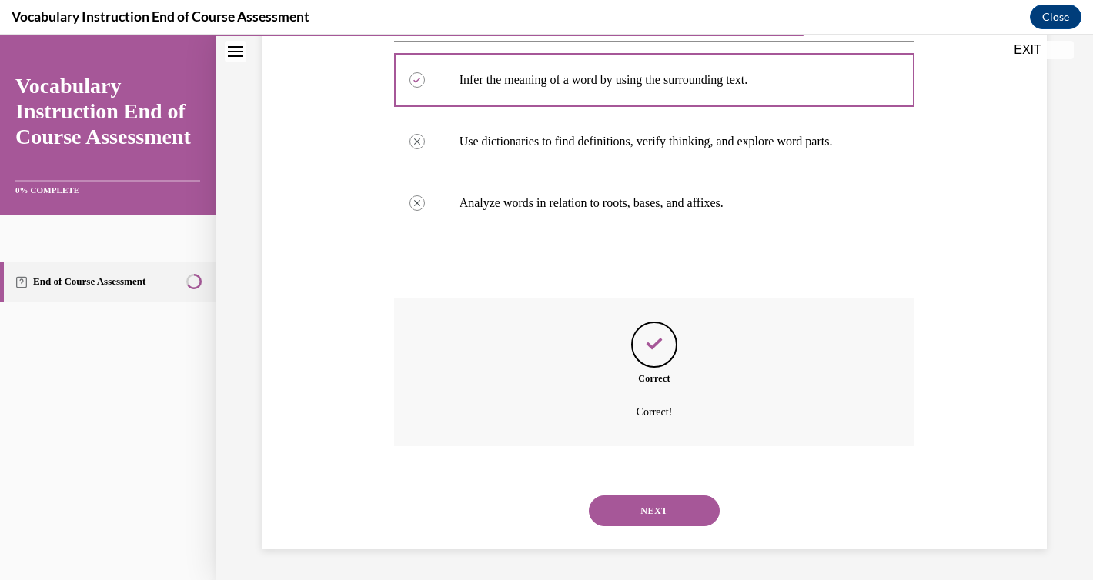
scroll to position [329, 0]
click at [639, 512] on button "NEXT" at bounding box center [654, 510] width 131 height 31
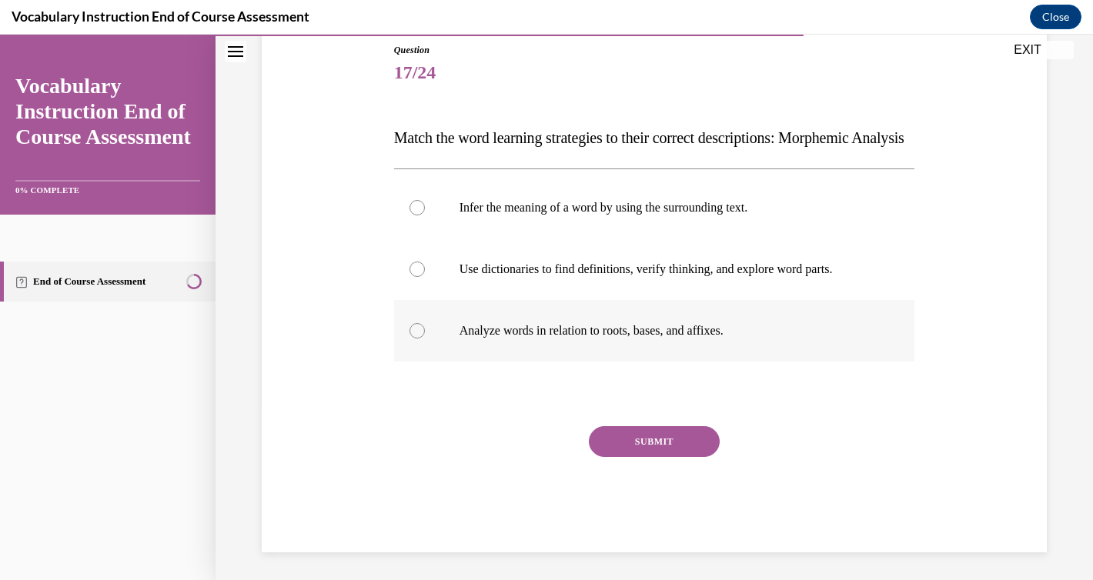
click at [418, 339] on div at bounding box center [416, 330] width 15 height 15
click at [418, 339] on input "Analyze words in relation to roots, bases, and affixes." at bounding box center [416, 330] width 15 height 15
radio input "true"
click at [641, 457] on button "SUBMIT" at bounding box center [654, 441] width 131 height 31
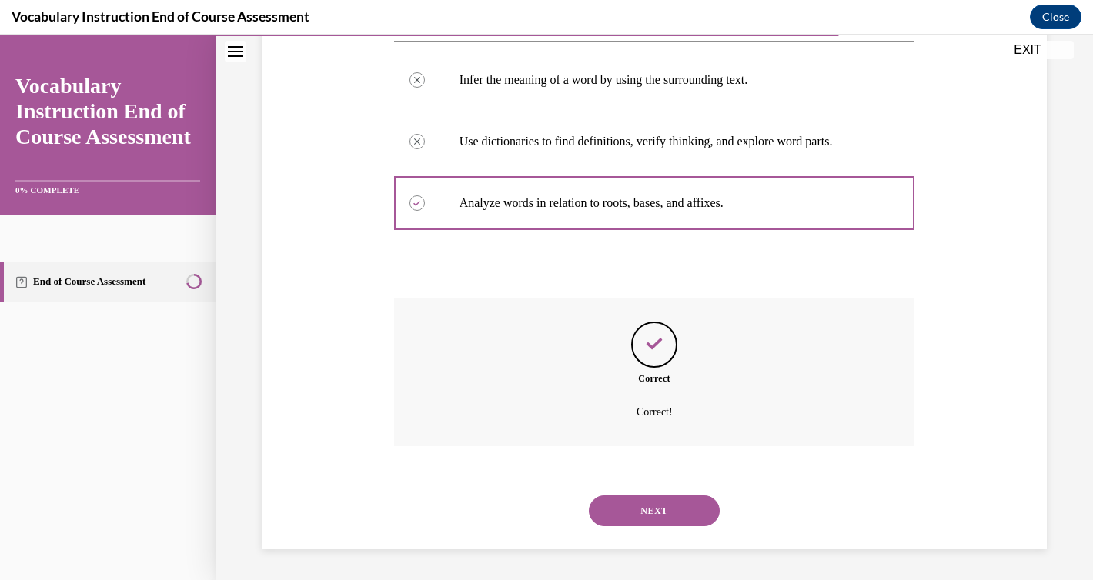
scroll to position [143, 0]
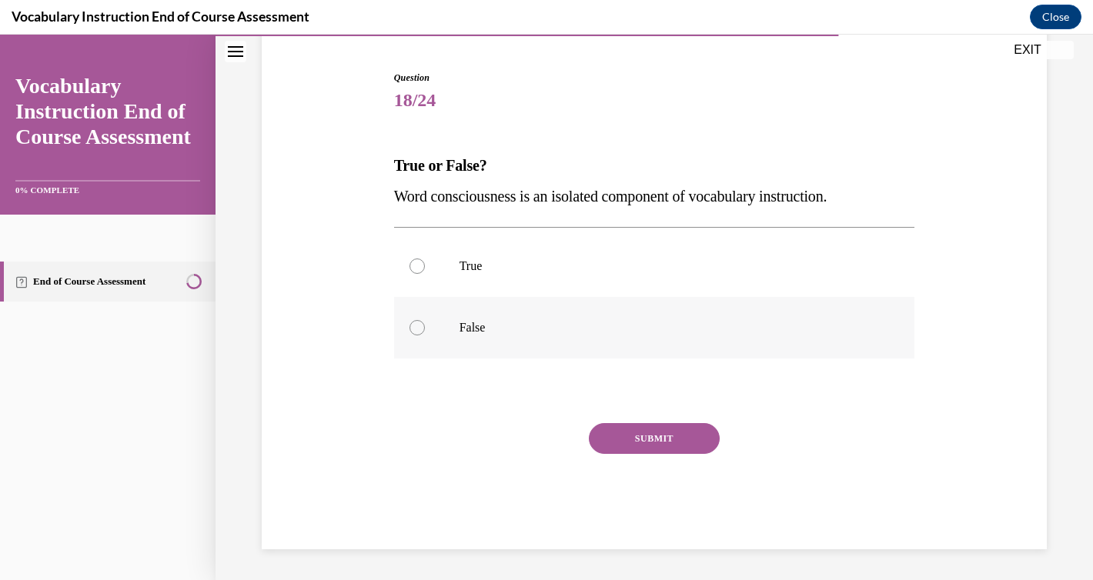
click at [429, 325] on label "False" at bounding box center [654, 328] width 521 height 62
click at [425, 325] on input "False" at bounding box center [416, 327] width 15 height 15
radio input "true"
click at [618, 433] on button "SUBMIT" at bounding box center [654, 438] width 131 height 31
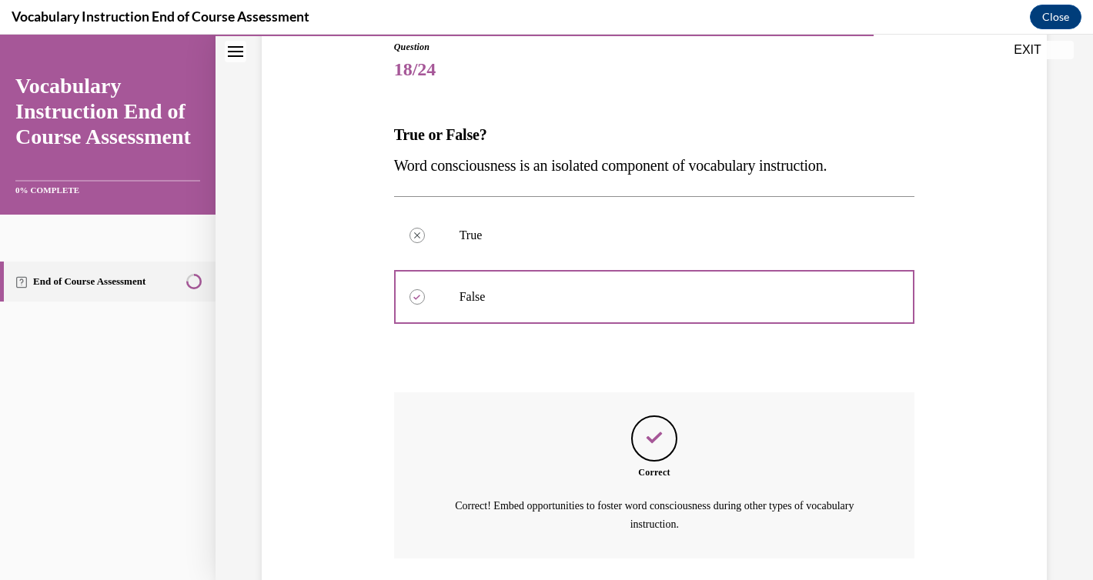
scroll to position [285, 0]
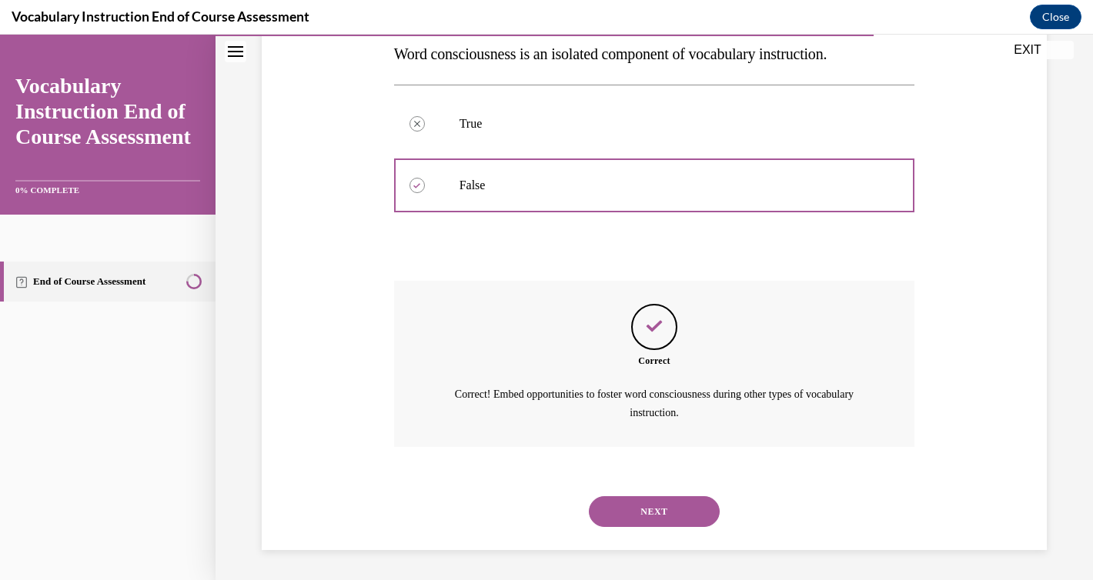
click at [630, 500] on button "NEXT" at bounding box center [654, 511] width 131 height 31
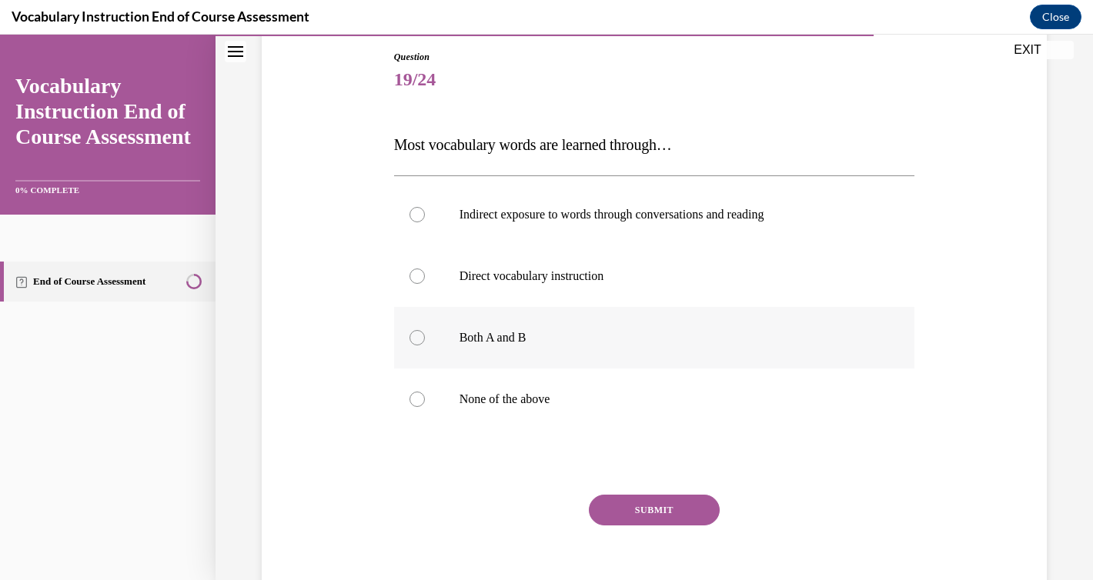
scroll to position [171, 0]
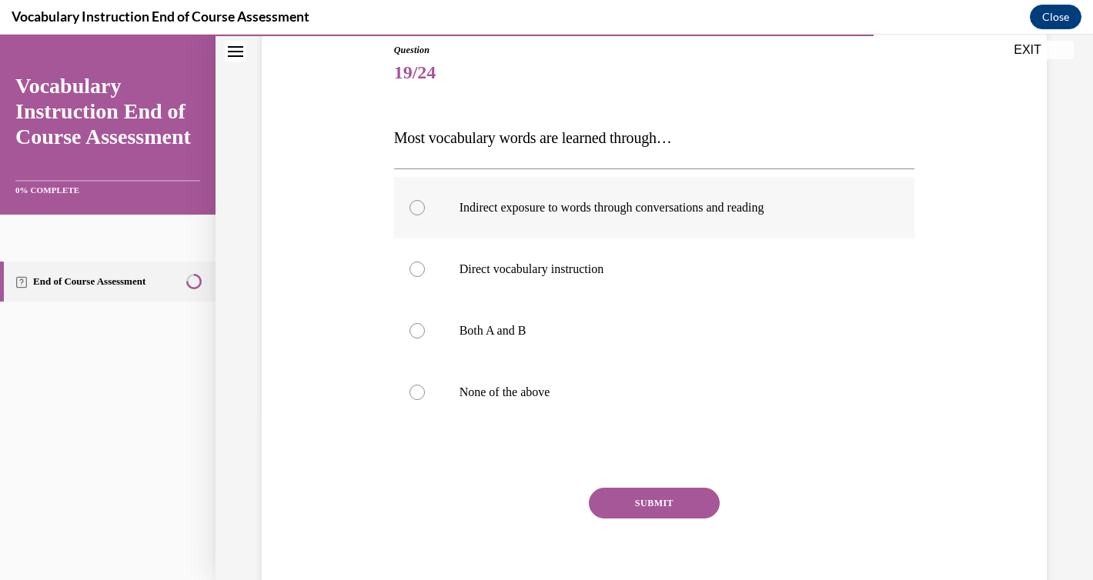
click at [423, 222] on label "Indirect exposure to words through conversations and reading" at bounding box center [654, 208] width 521 height 62
click at [423, 215] on input "Indirect exposure to words through conversations and reading" at bounding box center [416, 207] width 15 height 15
radio input "true"
click at [652, 502] on button "SUBMIT" at bounding box center [654, 503] width 131 height 31
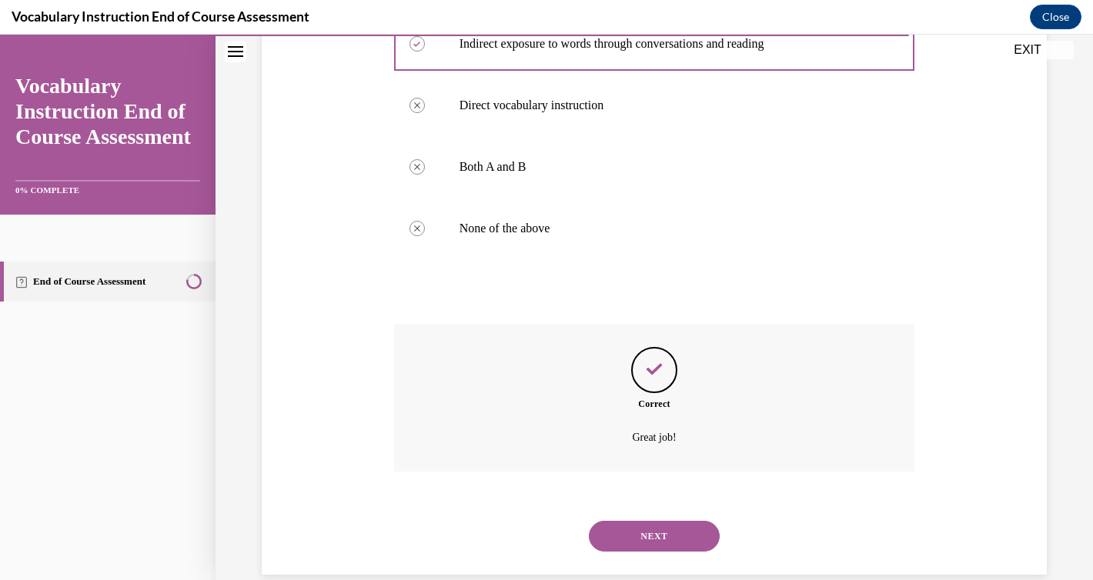
scroll to position [360, 0]
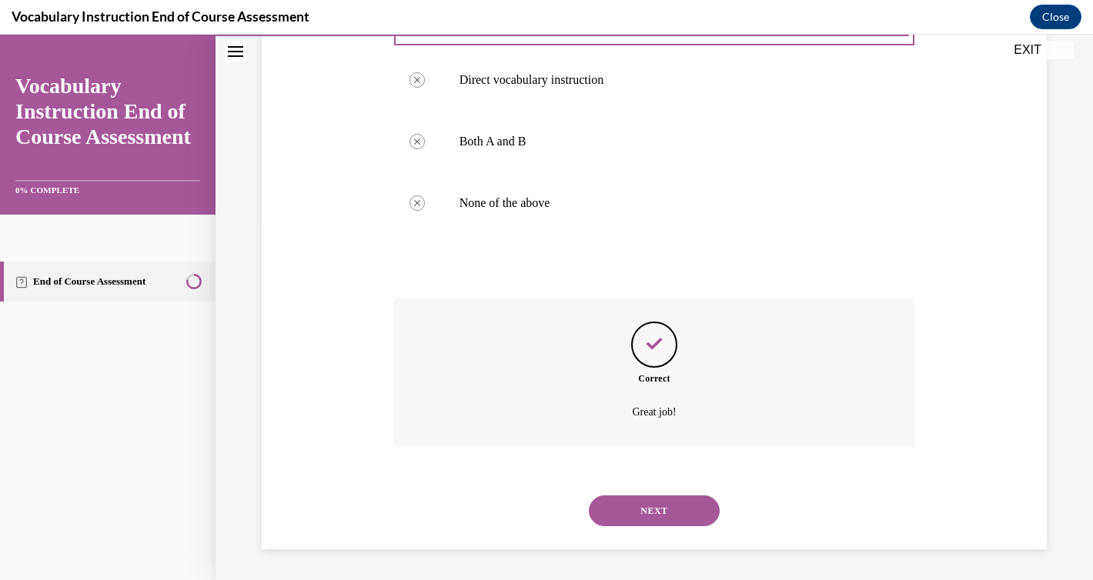
click at [651, 511] on button "NEXT" at bounding box center [654, 510] width 131 height 31
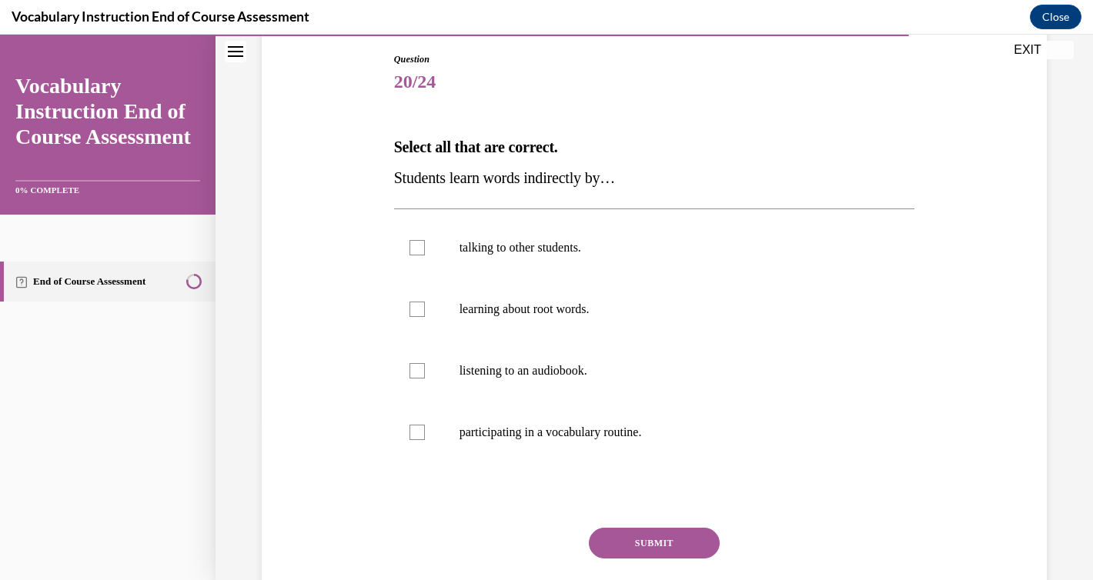
scroll to position [165, 0]
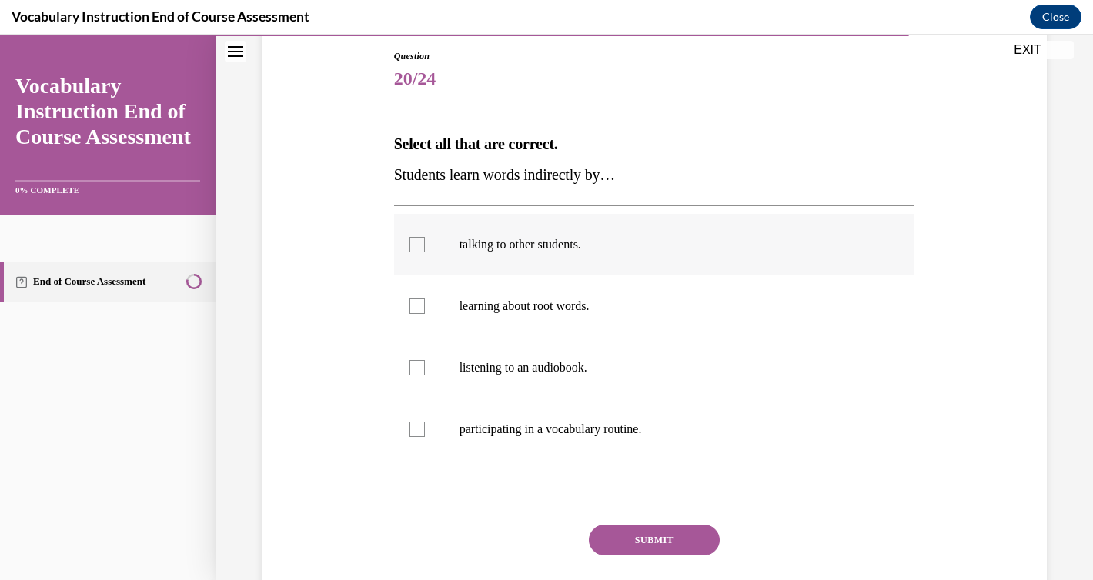
click at [419, 246] on div at bounding box center [416, 244] width 15 height 15
click at [419, 246] on input "talking to other students." at bounding box center [416, 244] width 15 height 15
checkbox input "true"
click at [426, 366] on label "listening to an audiobook." at bounding box center [654, 368] width 521 height 62
click at [425, 366] on input "listening to an audiobook." at bounding box center [416, 367] width 15 height 15
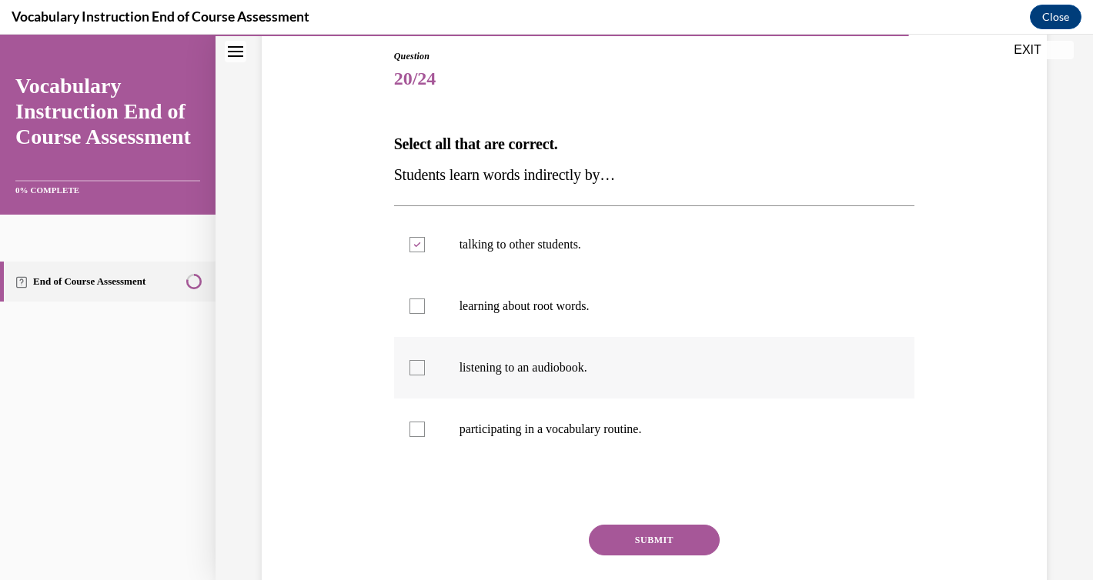
checkbox input "true"
click at [646, 539] on button "SUBMIT" at bounding box center [654, 540] width 131 height 31
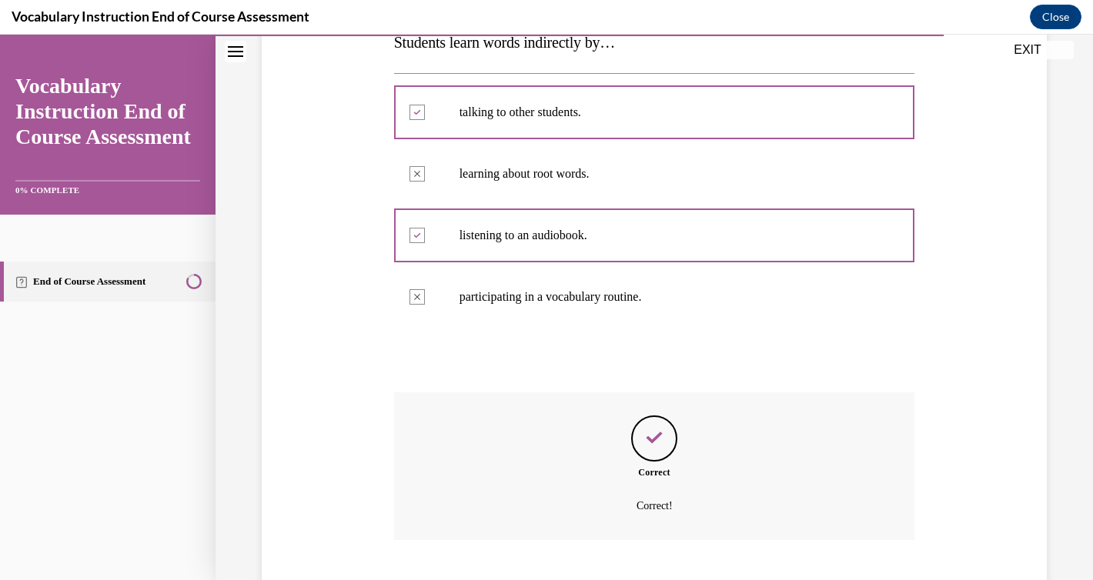
scroll to position [391, 0]
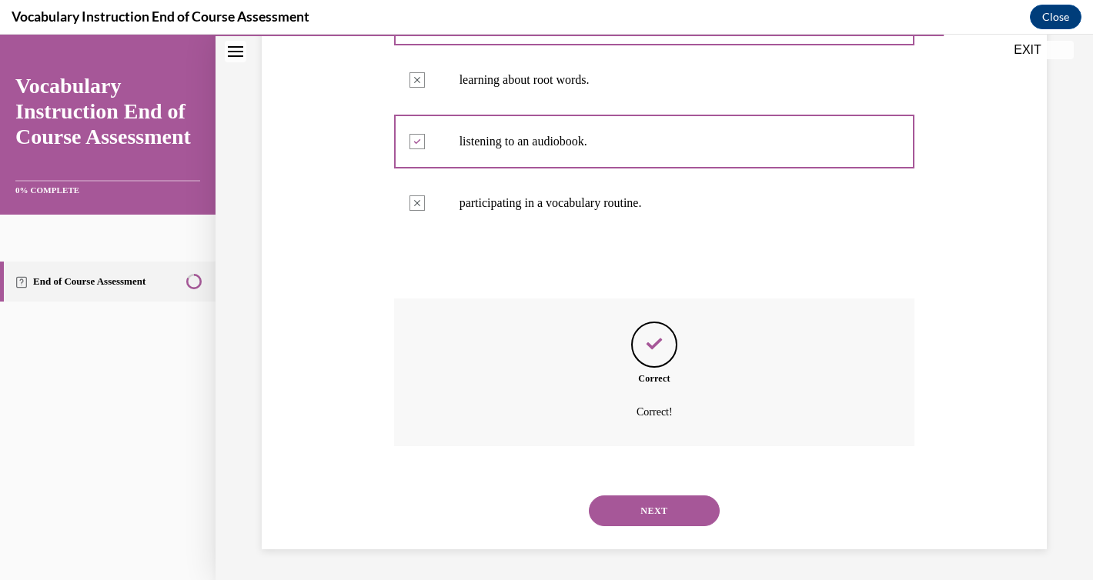
click at [653, 504] on button "NEXT" at bounding box center [654, 510] width 131 height 31
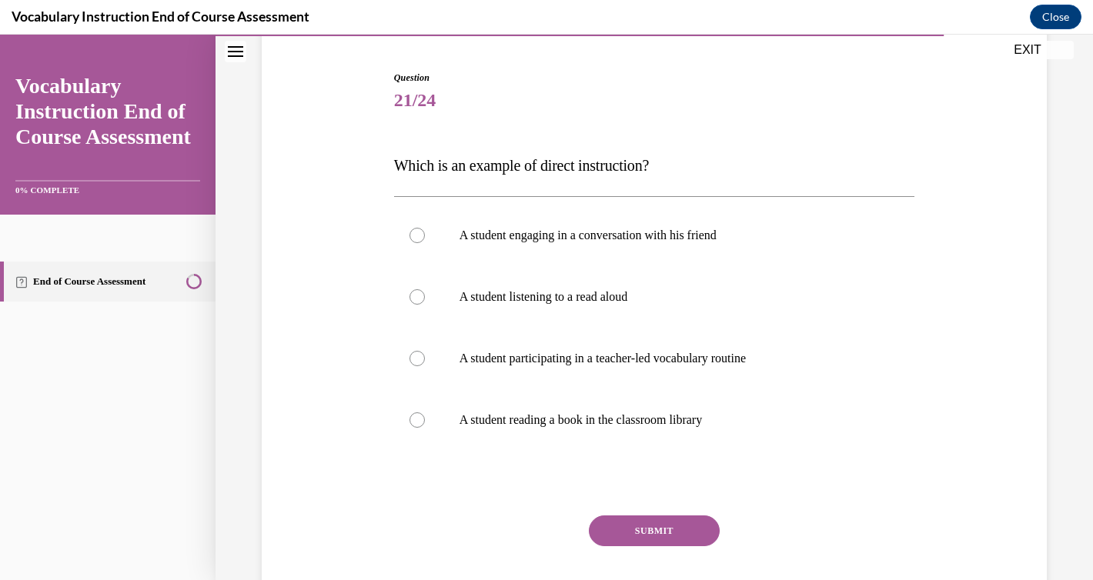
scroll to position [145, 0]
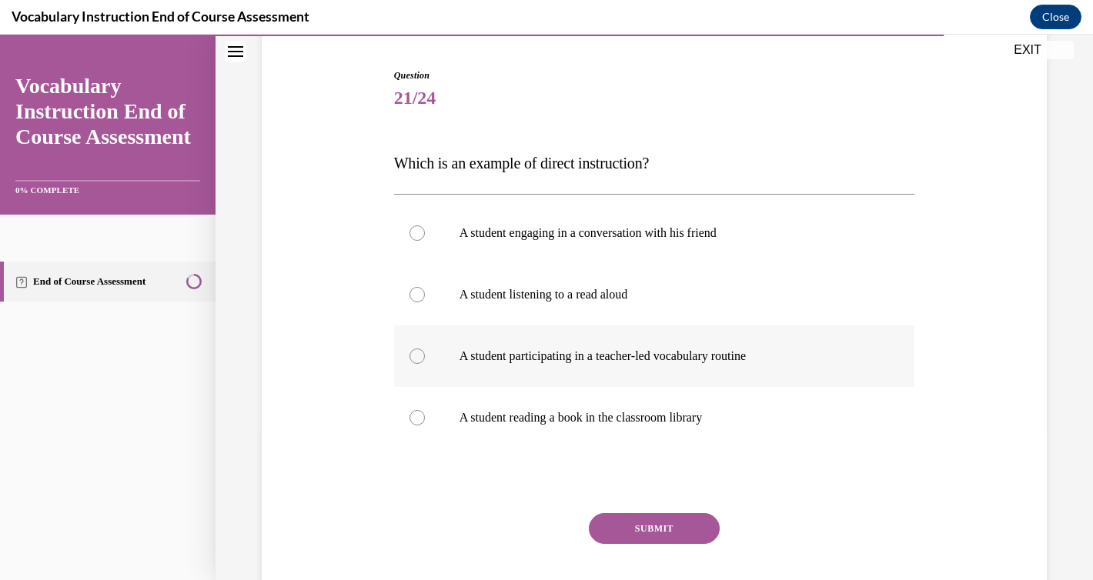
click at [410, 362] on label "A student participating in a teacher-led vocabulary routine" at bounding box center [654, 356] width 521 height 62
click at [410, 362] on input "A student participating in a teacher-led vocabulary routine" at bounding box center [416, 356] width 15 height 15
radio input "true"
click at [615, 512] on div "Question 21/24 Which is an example of direct instruction? A student engaging in…" at bounding box center [654, 353] width 521 height 571
click at [617, 532] on button "SUBMIT" at bounding box center [654, 528] width 131 height 31
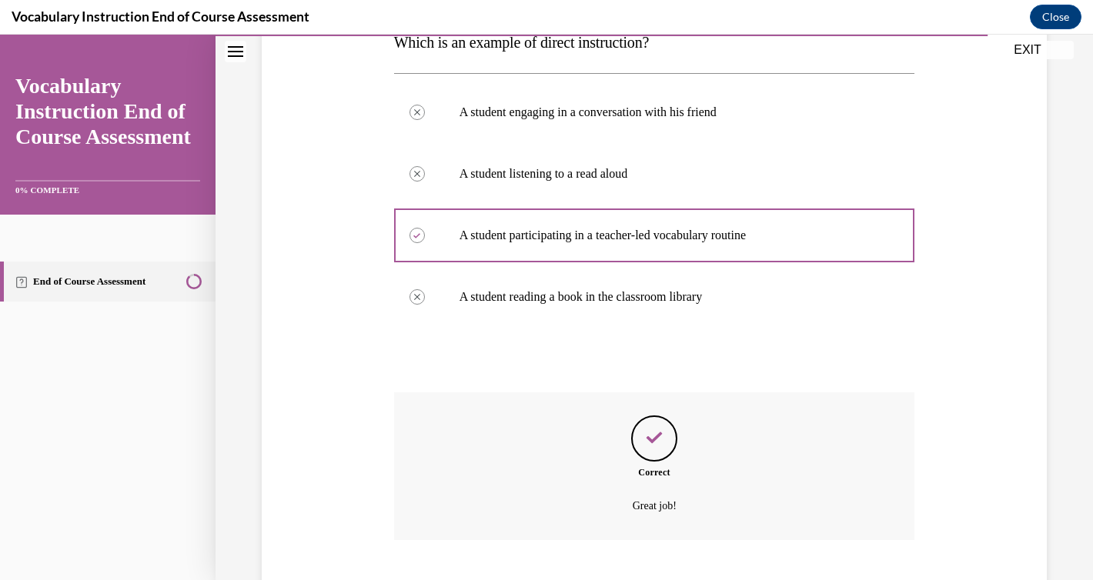
scroll to position [360, 0]
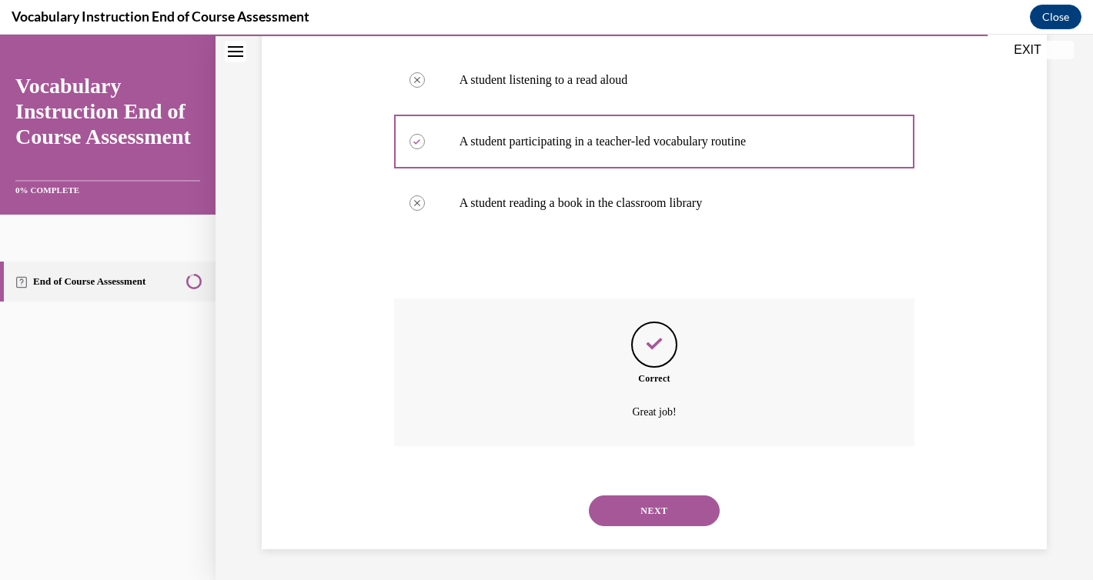
click at [619, 514] on button "NEXT" at bounding box center [654, 510] width 131 height 31
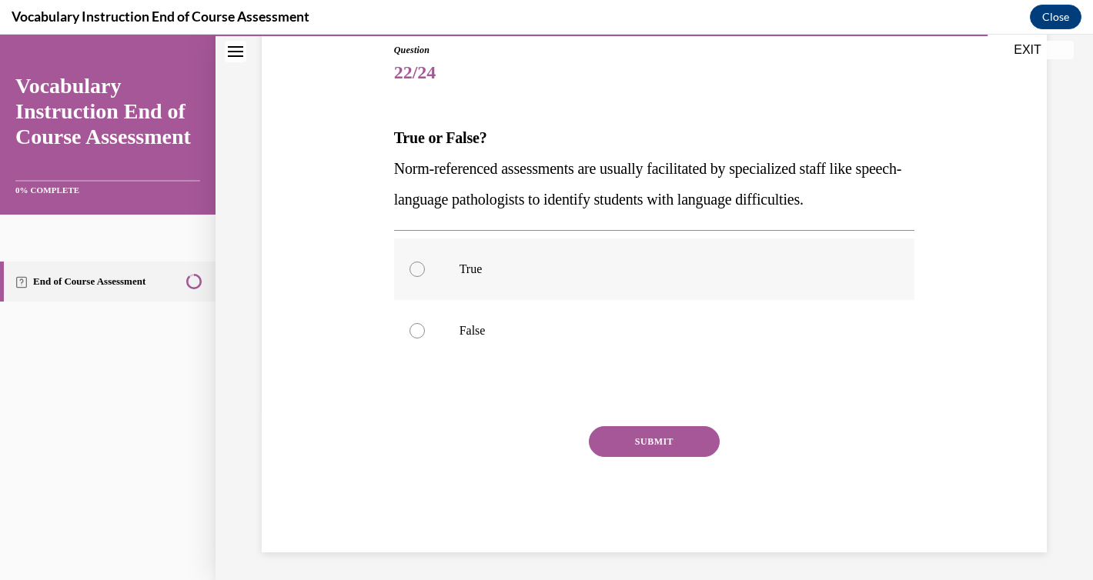
click at [483, 281] on label "True" at bounding box center [654, 270] width 521 height 62
click at [425, 277] on input "True" at bounding box center [416, 269] width 15 height 15
radio input "true"
click at [615, 440] on button "SUBMIT" at bounding box center [654, 441] width 131 height 31
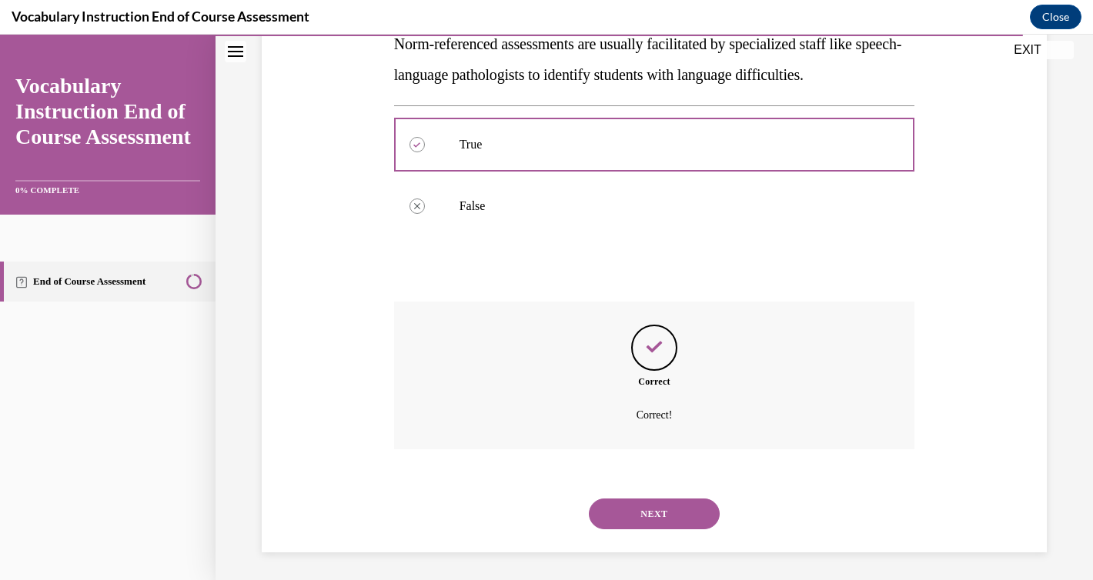
scroll to position [299, 0]
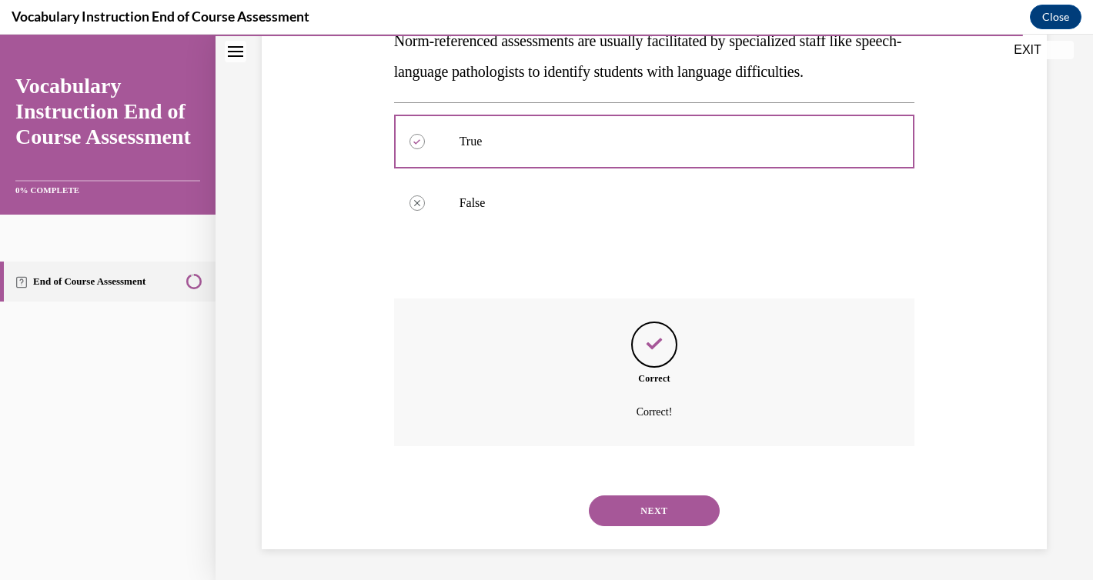
click at [629, 500] on button "NEXT" at bounding box center [654, 510] width 131 height 31
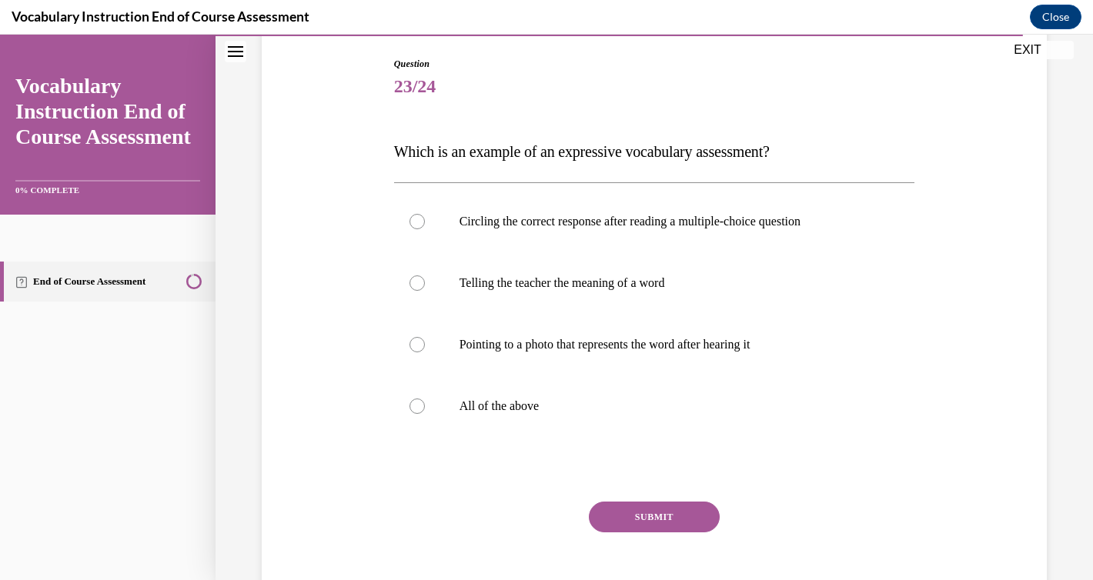
scroll to position [158, 0]
click at [412, 401] on div at bounding box center [416, 405] width 15 height 15
click at [412, 401] on input "All of the above" at bounding box center [416, 405] width 15 height 15
radio input "true"
click at [701, 539] on div "SUBMIT" at bounding box center [654, 539] width 521 height 77
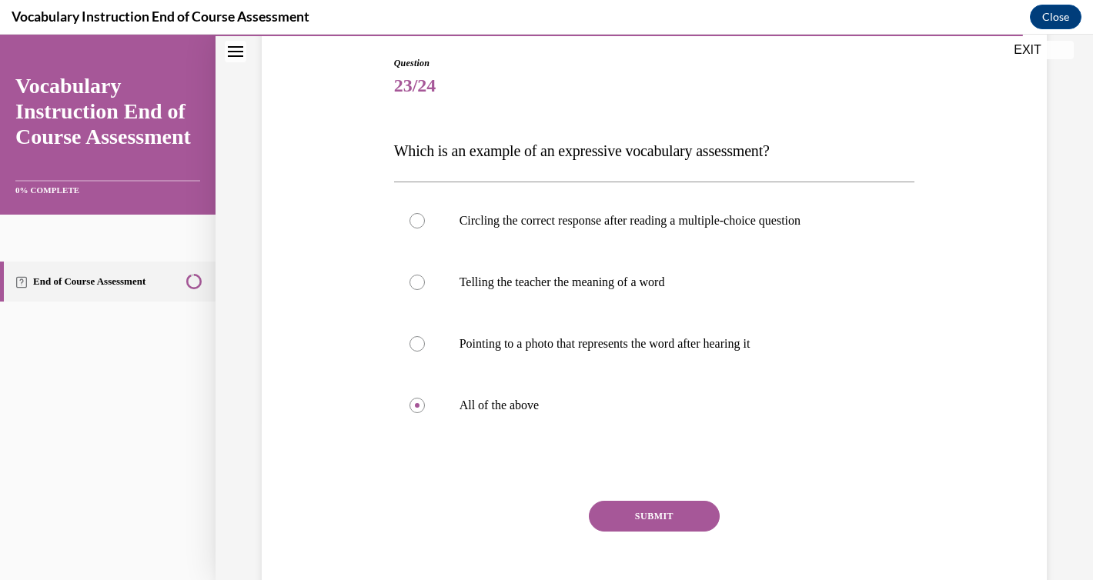
click at [693, 513] on button "SUBMIT" at bounding box center [654, 516] width 131 height 31
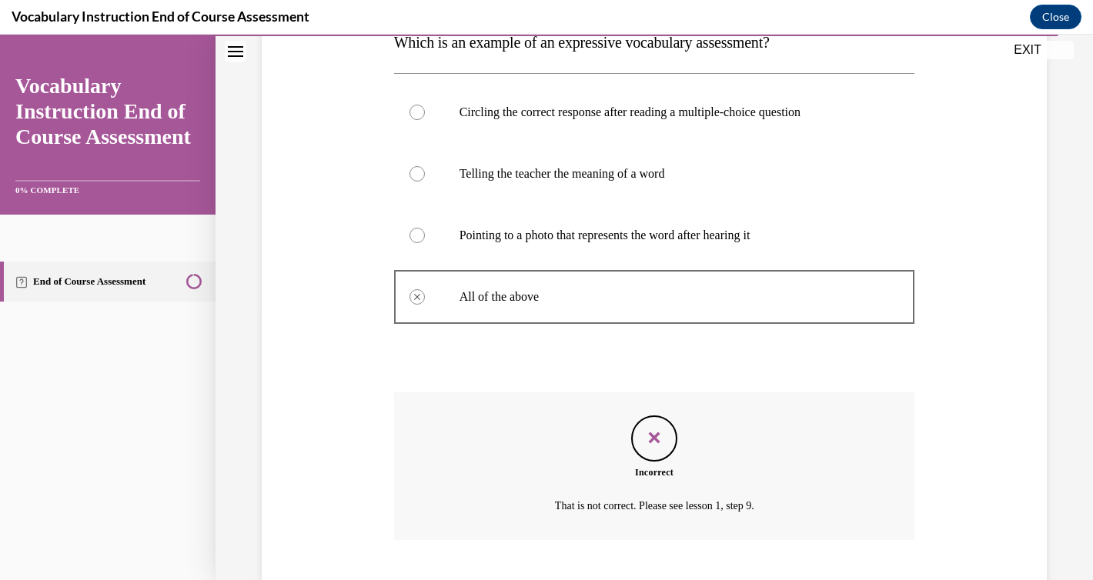
scroll to position [360, 0]
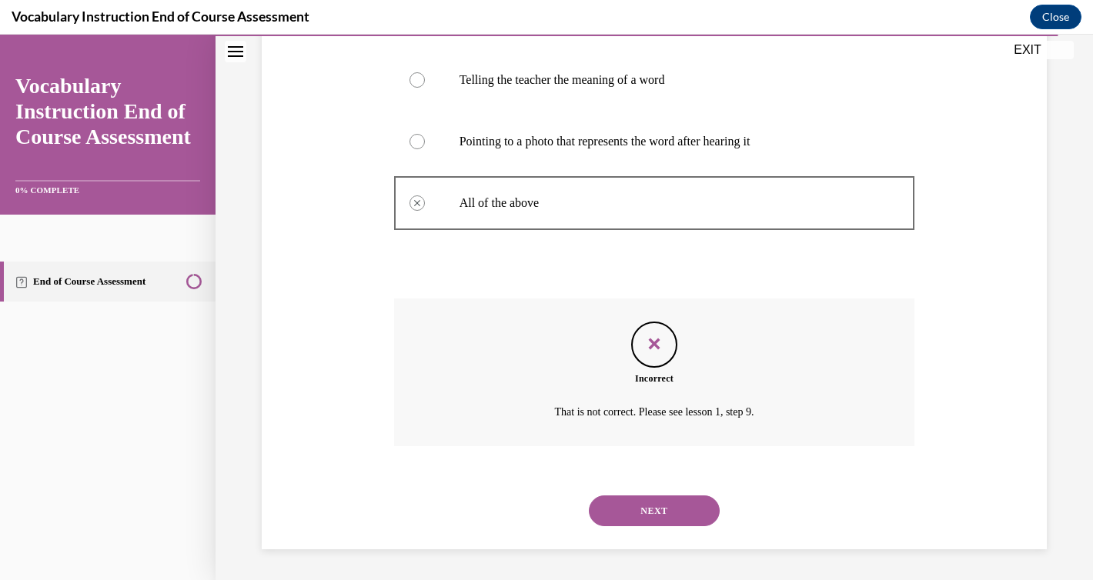
click at [667, 503] on button "NEXT" at bounding box center [654, 510] width 131 height 31
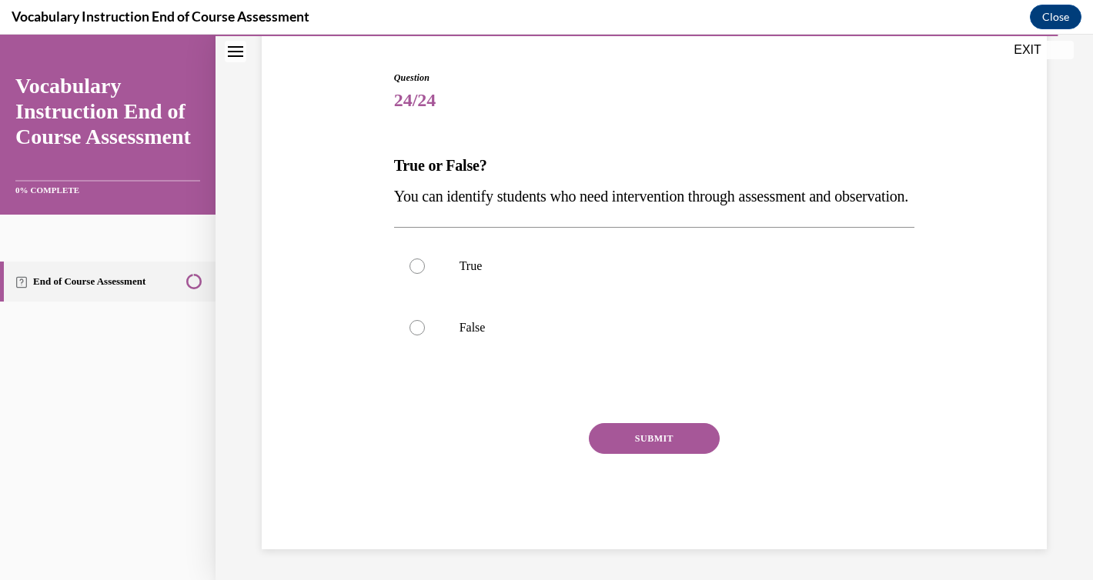
scroll to position [171, 0]
click at [462, 274] on p "True" at bounding box center [667, 266] width 417 height 15
click at [425, 274] on input "True" at bounding box center [416, 266] width 15 height 15
radio input "true"
click at [636, 444] on button "SUBMIT" at bounding box center [654, 438] width 131 height 31
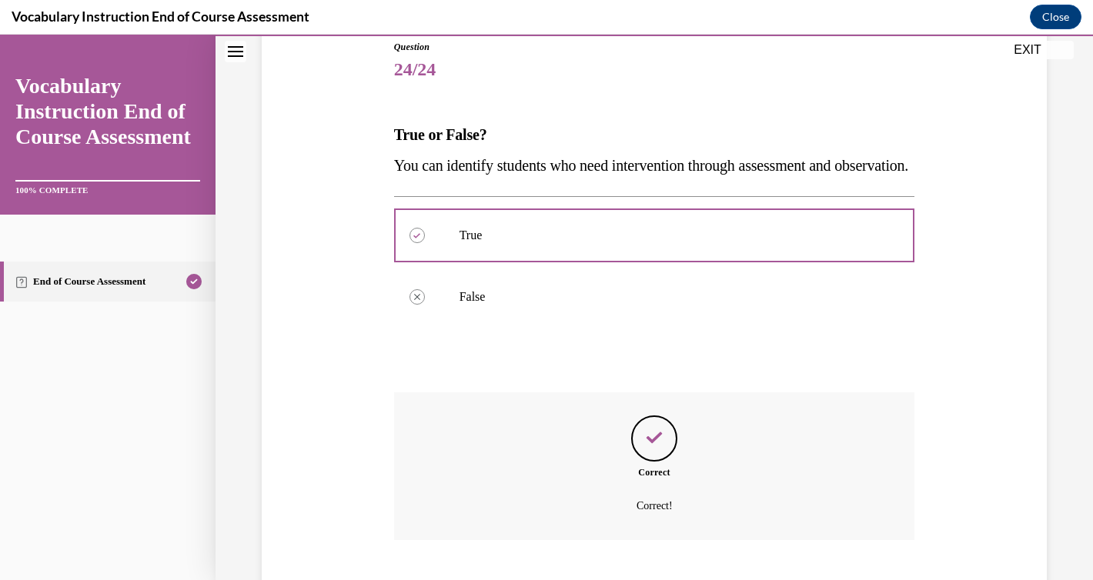
scroll to position [299, 0]
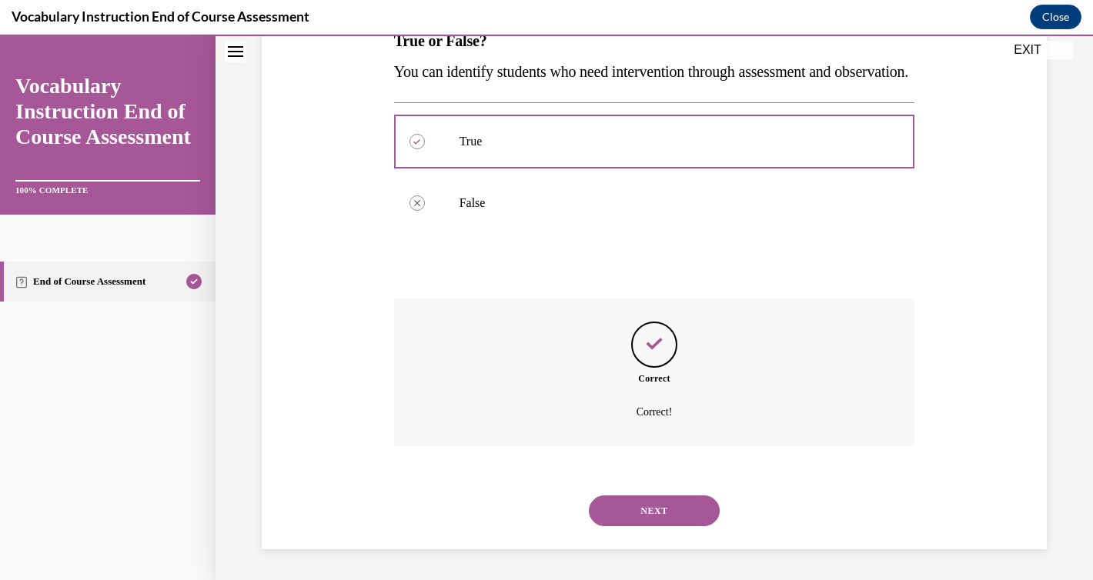
click at [645, 512] on button "NEXT" at bounding box center [654, 510] width 131 height 31
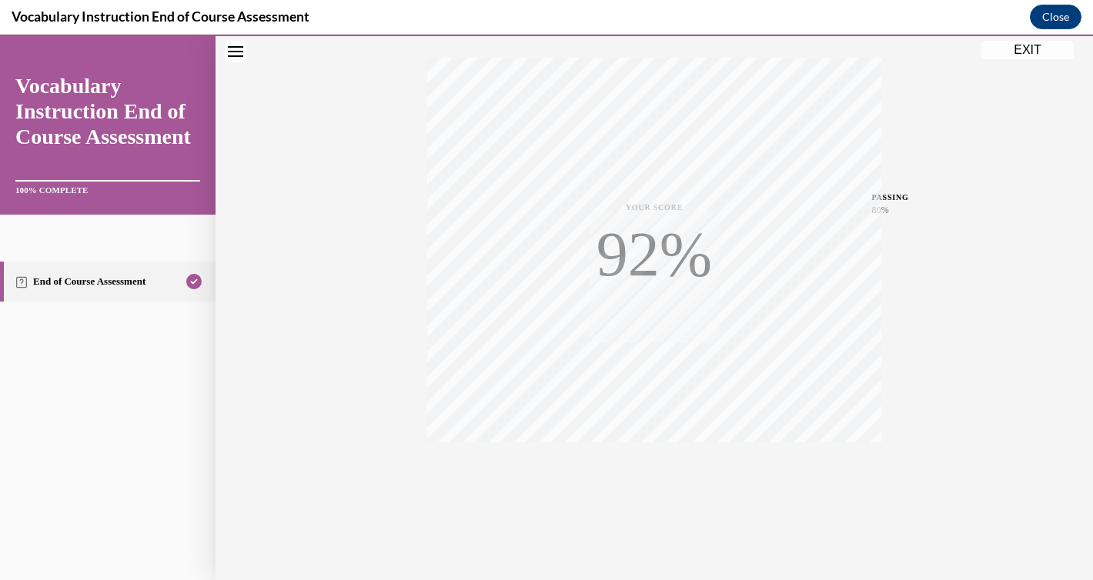
scroll to position [243, 0]
click at [1049, 12] on button "Close" at bounding box center [1055, 17] width 52 height 25
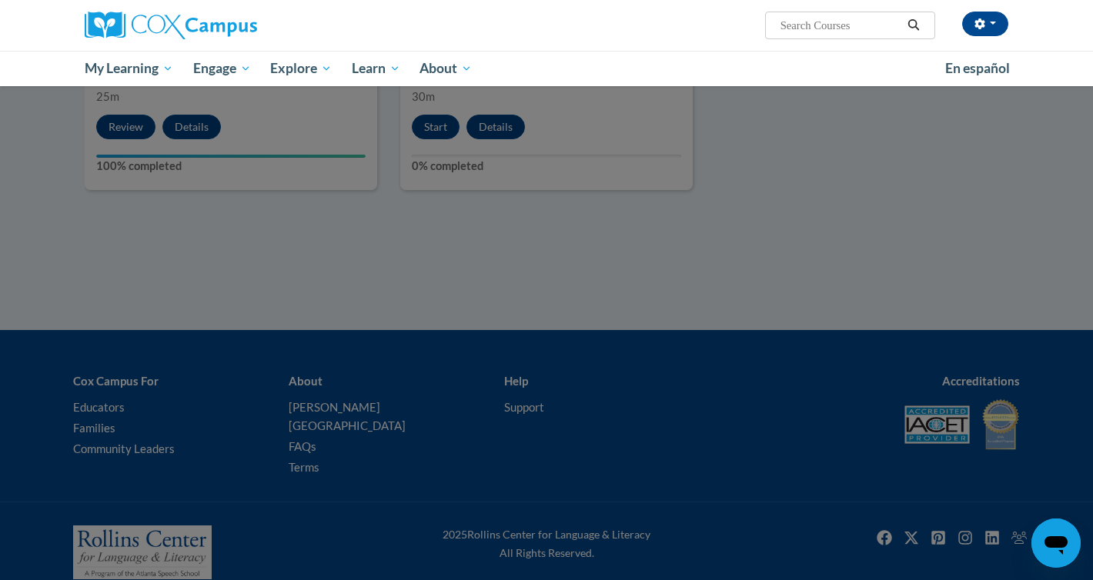
scroll to position [1886, 0]
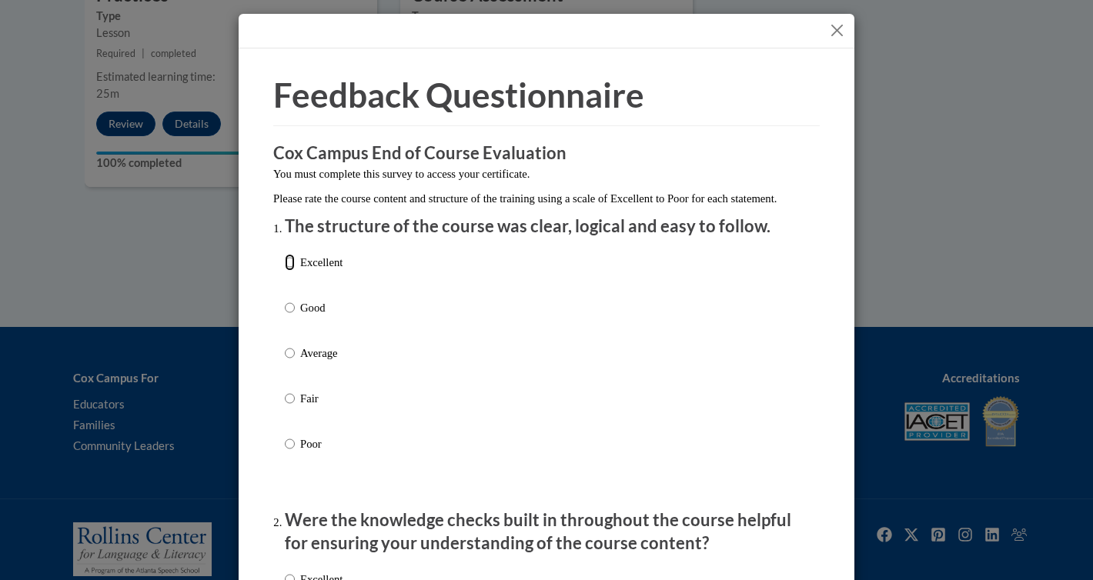
click at [292, 271] on input "Excellent" at bounding box center [290, 262] width 10 height 17
radio input "true"
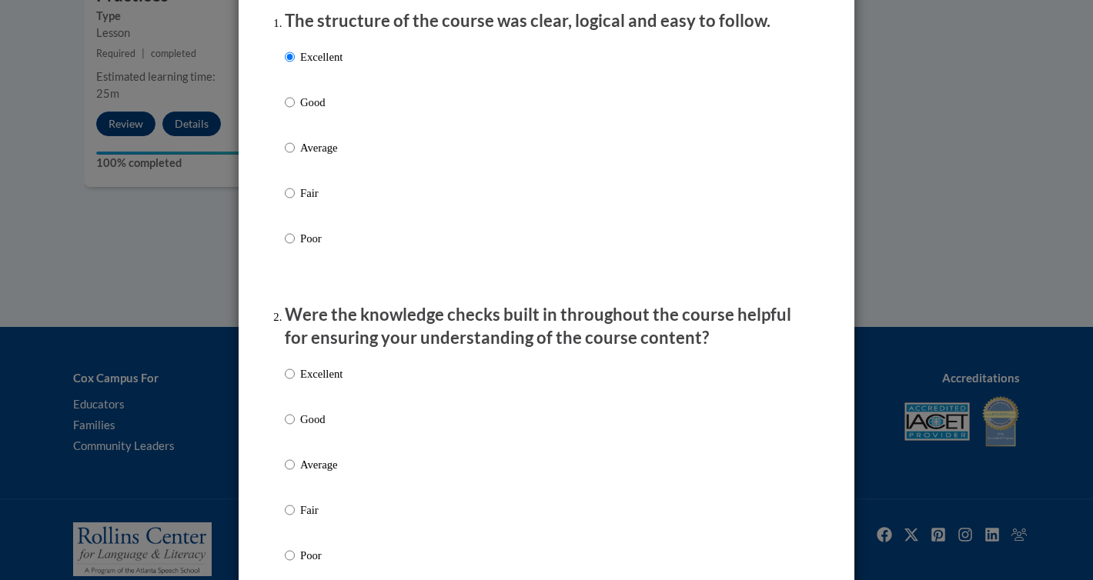
click at [304, 382] on p "Excellent" at bounding box center [321, 373] width 42 height 17
click at [295, 382] on input "Excellent" at bounding box center [290, 373] width 10 height 17
radio input "true"
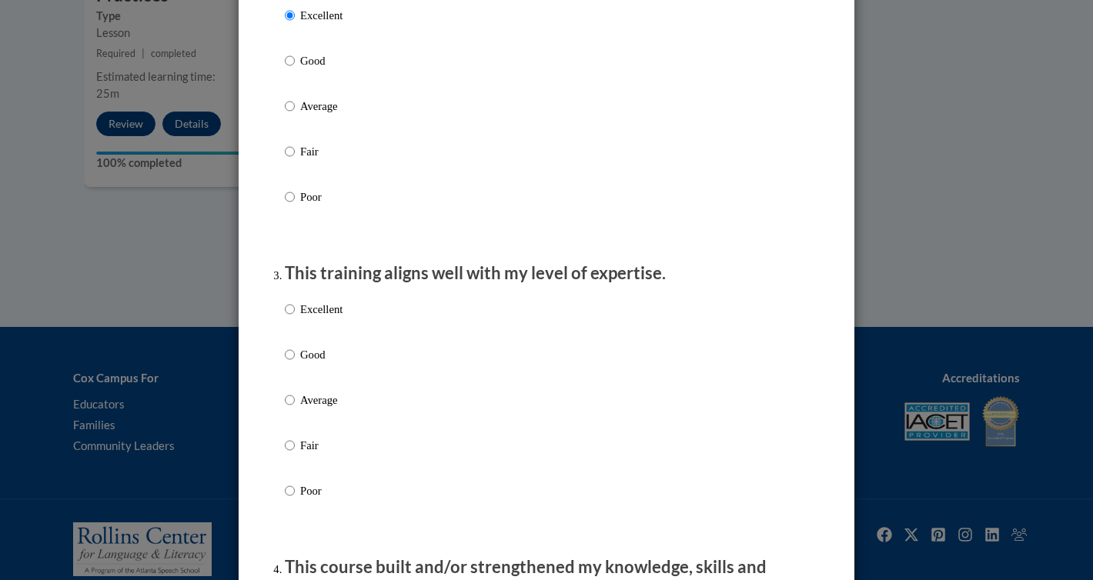
click at [313, 318] on p "Excellent" at bounding box center [321, 309] width 42 height 17
click at [295, 318] on input "Excellent" at bounding box center [290, 309] width 10 height 17
radio input "true"
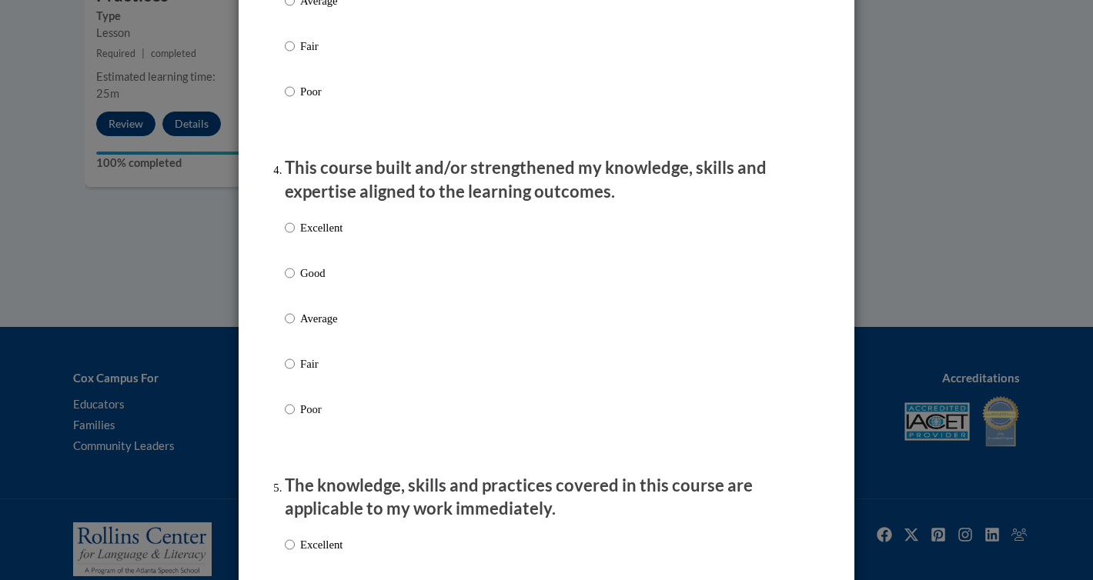
scroll to position [1036, 0]
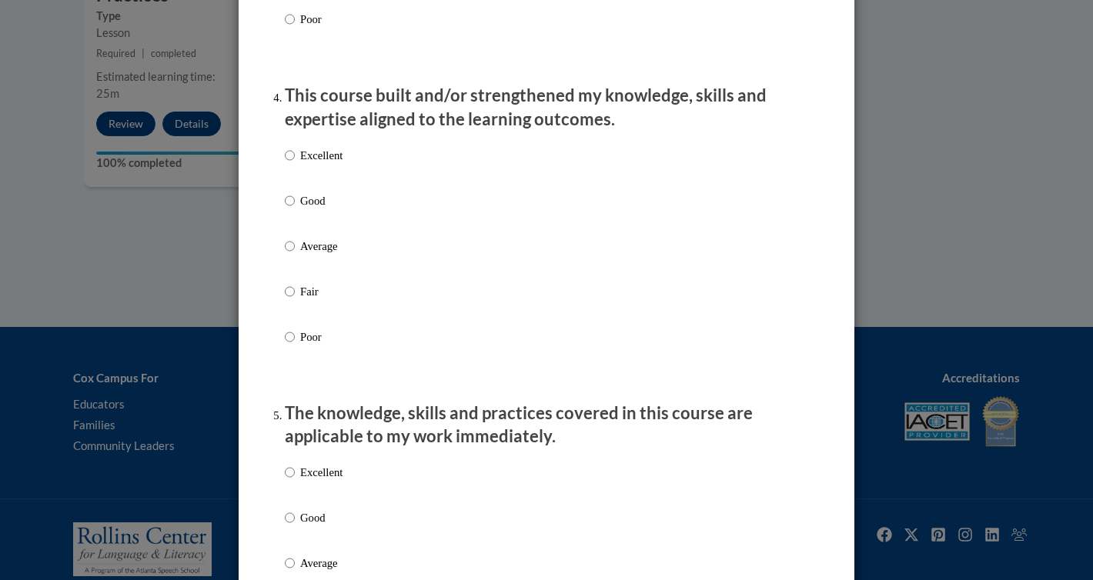
click at [310, 164] on p "Excellent" at bounding box center [321, 155] width 42 height 17
click at [295, 164] on input "Excellent" at bounding box center [290, 155] width 10 height 17
radio input "true"
click at [301, 481] on p "Excellent" at bounding box center [321, 472] width 42 height 17
click at [295, 481] on input "Excellent" at bounding box center [290, 472] width 10 height 17
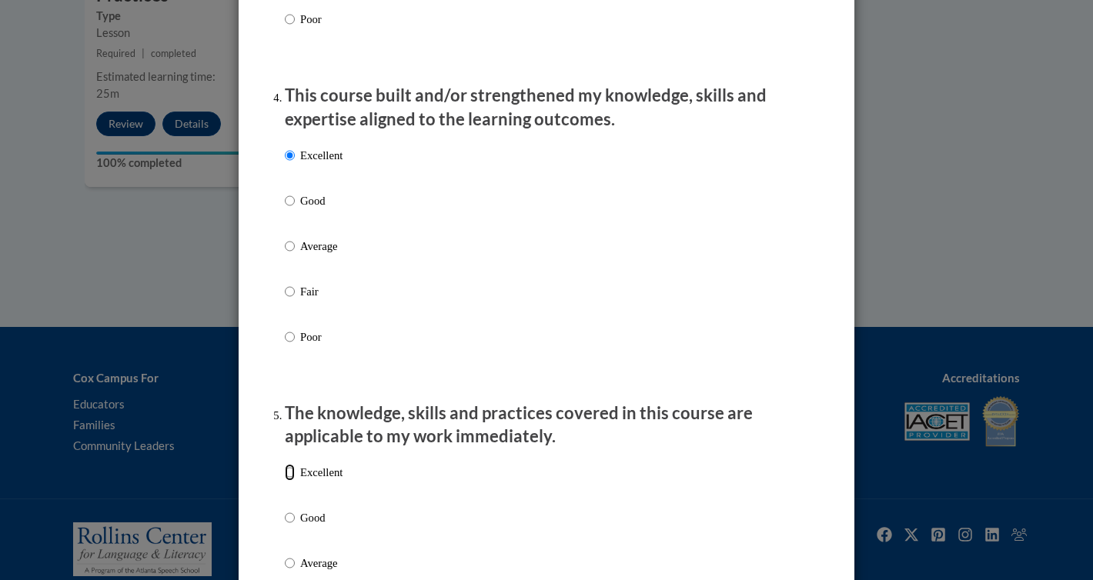
radio input "true"
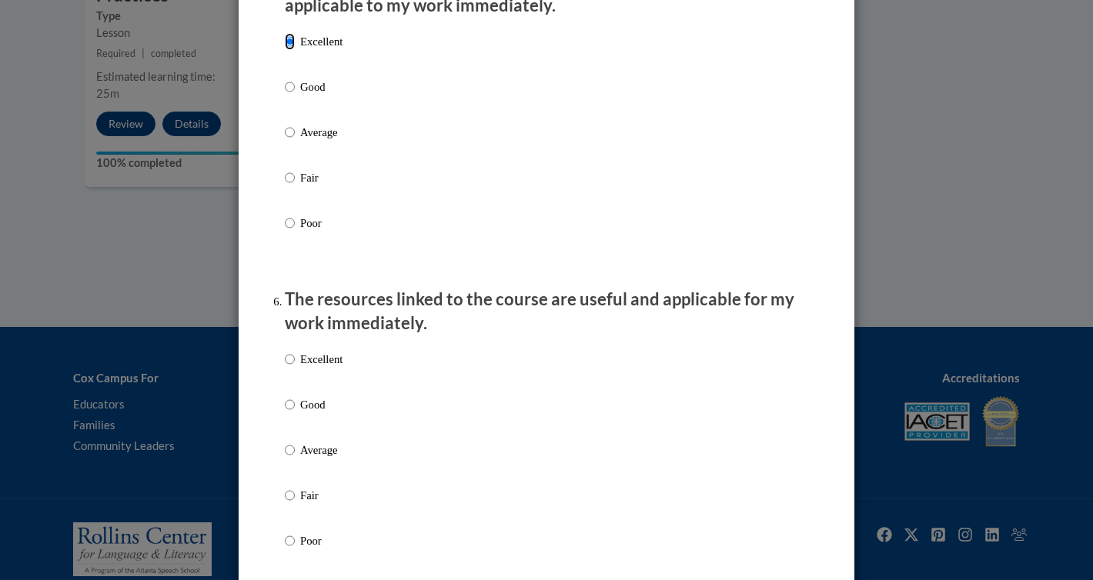
scroll to position [1537, 0]
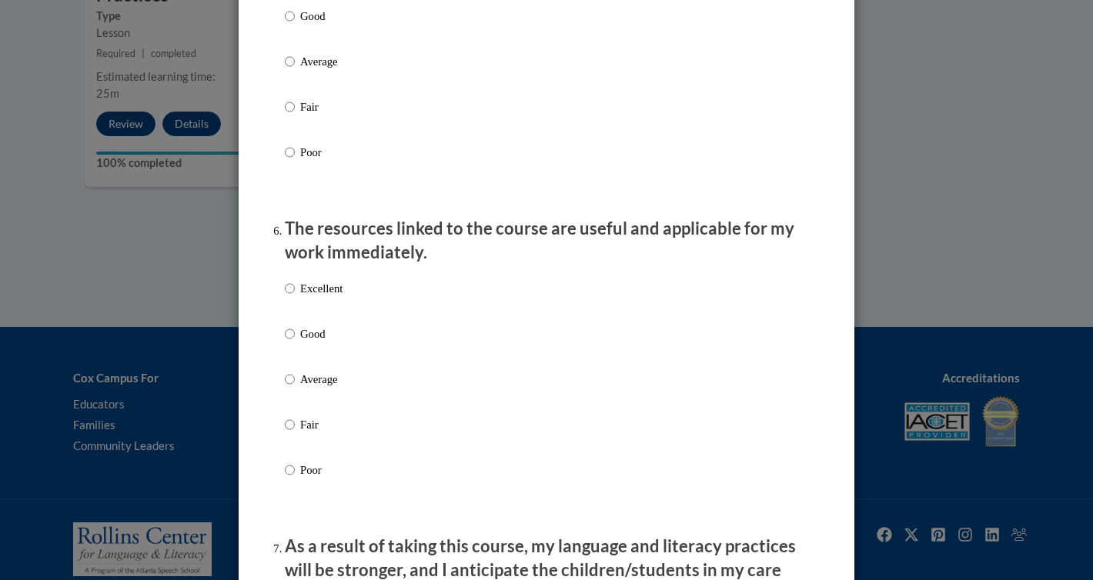
click at [316, 297] on p "Excellent" at bounding box center [321, 288] width 42 height 17
click at [295, 297] on input "Excellent" at bounding box center [290, 288] width 10 height 17
radio input "true"
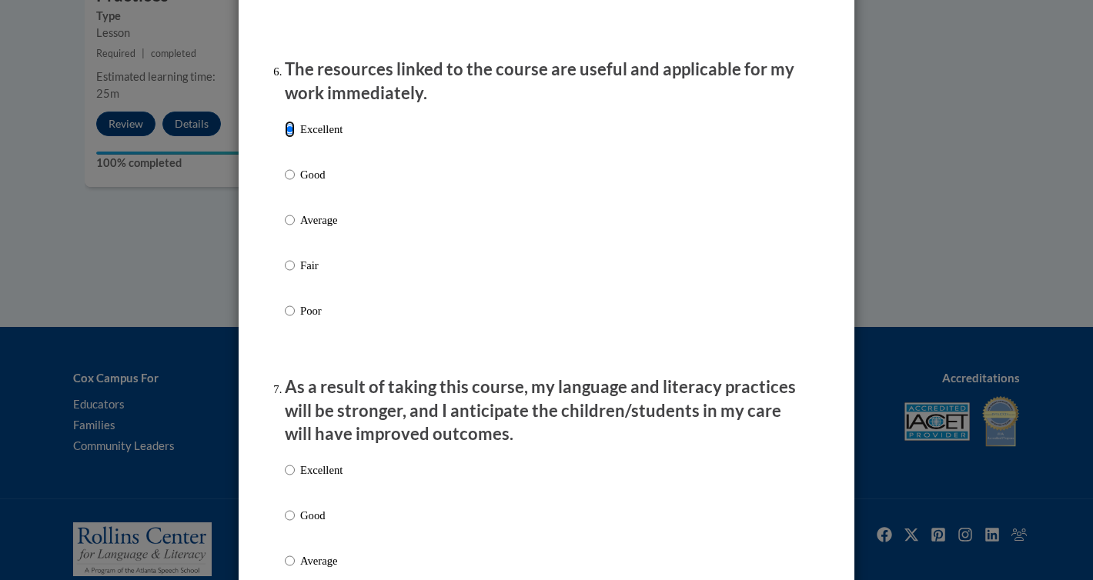
scroll to position [1893, 0]
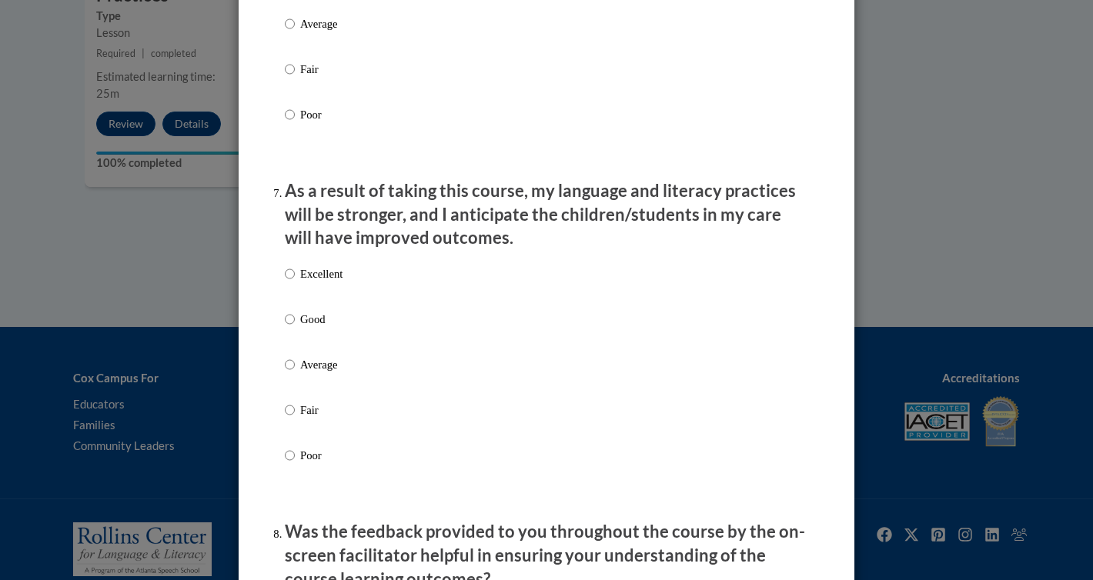
click at [315, 282] on p "Excellent" at bounding box center [321, 273] width 42 height 17
click at [295, 282] on input "Excellent" at bounding box center [290, 273] width 10 height 17
radio input "true"
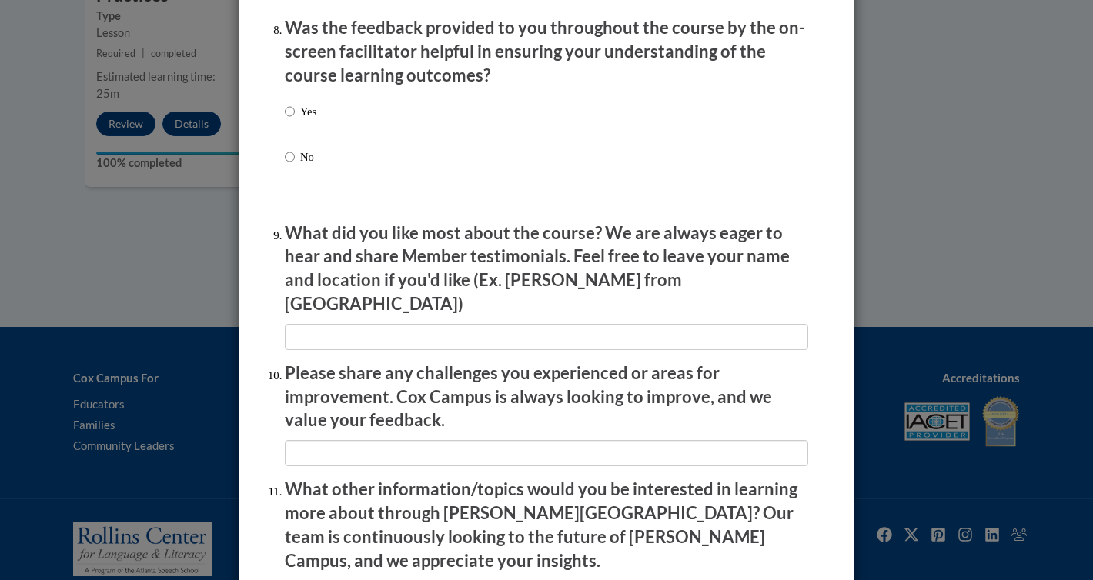
scroll to position [2420, 0]
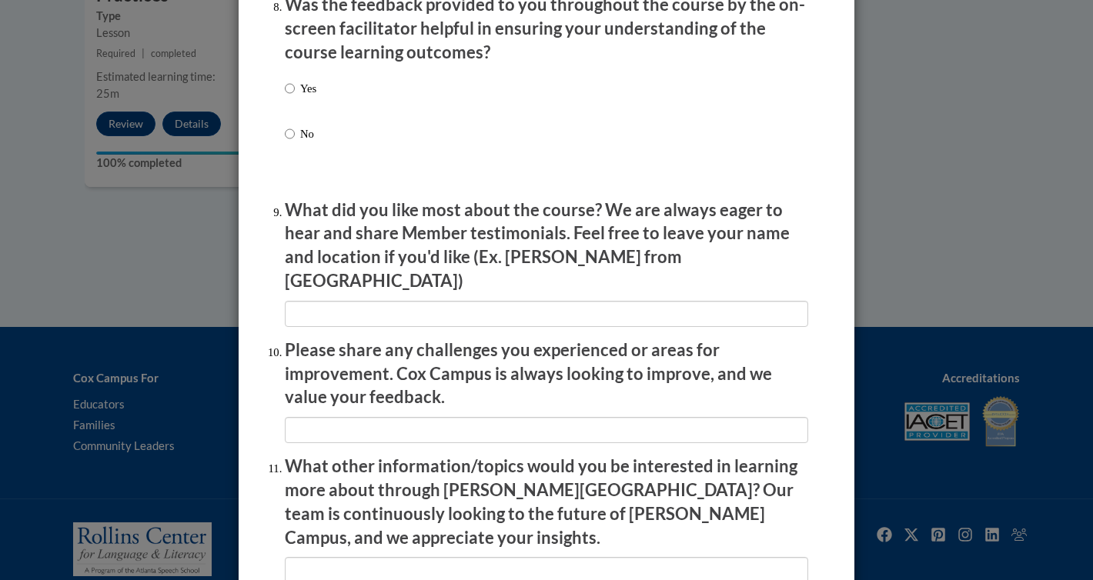
click at [296, 102] on label "Yes" at bounding box center [301, 101] width 32 height 42
click at [295, 97] on input "Yes" at bounding box center [290, 88] width 10 height 17
radio input "true"
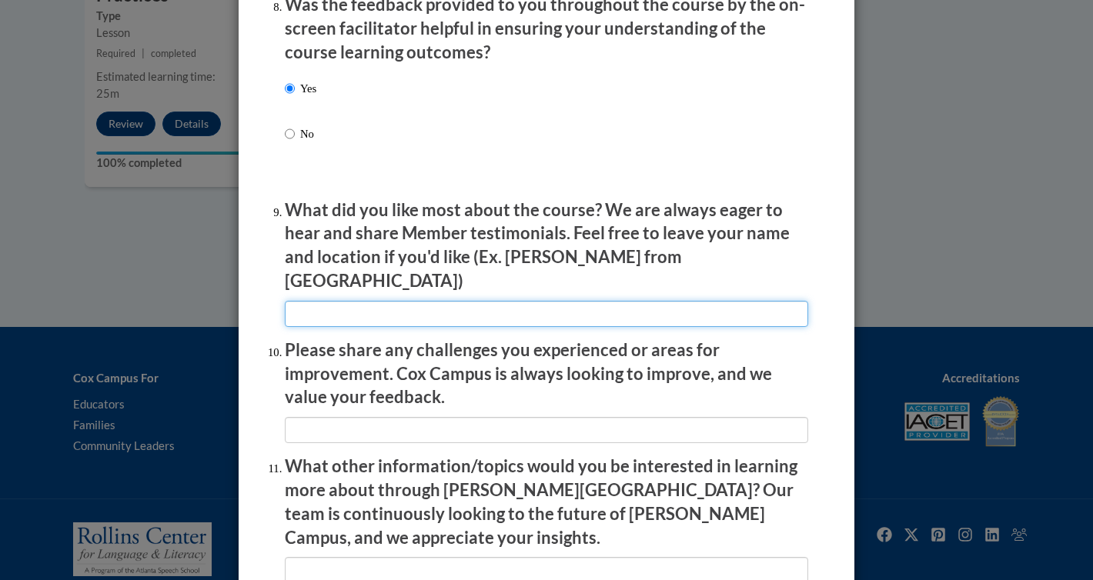
click at [342, 301] on input "textbox" at bounding box center [546, 314] width 523 height 26
type input "n/a"
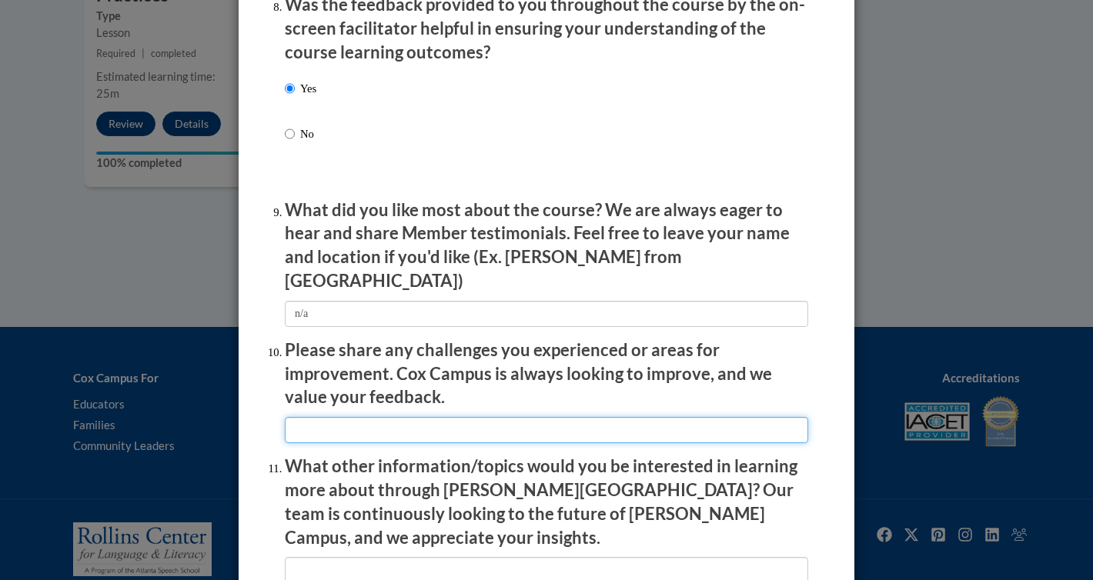
click at [309, 426] on input "textbox" at bounding box center [546, 430] width 523 height 26
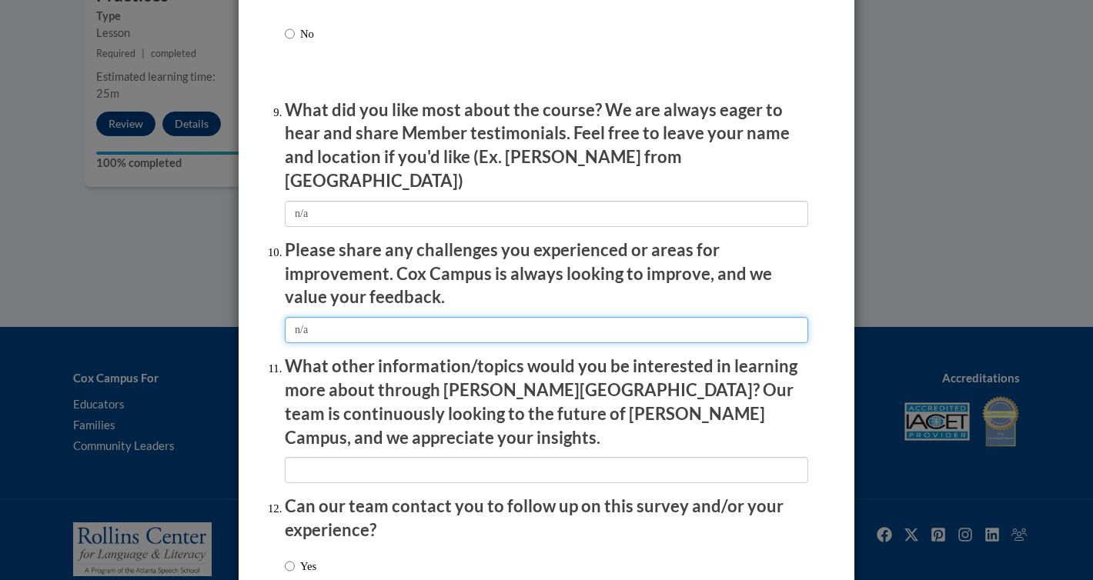
type input "n/a"
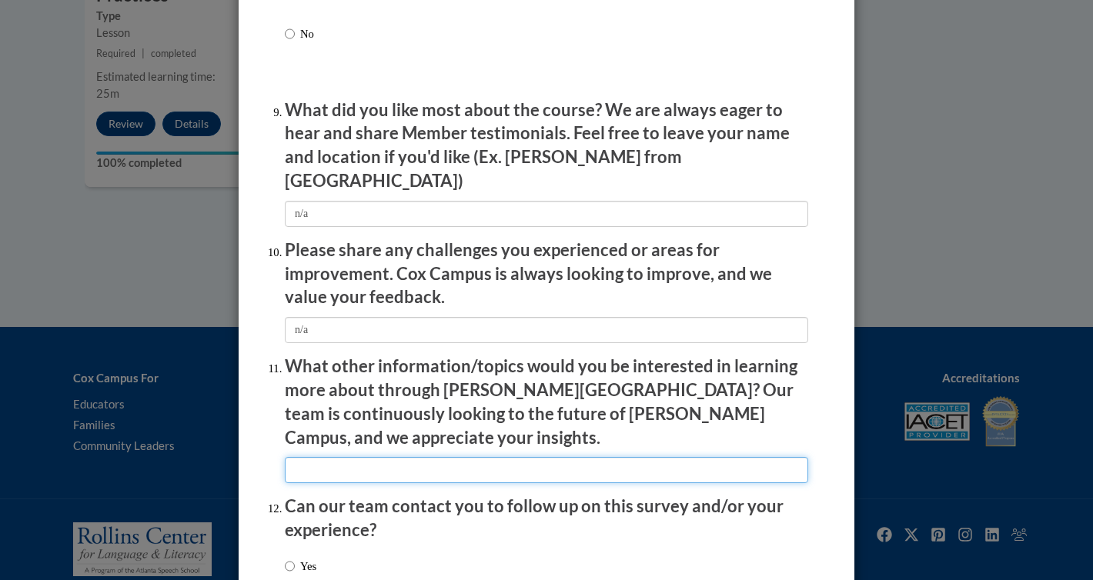
click at [303, 457] on input "textbox" at bounding box center [546, 470] width 523 height 26
type input "n/a"
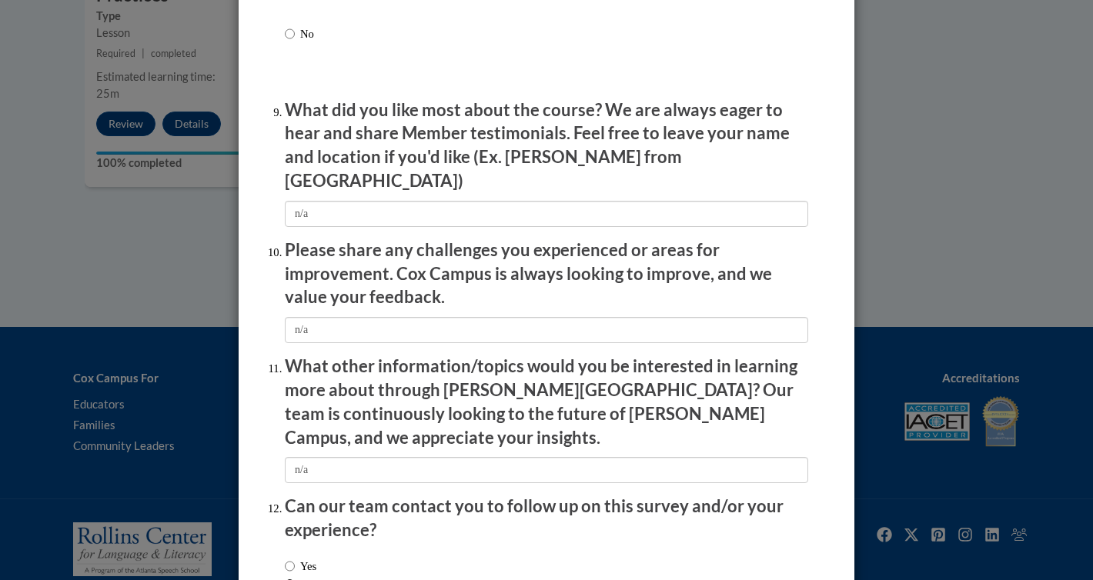
click at [292, 579] on input "No" at bounding box center [290, 587] width 10 height 17
radio input "true"
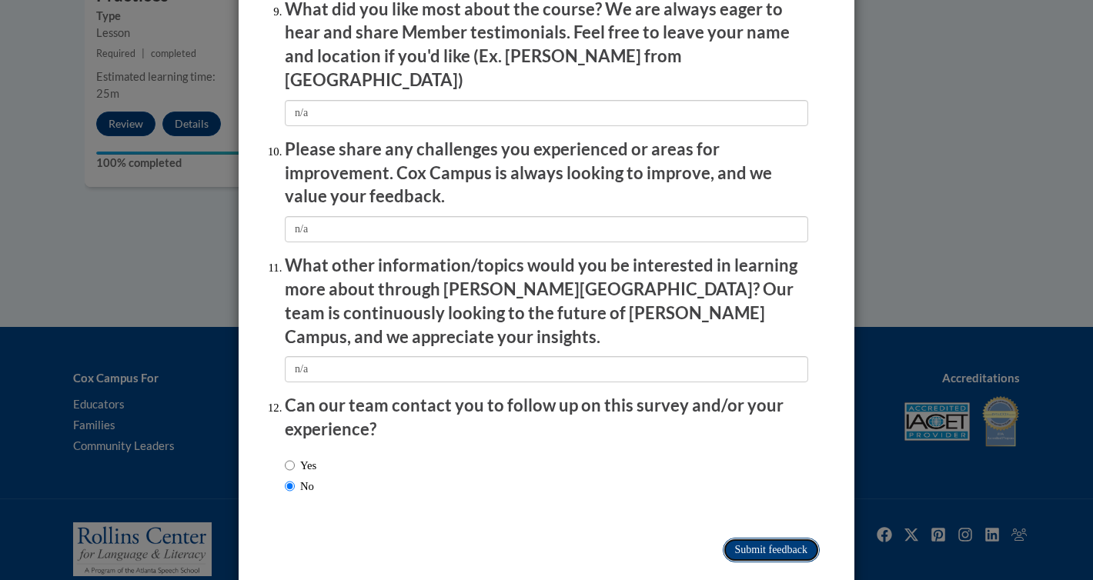
click at [752, 538] on input "Submit feedback" at bounding box center [770, 550] width 97 height 25
